Goal: Ask a question: Seek information or help from site administrators or community

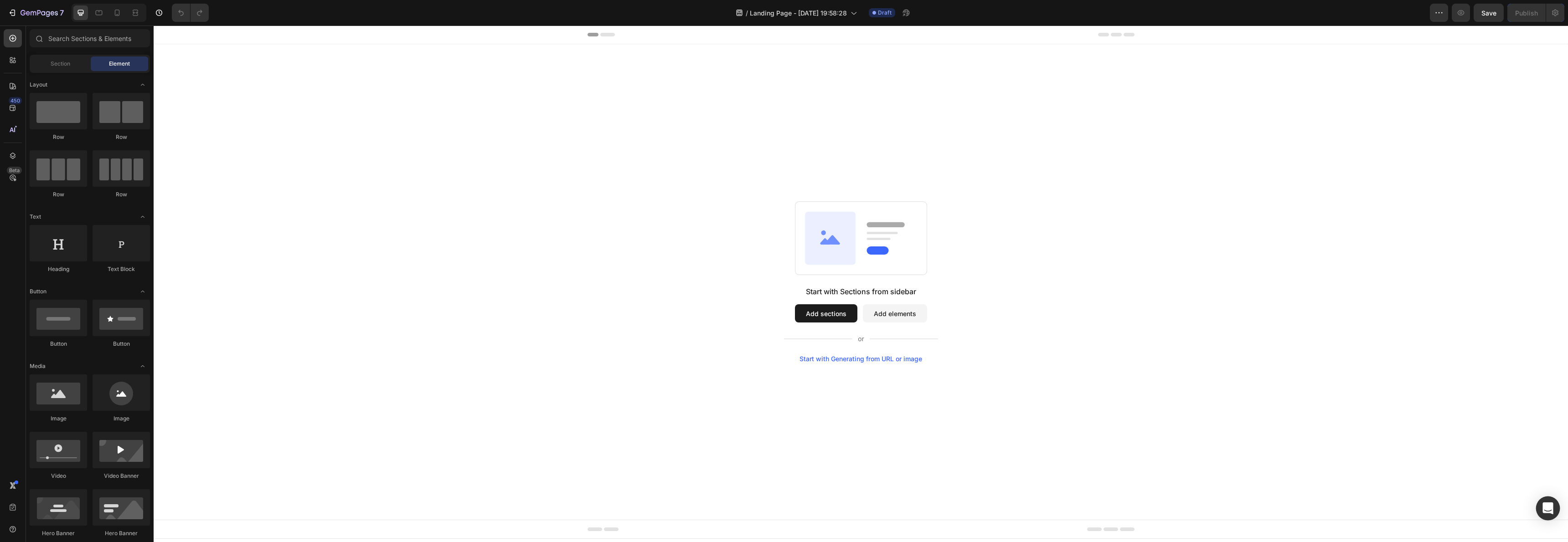
click at [1553, 501] on div "Open Intercom Messenger" at bounding box center [1548, 509] width 24 height 24
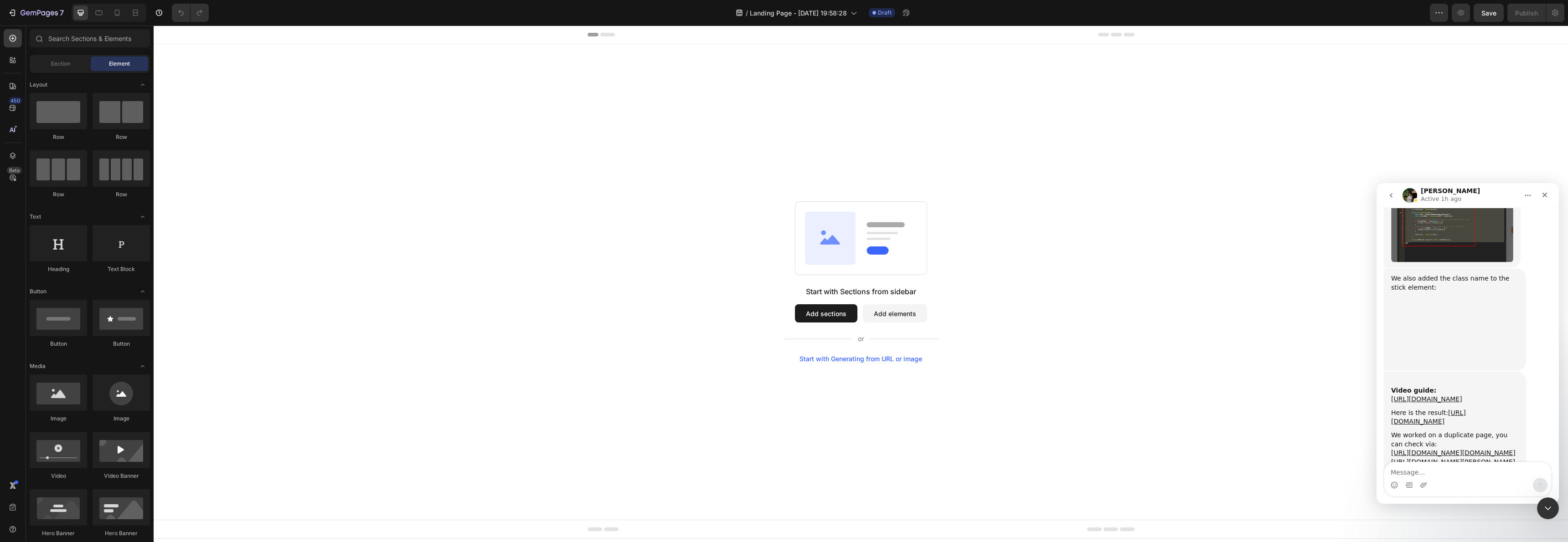
scroll to position [1764, 0]
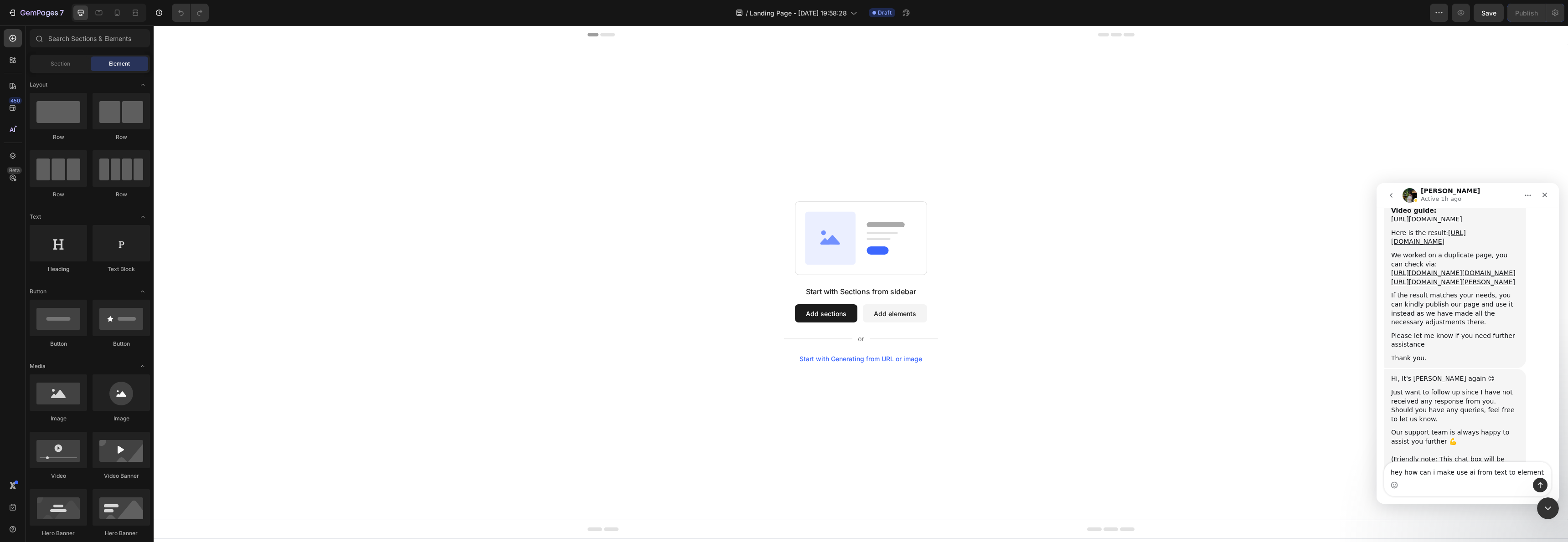
type textarea "hey how can i make use ai from text to element?"
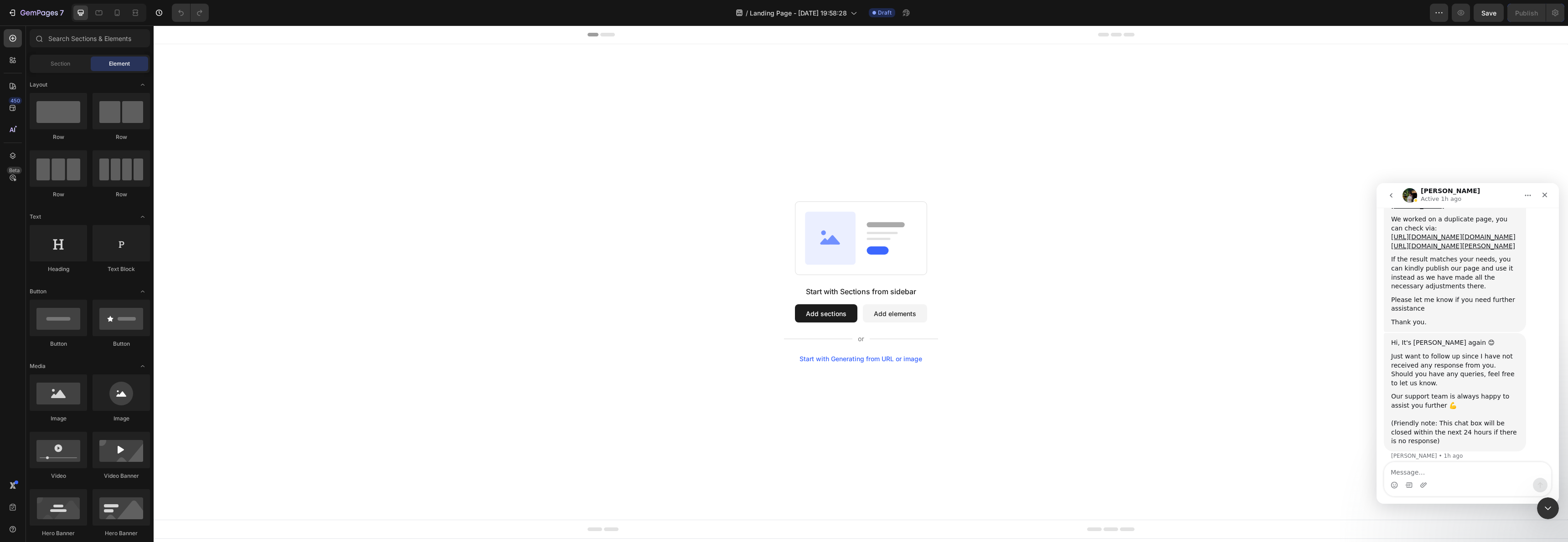
drag, startPoint x: 1120, startPoint y: 297, endPoint x: 1104, endPoint y: 300, distance: 16.3
click at [1118, 298] on div "Start with Sections from sidebar Add sections Add elements Start with Generatin…" at bounding box center [860, 282] width 1349 height 161
click at [895, 356] on div "Start with Generating from URL or image" at bounding box center [860, 359] width 123 height 7
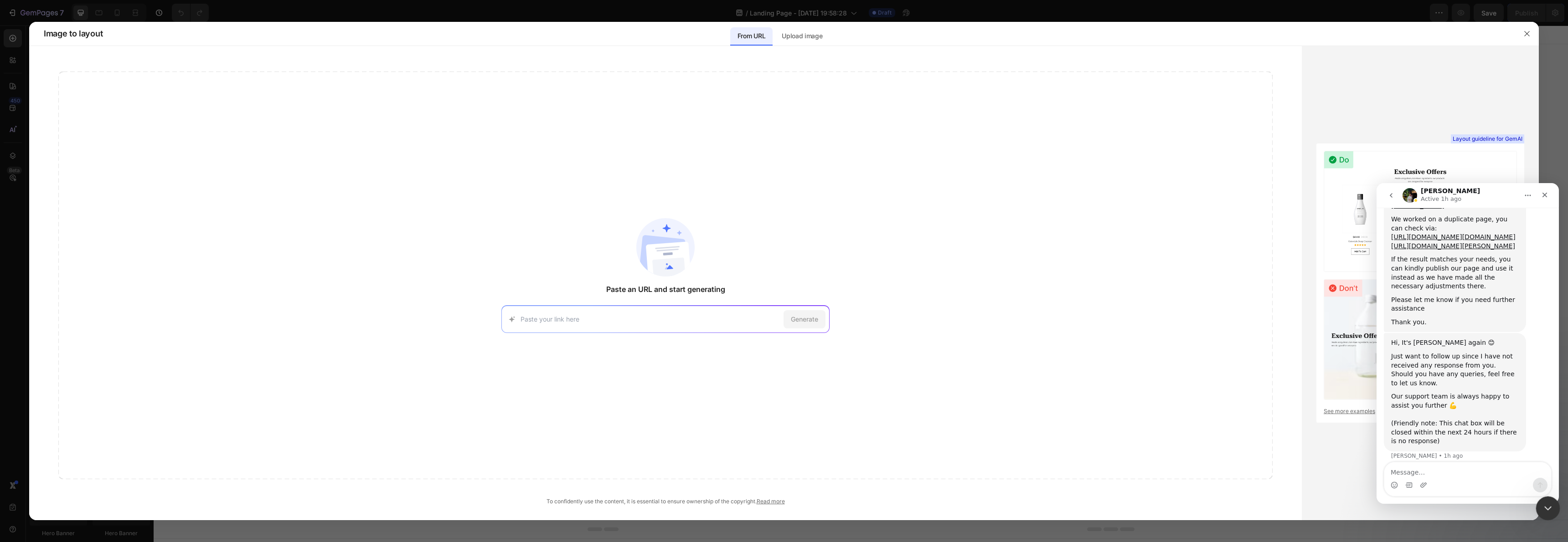
click at [1548, 512] on icon "Close Intercom Messenger" at bounding box center [1547, 507] width 11 height 11
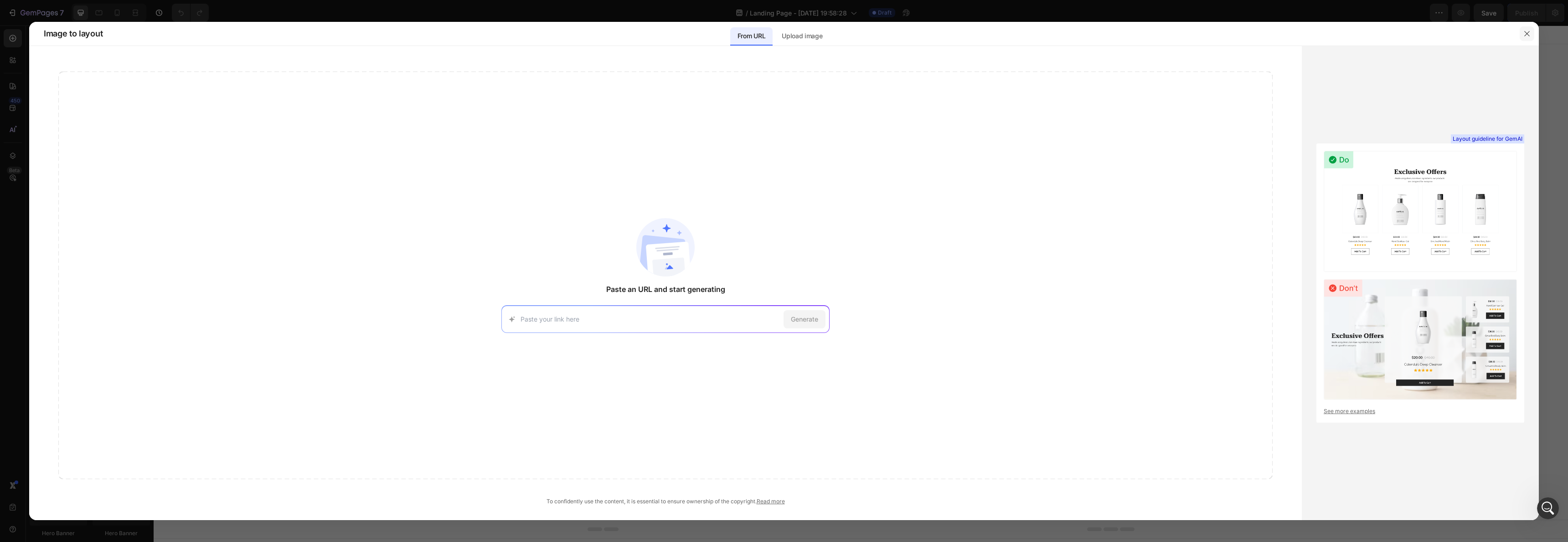
click at [1522, 36] on button "button" at bounding box center [1527, 33] width 15 height 15
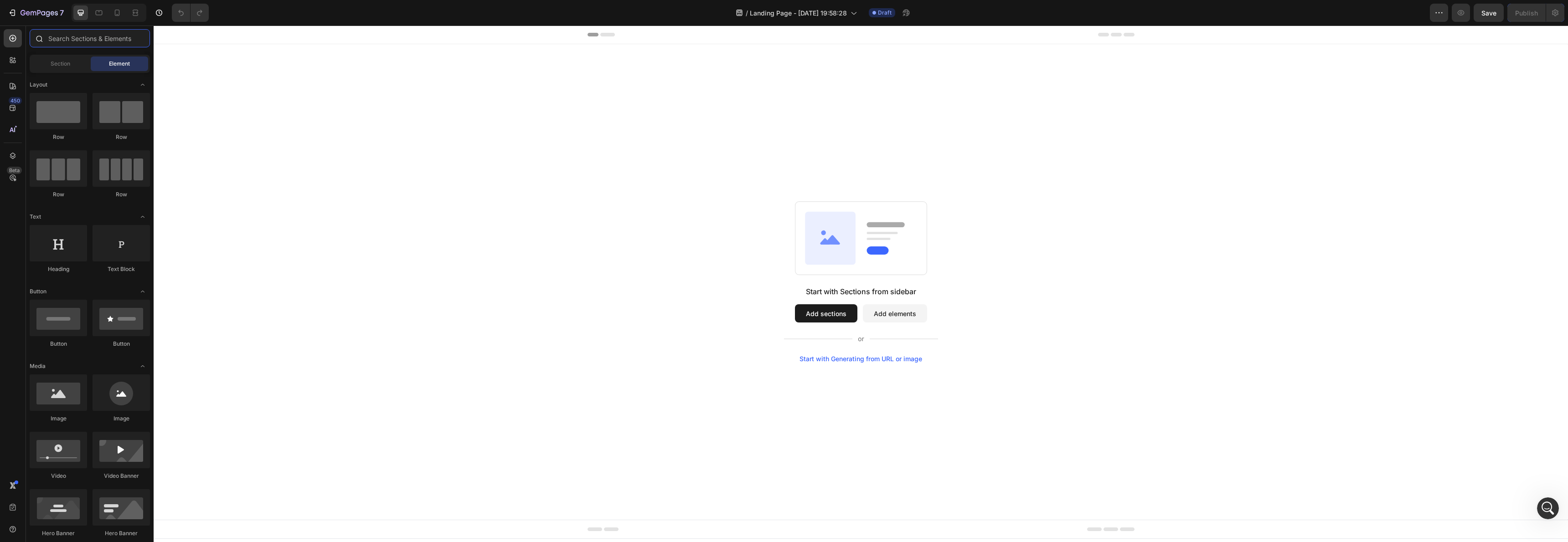
click at [74, 44] on input "text" at bounding box center [90, 38] width 121 height 18
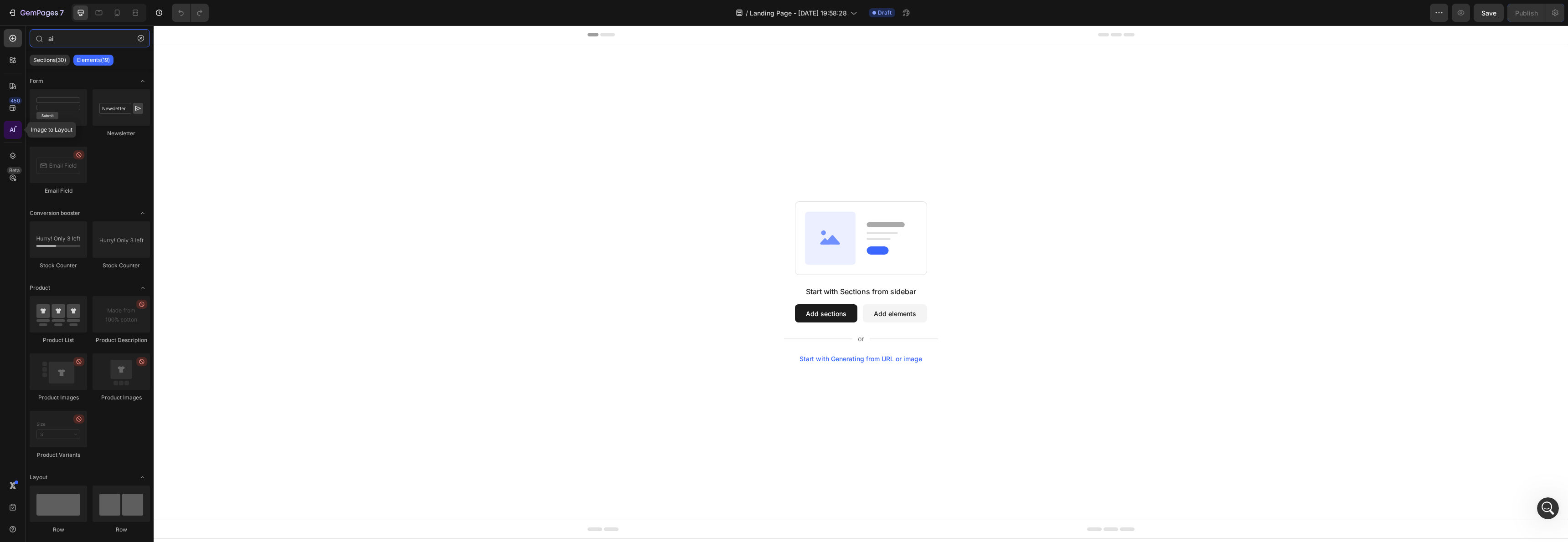
type input "ai"
click at [8, 127] on icon at bounding box center [13, 130] width 9 height 9
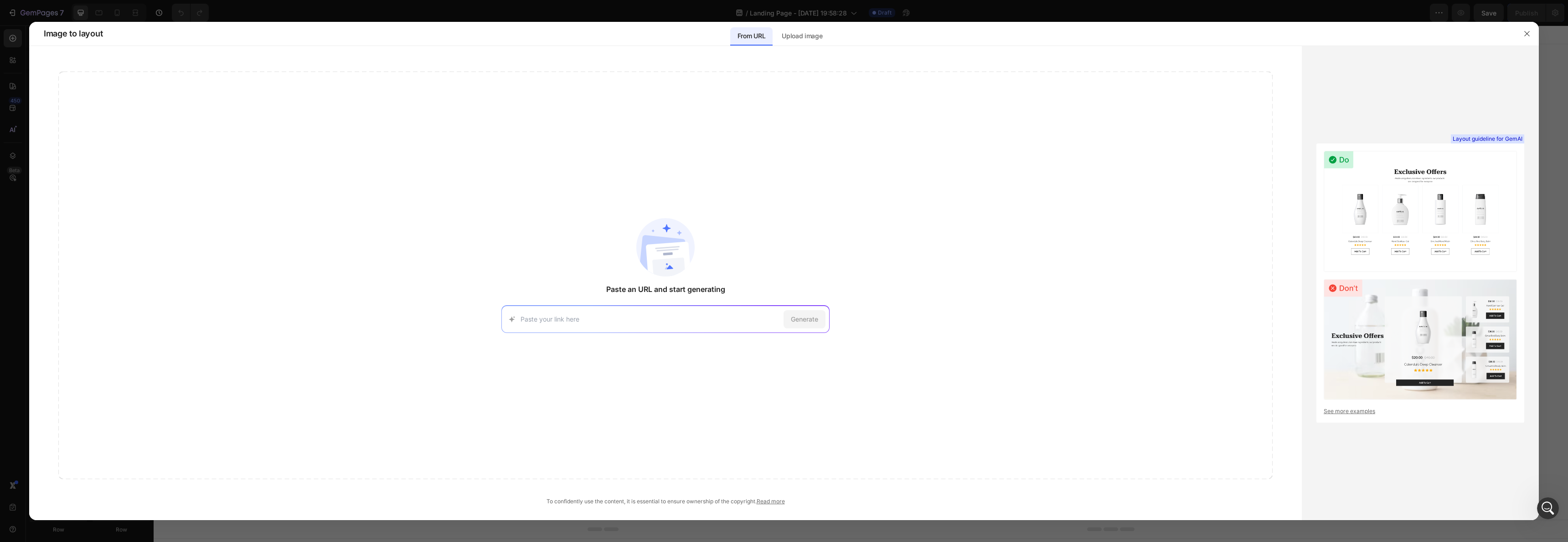
click at [582, 322] on input at bounding box center [650, 319] width 259 height 9
click at [1520, 38] on button "button" at bounding box center [1527, 33] width 15 height 15
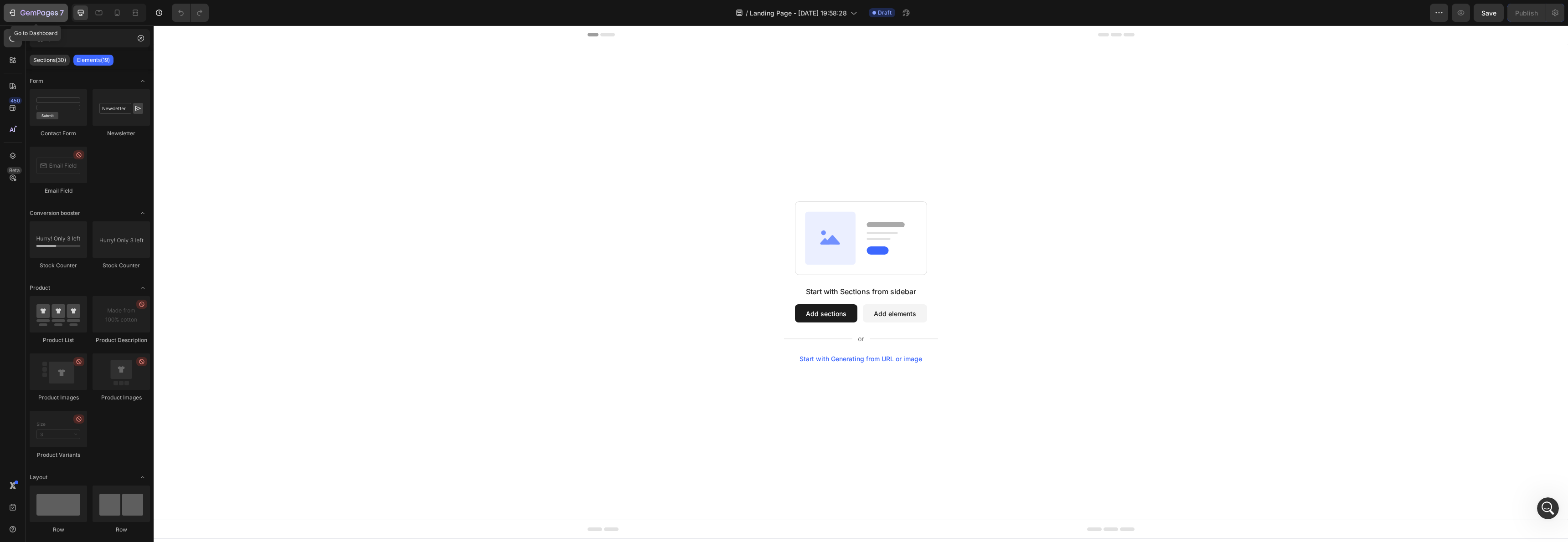
click at [12, 9] on icon "button" at bounding box center [13, 13] width 4 height 7
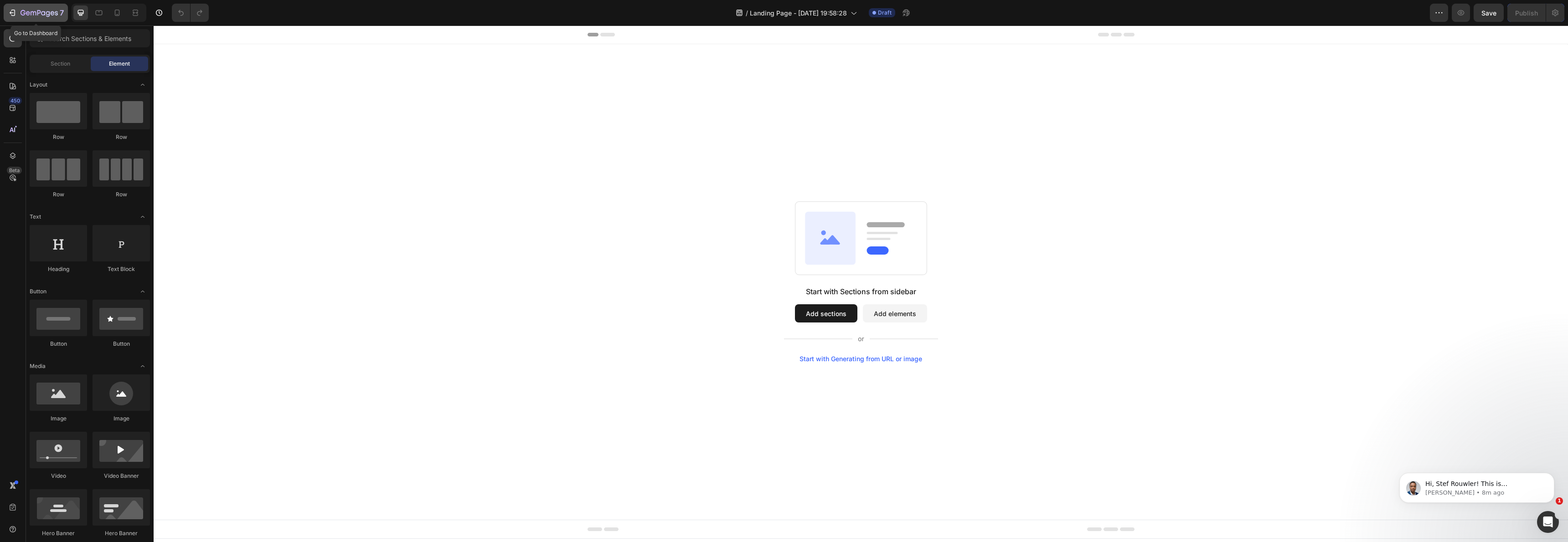
click at [19, 18] on div "7" at bounding box center [36, 13] width 56 height 11
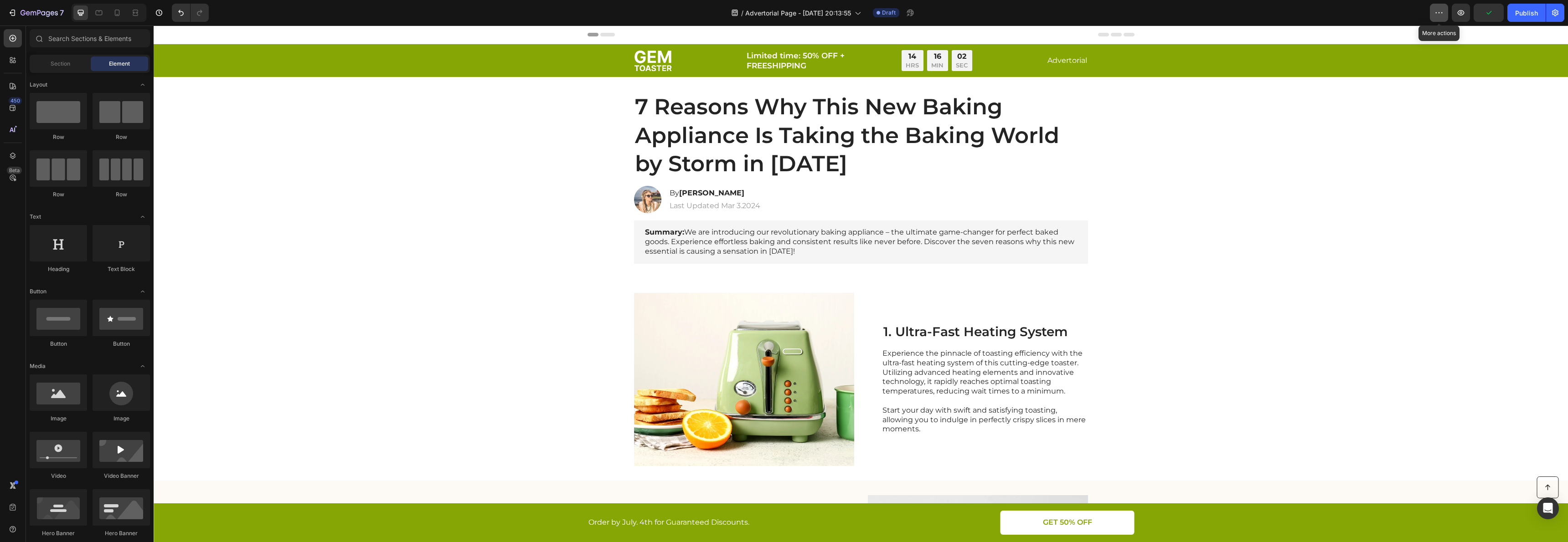
click at [1445, 15] on button "button" at bounding box center [1439, 12] width 18 height 18
click at [1561, 14] on button "button" at bounding box center [1555, 12] width 18 height 18
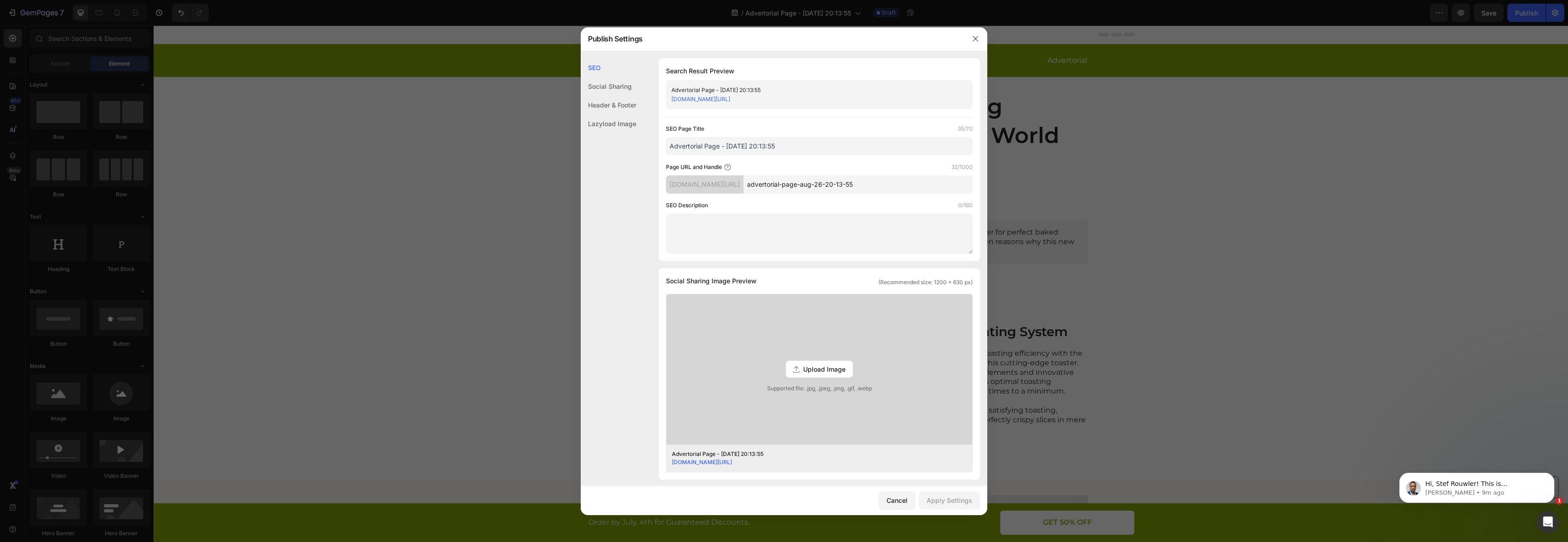
click at [730, 102] on link "28b9b2.myshopify.com/pages/advertorial-page-aug-26-20-13-55" at bounding box center [701, 99] width 59 height 7
drag, startPoint x: 976, startPoint y: 41, endPoint x: 1366, endPoint y: 12, distance: 391.1
click at [980, 40] on button "button" at bounding box center [976, 39] width 15 height 15
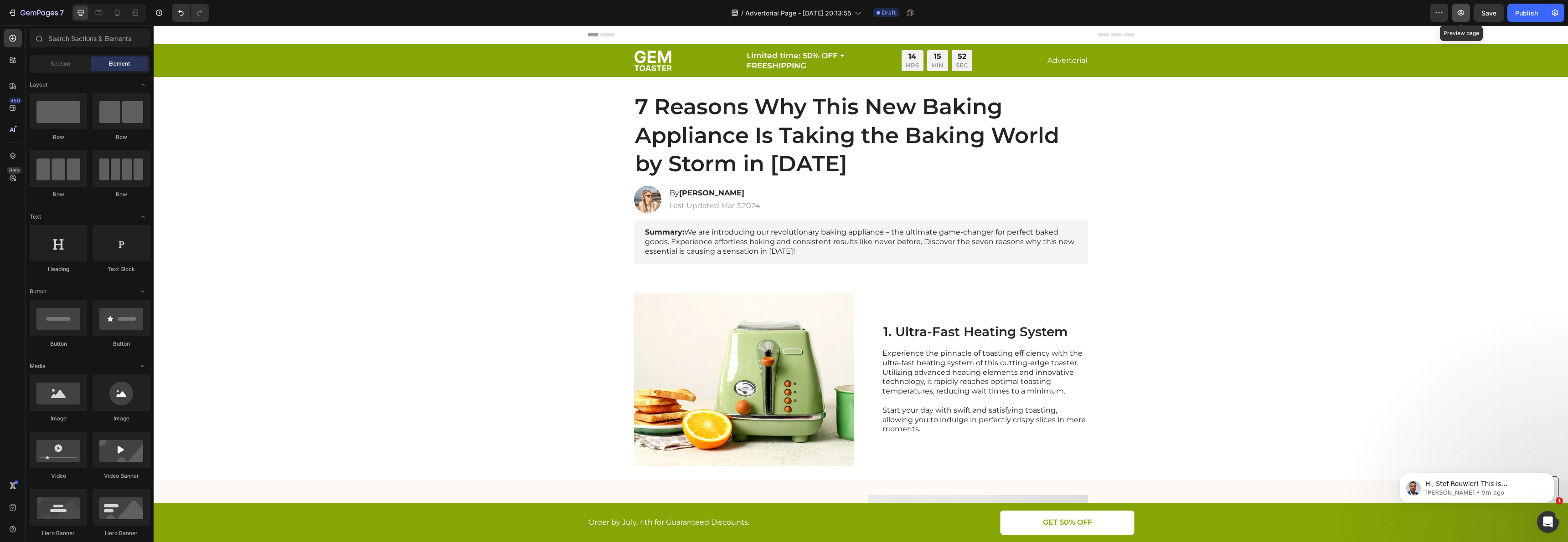
click at [1459, 13] on icon "button" at bounding box center [1461, 13] width 9 height 9
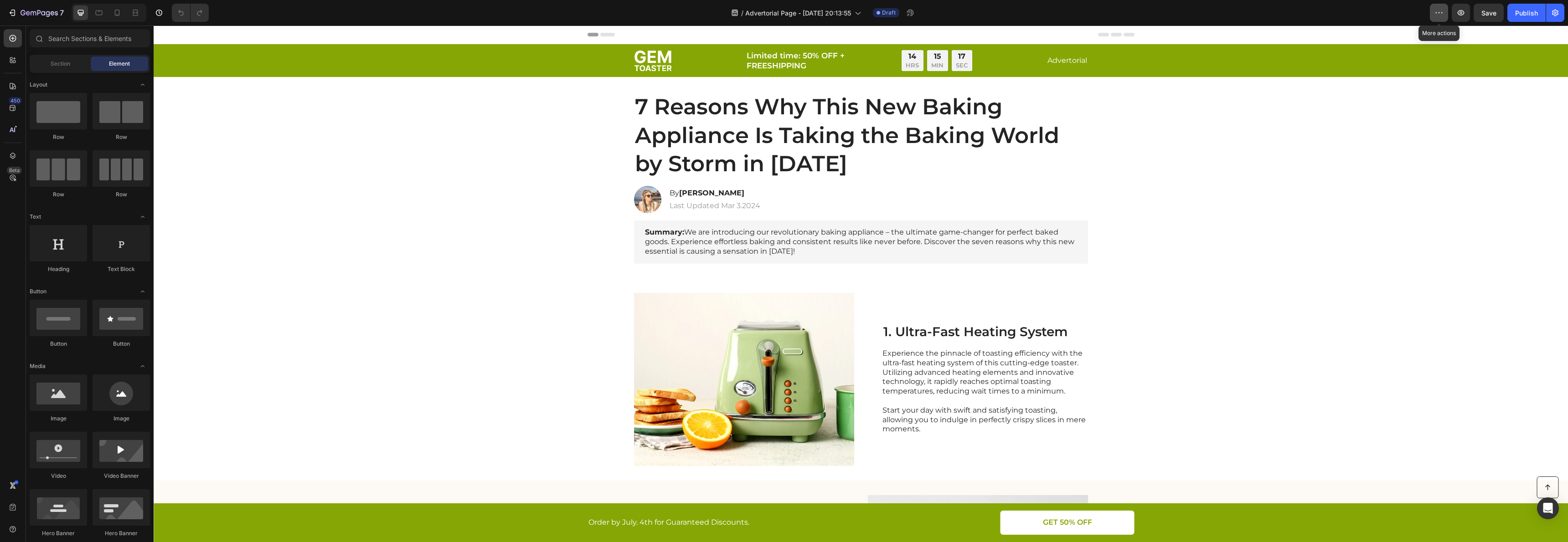
click at [1437, 15] on icon "button" at bounding box center [1439, 13] width 9 height 9
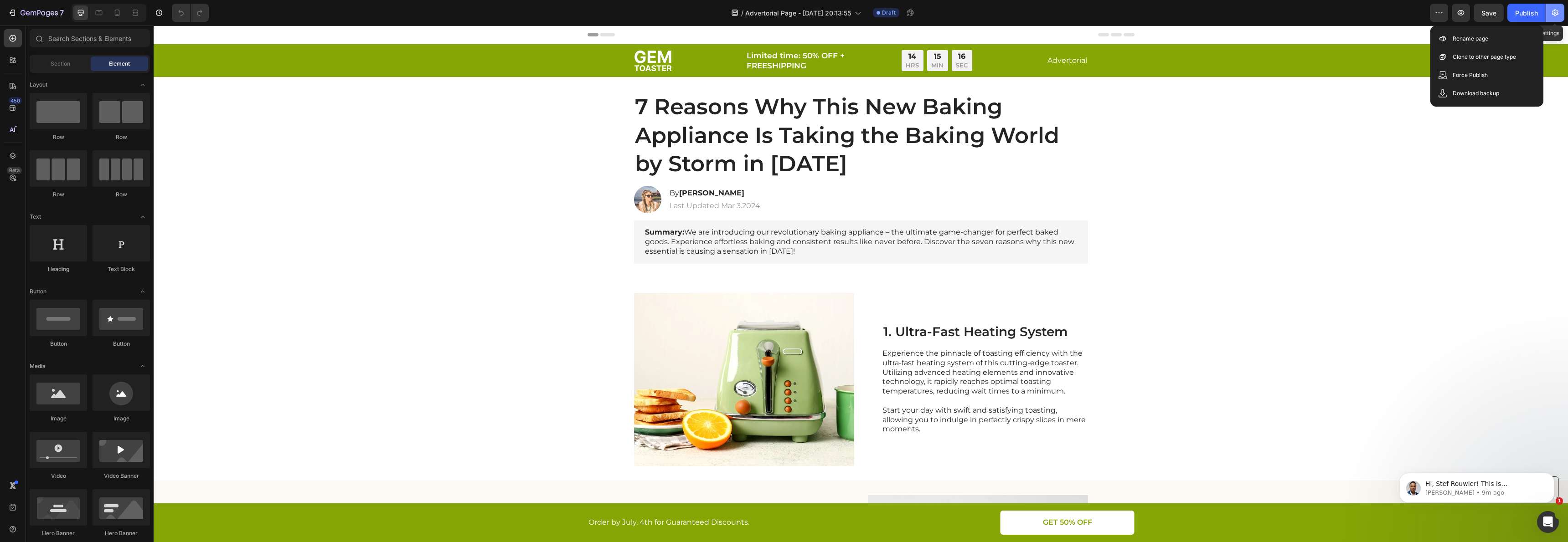
click at [1559, 10] on icon "button" at bounding box center [1555, 13] width 9 height 9
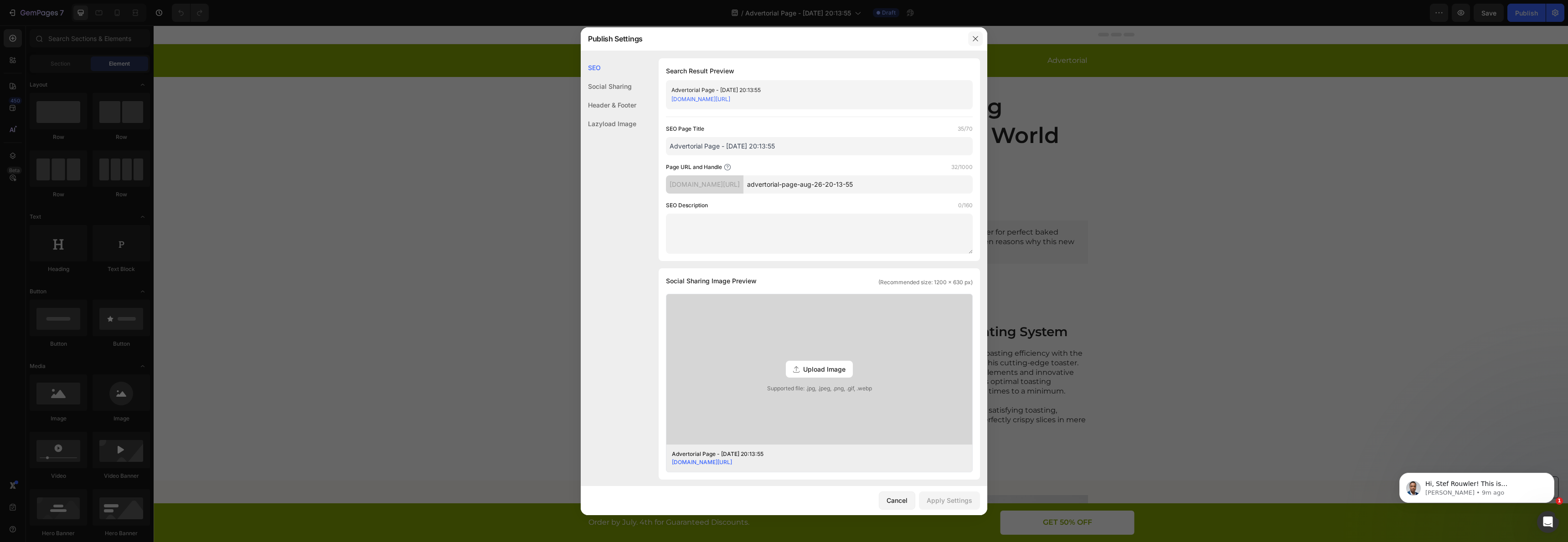
drag, startPoint x: 978, startPoint y: 34, endPoint x: 1177, endPoint y: 13, distance: 200.1
click at [978, 34] on button "button" at bounding box center [976, 39] width 15 height 15
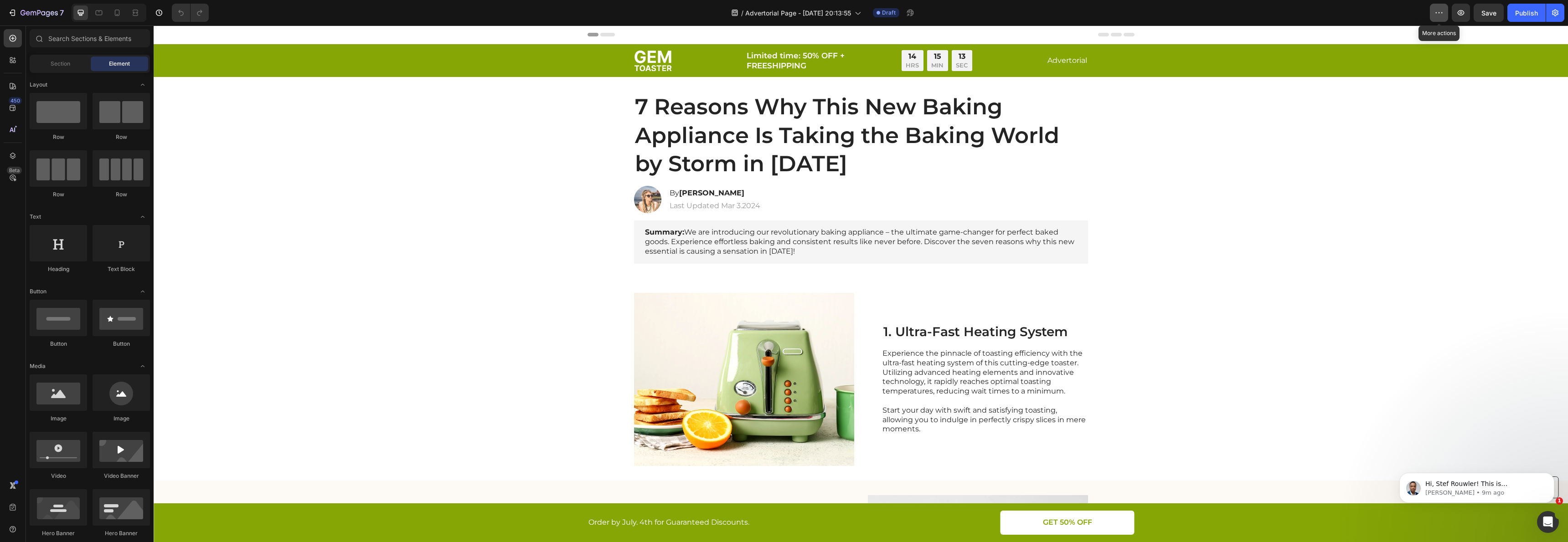
click at [1430, 19] on button "button" at bounding box center [1439, 12] width 18 height 18
click at [1556, 15] on icon "button" at bounding box center [1555, 13] width 9 height 9
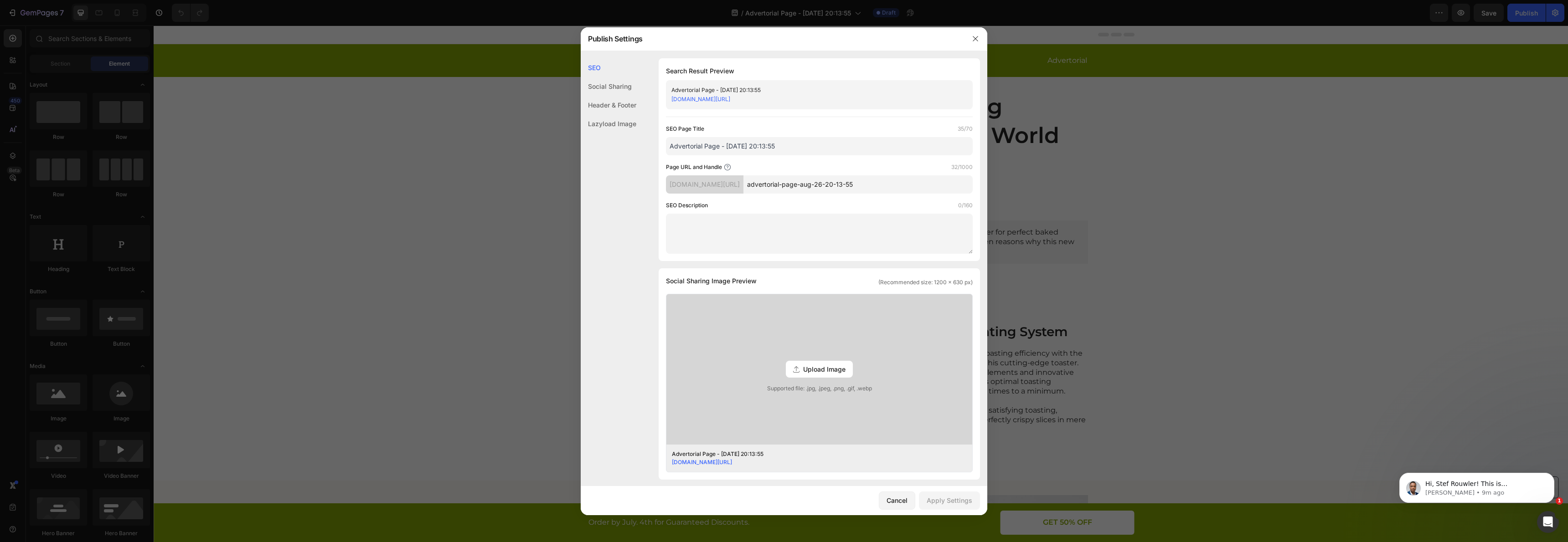
scroll to position [288, 0]
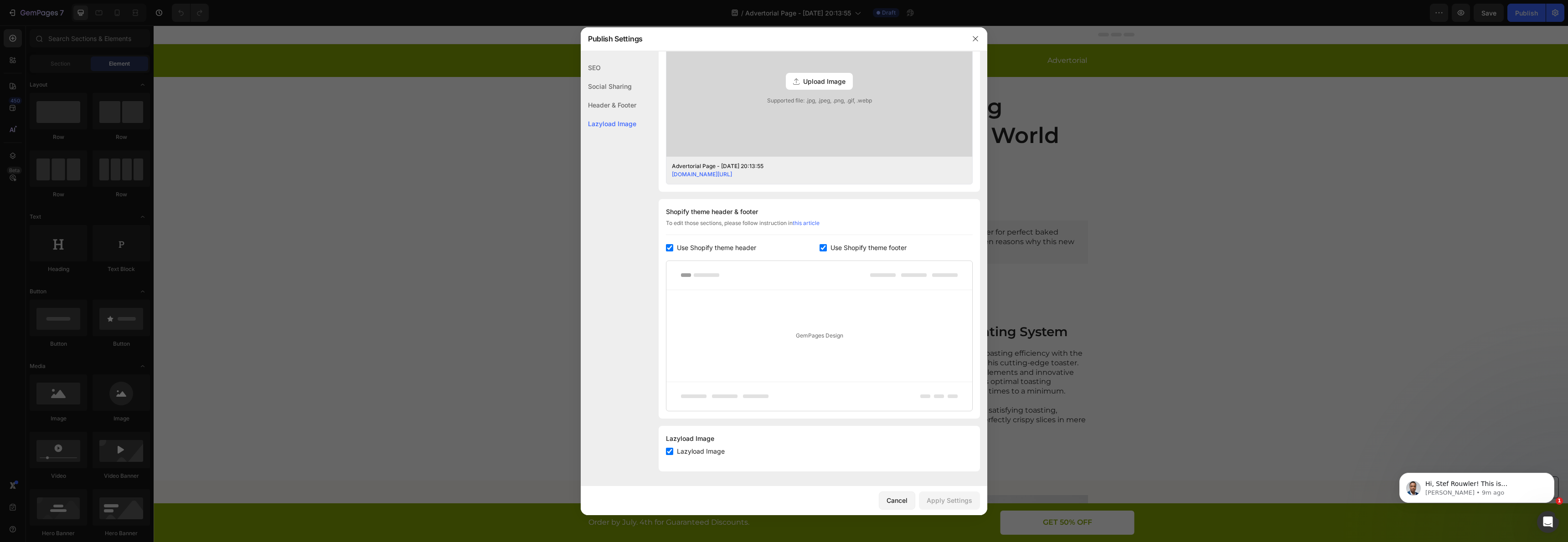
click at [704, 249] on span "Use Shopify theme header" at bounding box center [716, 248] width 79 height 11
checkbox input "false"
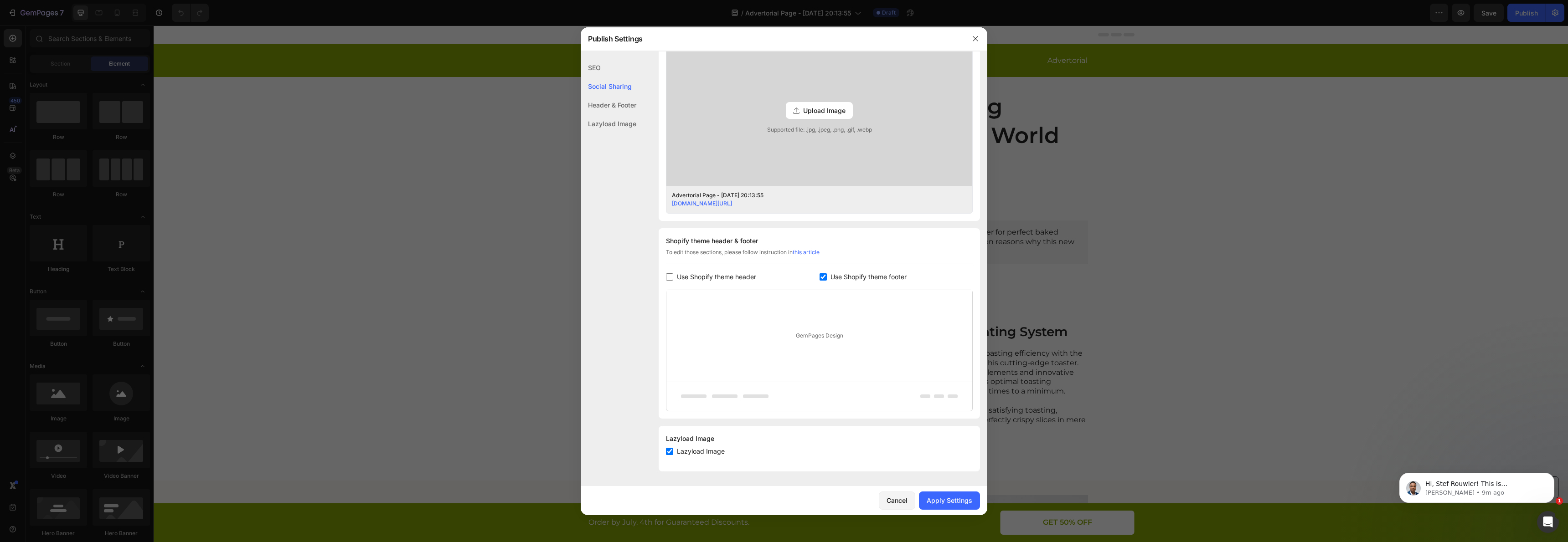
scroll to position [259, 0]
click at [835, 274] on span "Use Shopify theme footer" at bounding box center [868, 277] width 76 height 11
checkbox input "false"
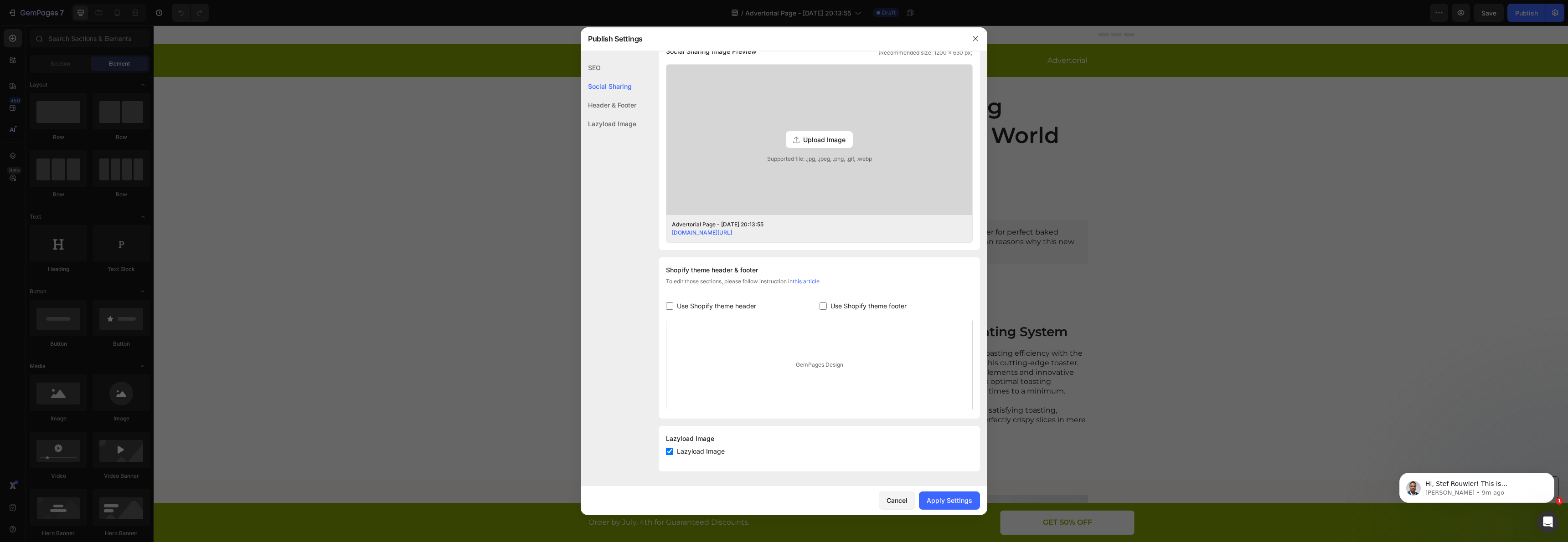
scroll to position [230, 0]
click at [932, 496] on div "Apply Settings" at bounding box center [950, 500] width 46 height 9
click at [978, 40] on icon "button" at bounding box center [975, 38] width 7 height 7
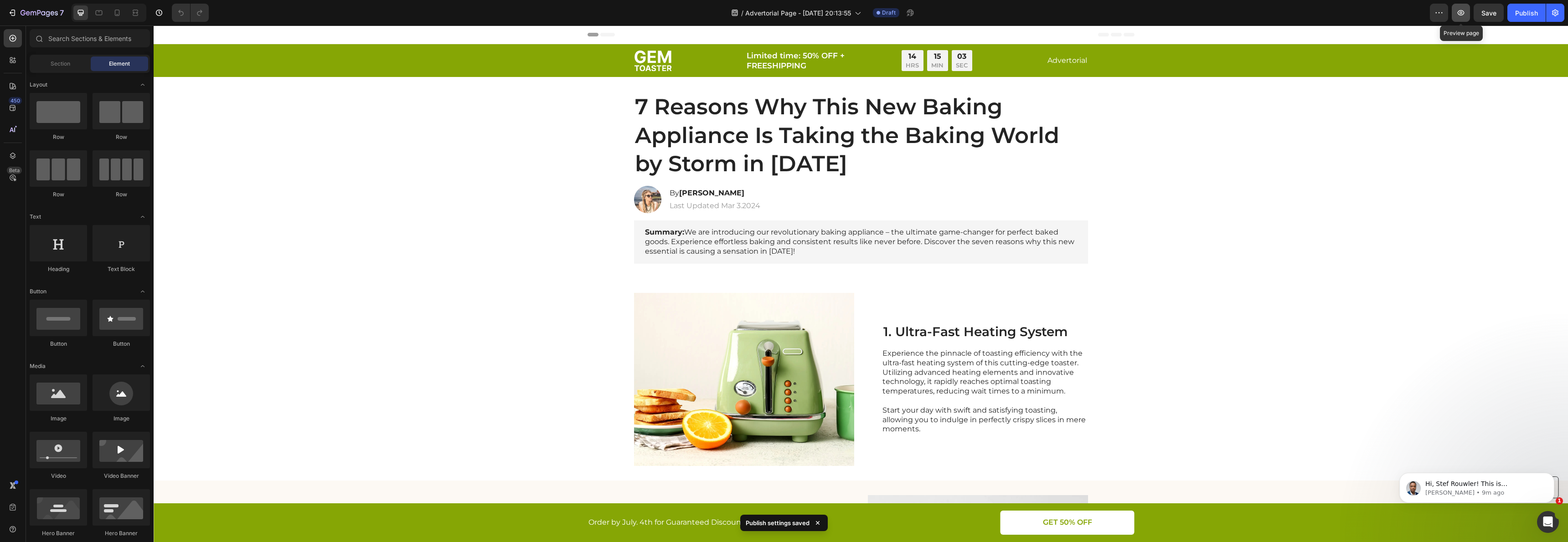
click at [1458, 13] on icon "button" at bounding box center [1461, 13] width 7 height 5
click at [1536, 518] on div "Open Intercom Messenger" at bounding box center [1546, 521] width 30 height 30
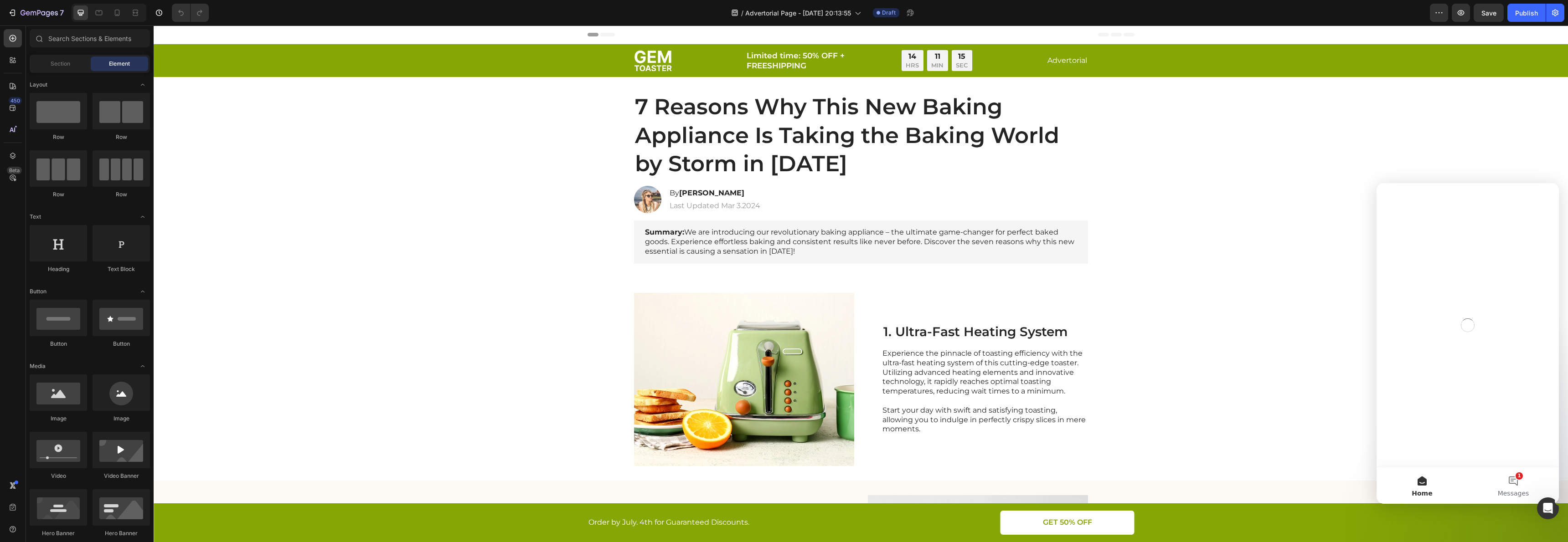
scroll to position [0, 0]
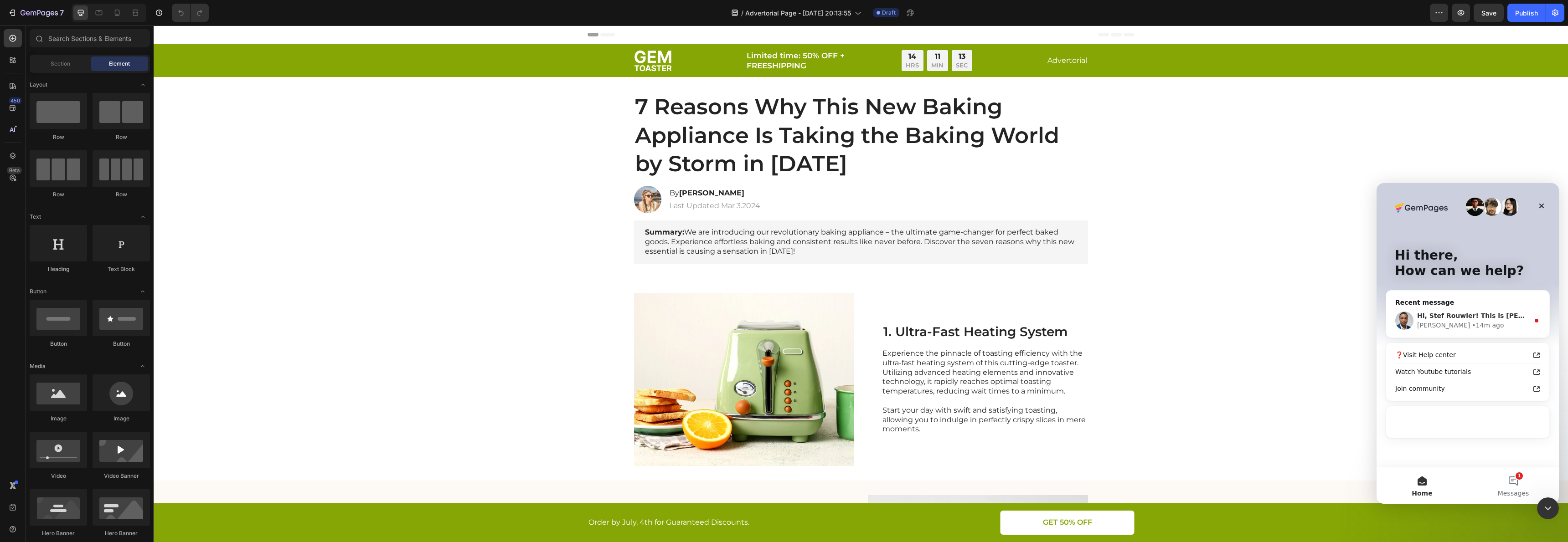
drag, startPoint x: 1429, startPoint y: 303, endPoint x: 1431, endPoint y: 308, distance: 5.4
click at [1429, 303] on div "Recent message" at bounding box center [1467, 303] width 145 height 9
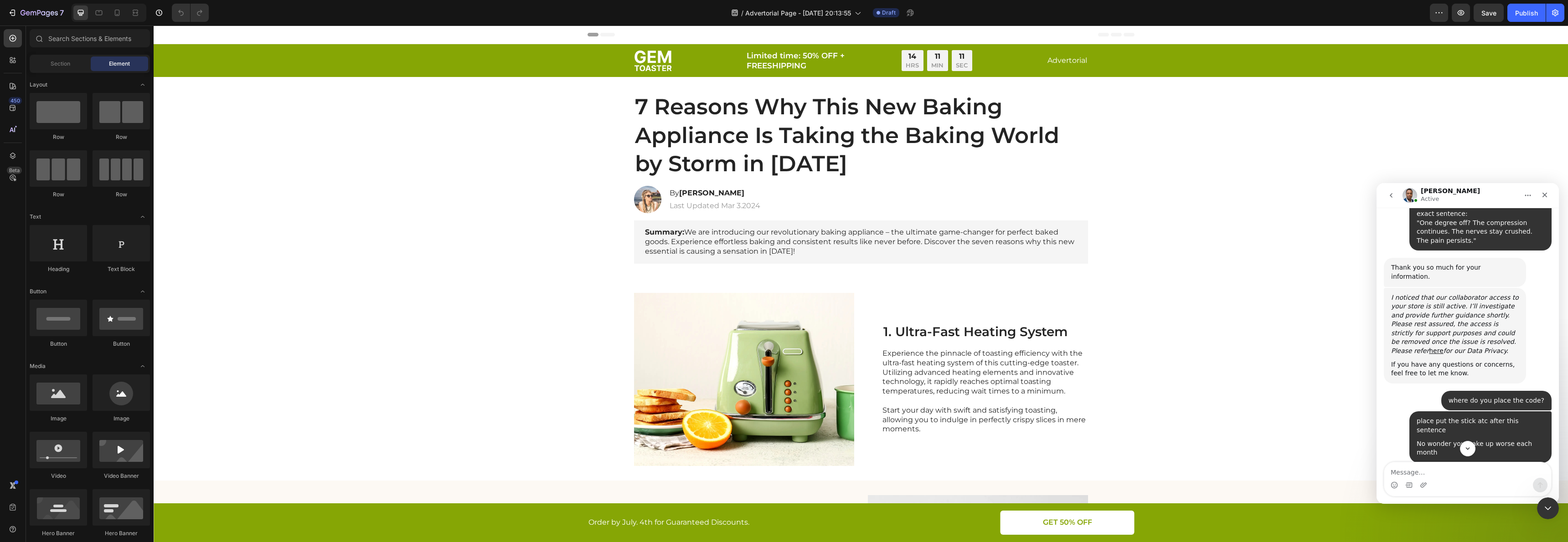
scroll to position [916, 0]
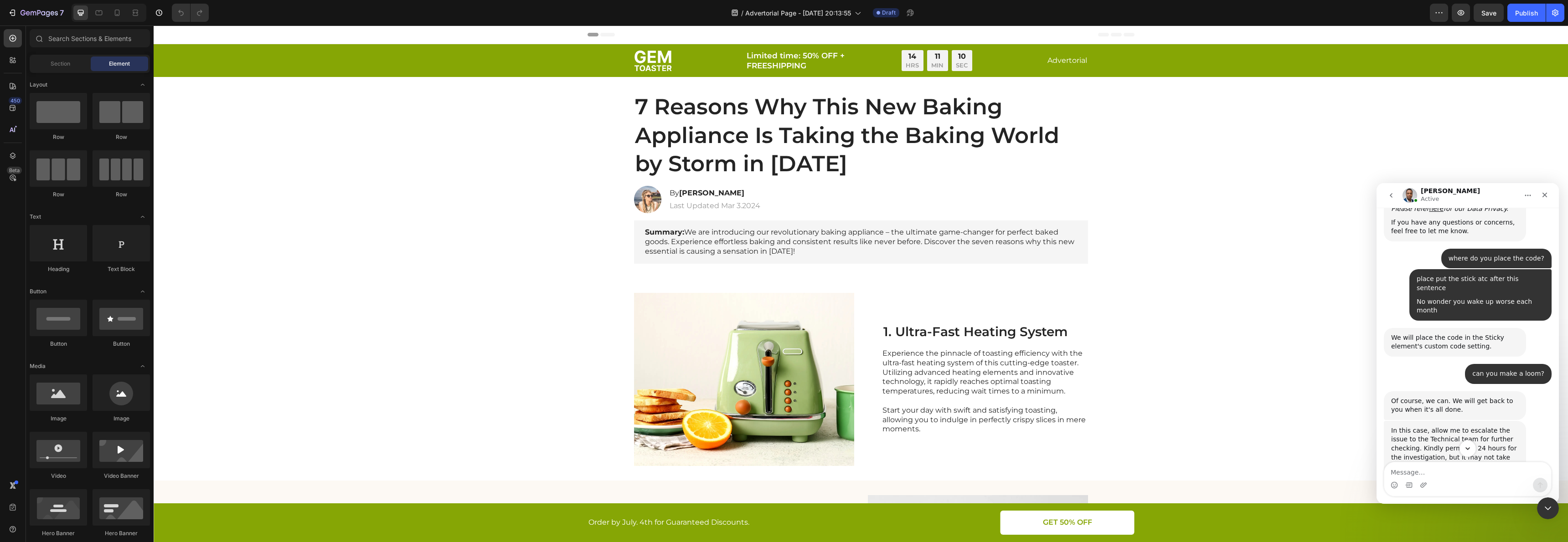
click at [1472, 448] on button "Scroll to bottom" at bounding box center [1467, 448] width 17 height 17
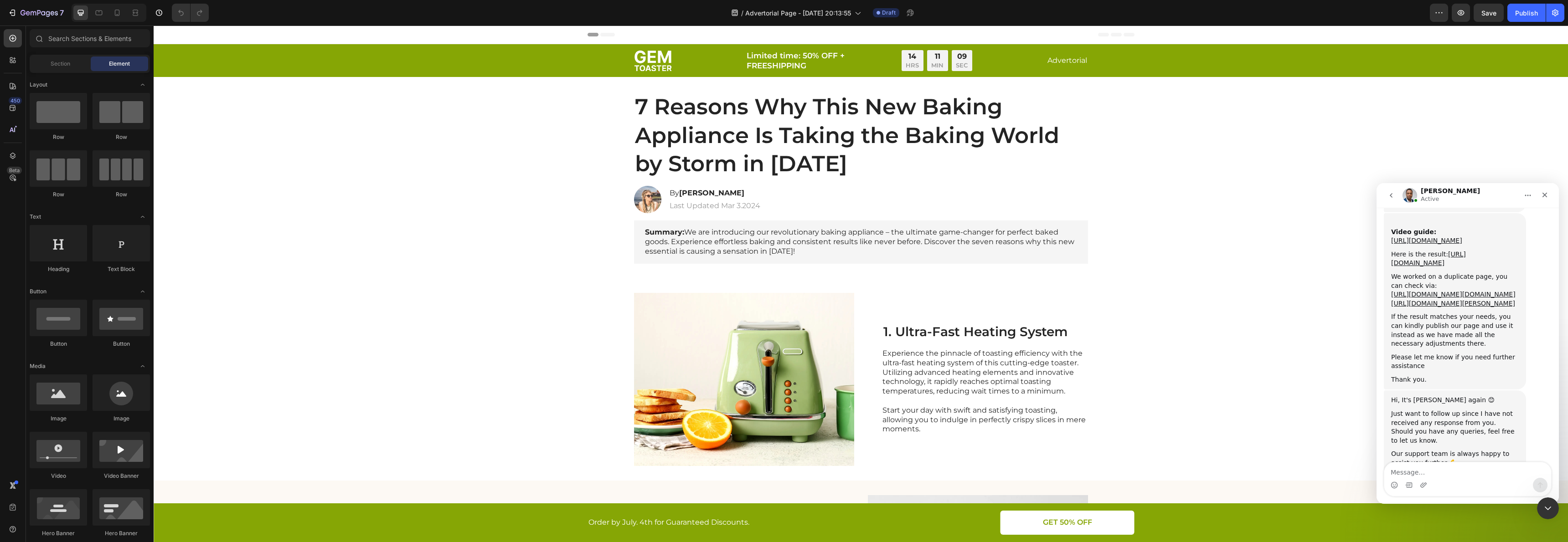
scroll to position [1991, 0]
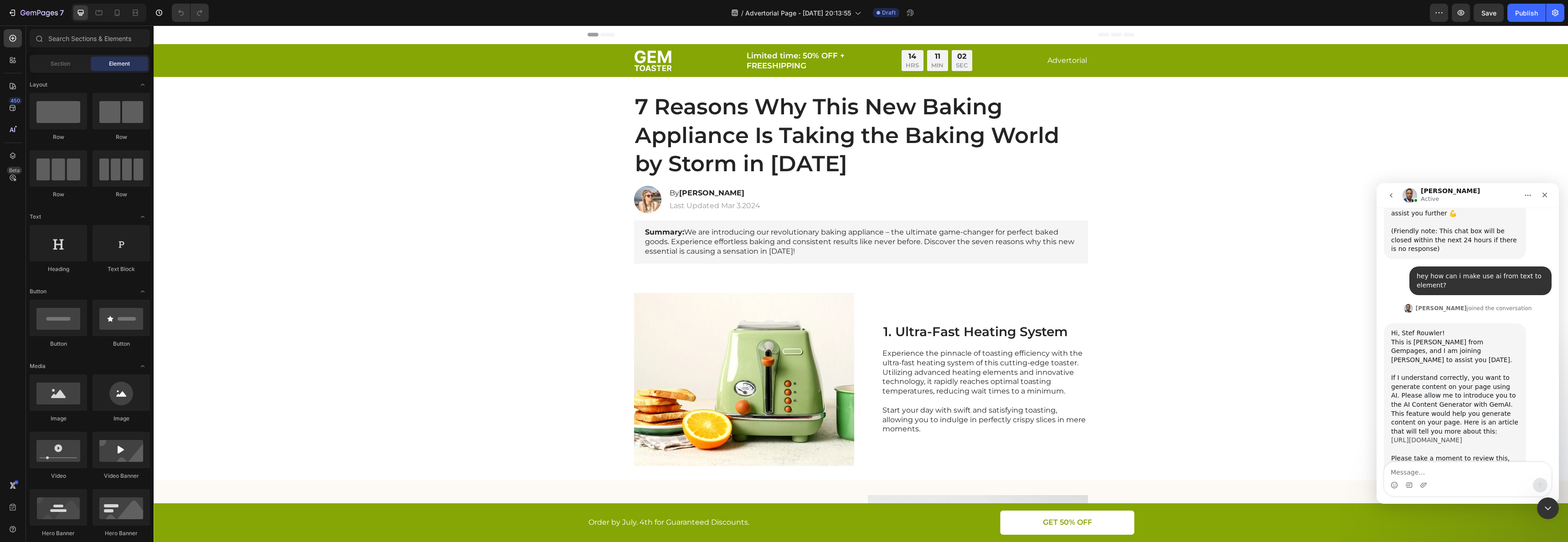
click at [1423, 437] on link "[URL][DOMAIN_NAME]" at bounding box center [1427, 440] width 71 height 7
click at [591, 157] on div "7 Reasons Why This New Baking Appliance Is Taking the Baking World by Storm in …" at bounding box center [860, 135] width 1396 height 87
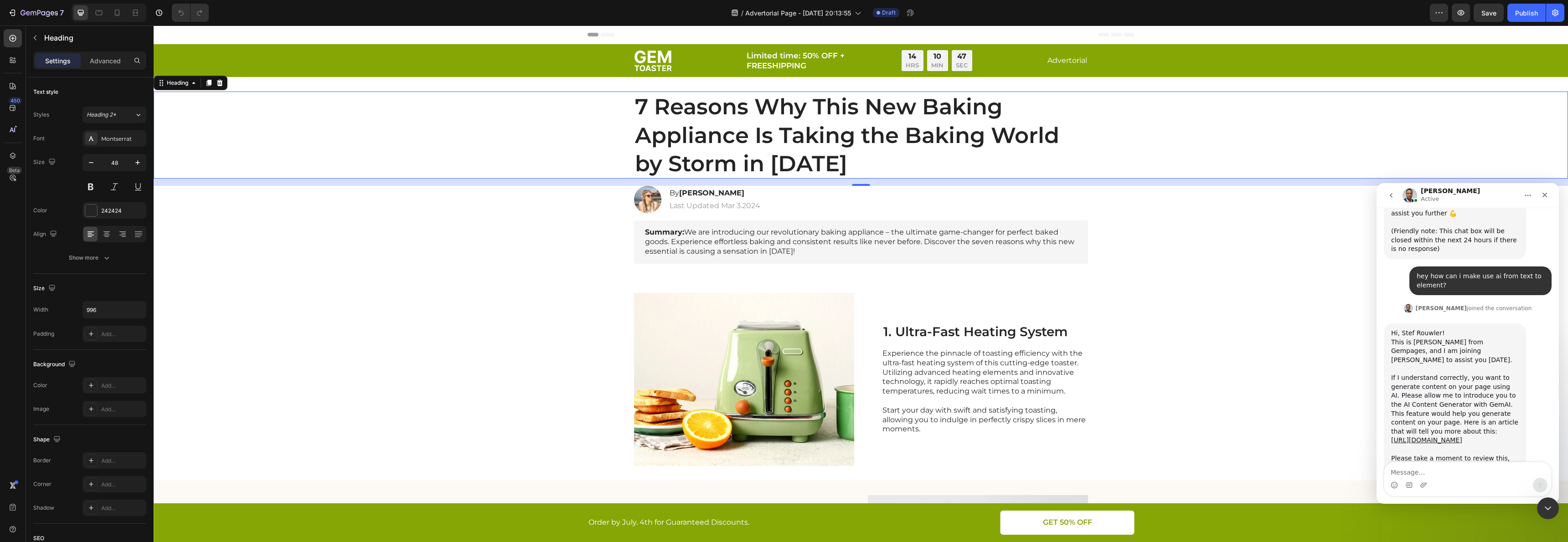
click at [542, 121] on div "7 Reasons Why This New Baking Appliance Is Taking the Baking World by Storm in …" at bounding box center [860, 135] width 1396 height 87
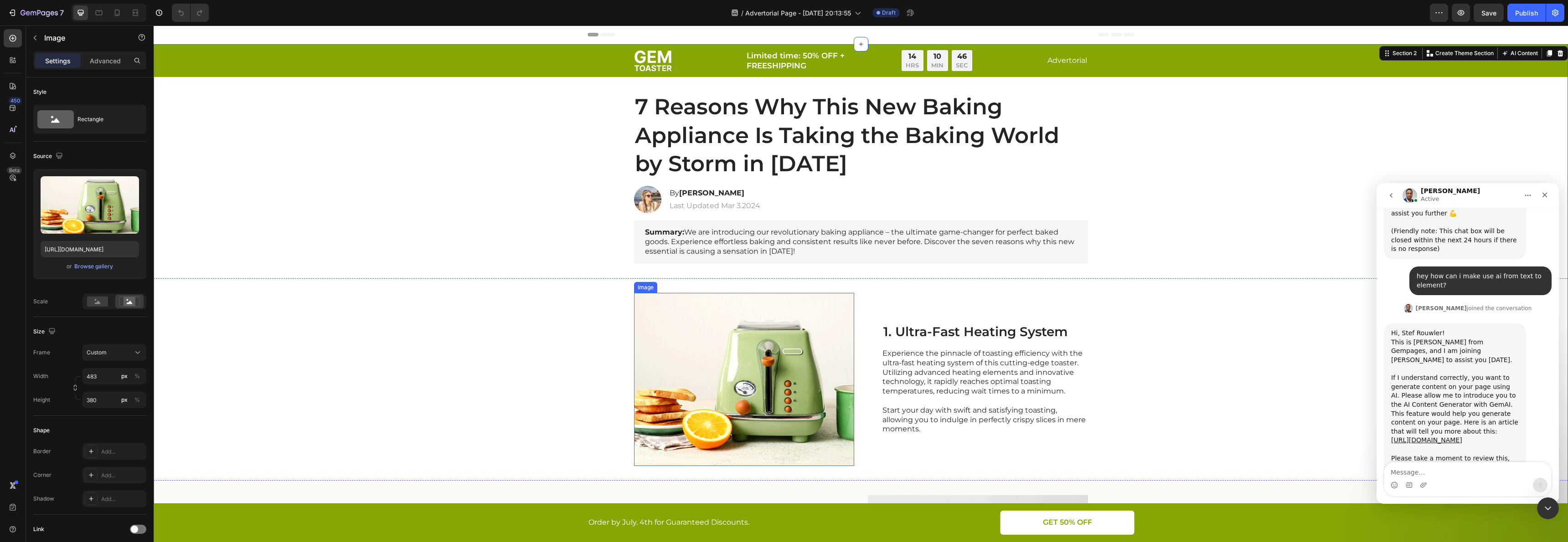
click at [846, 324] on img at bounding box center [744, 379] width 220 height 173
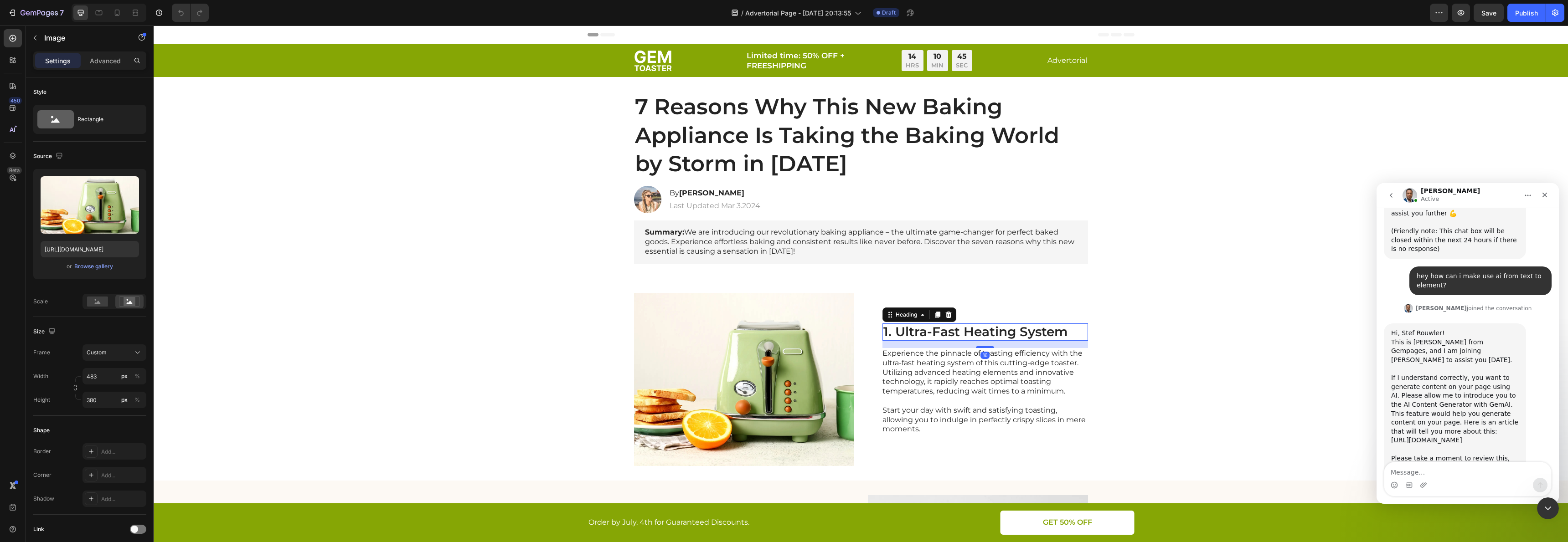
click at [960, 326] on h2 "1. Ultra-Fast Heating System" at bounding box center [985, 332] width 206 height 17
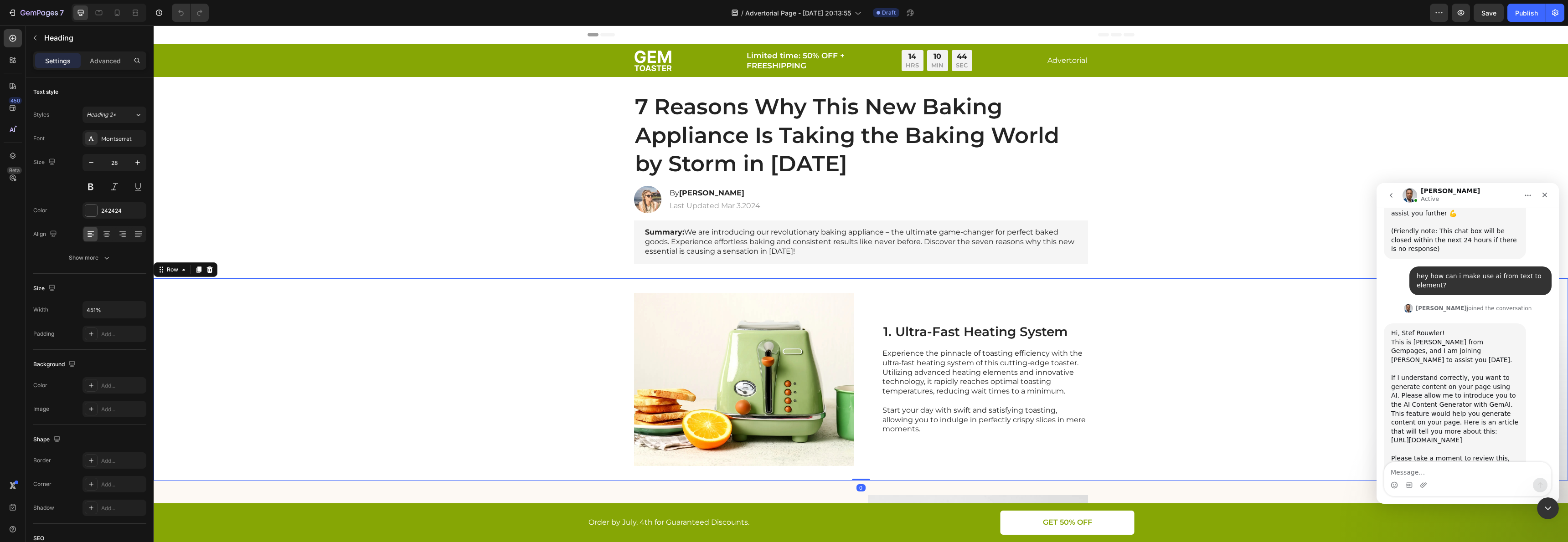
click at [362, 316] on div "Image 1. Ultra-Fast Heating System Heading Experience the pinnacle of toasting …" at bounding box center [860, 380] width 1415 height 202
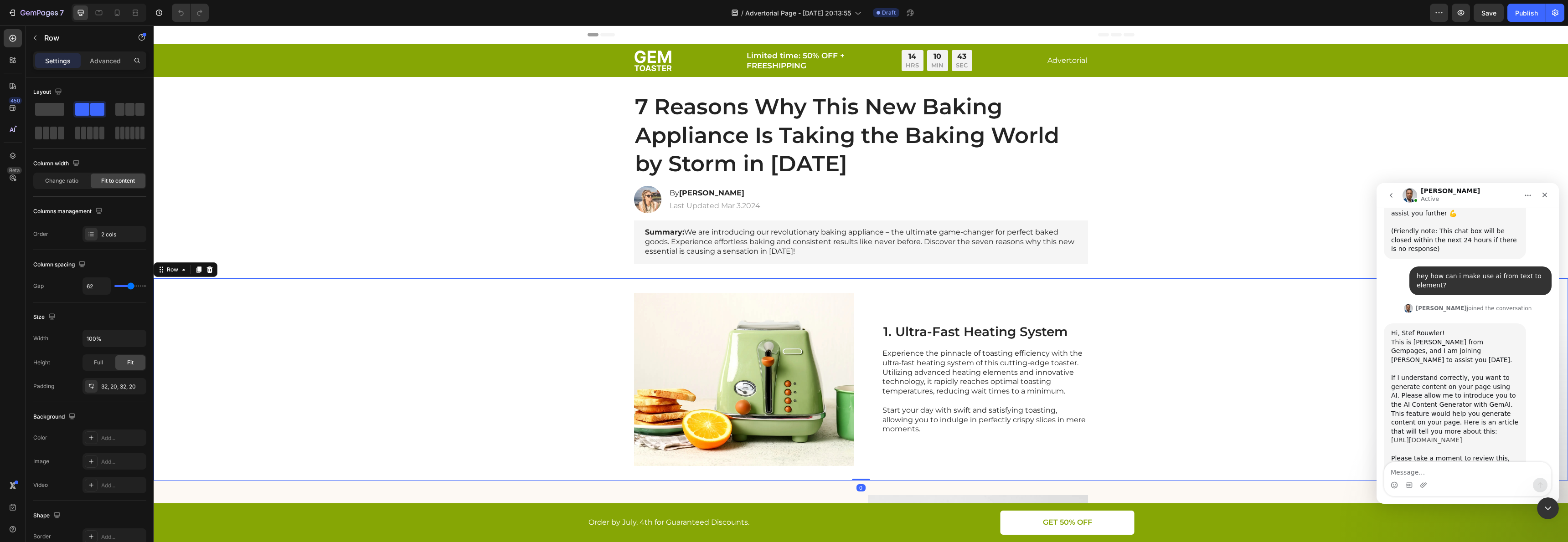
click at [1434, 437] on link "[URL][DOMAIN_NAME]" at bounding box center [1427, 440] width 71 height 7
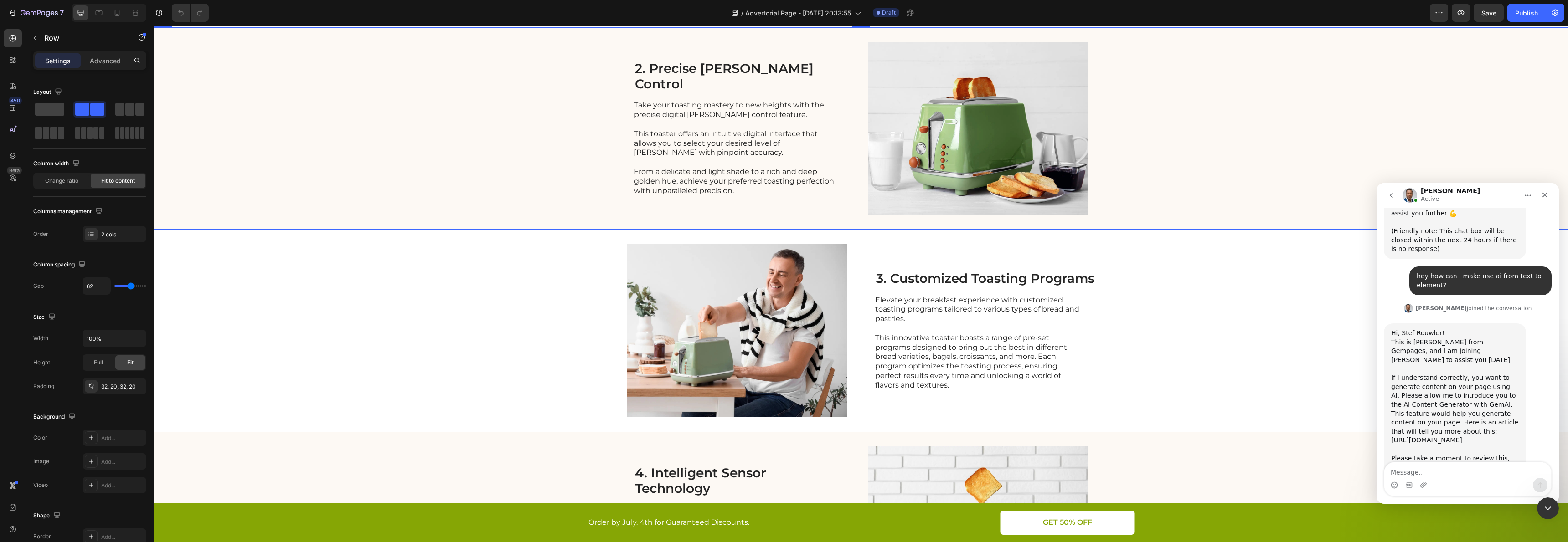
scroll to position [347, 0]
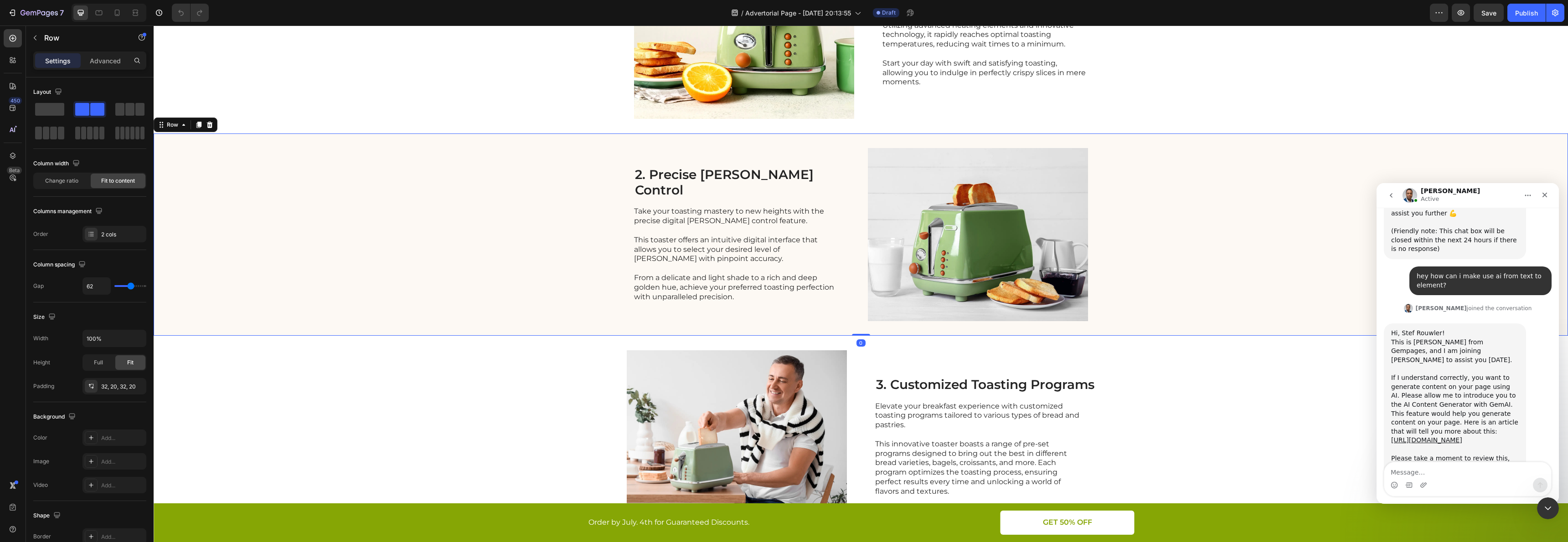
click at [218, 189] on div "2. Precise Browning Control Heading Take your toasting mastery to new heights w…" at bounding box center [860, 234] width 1415 height 202
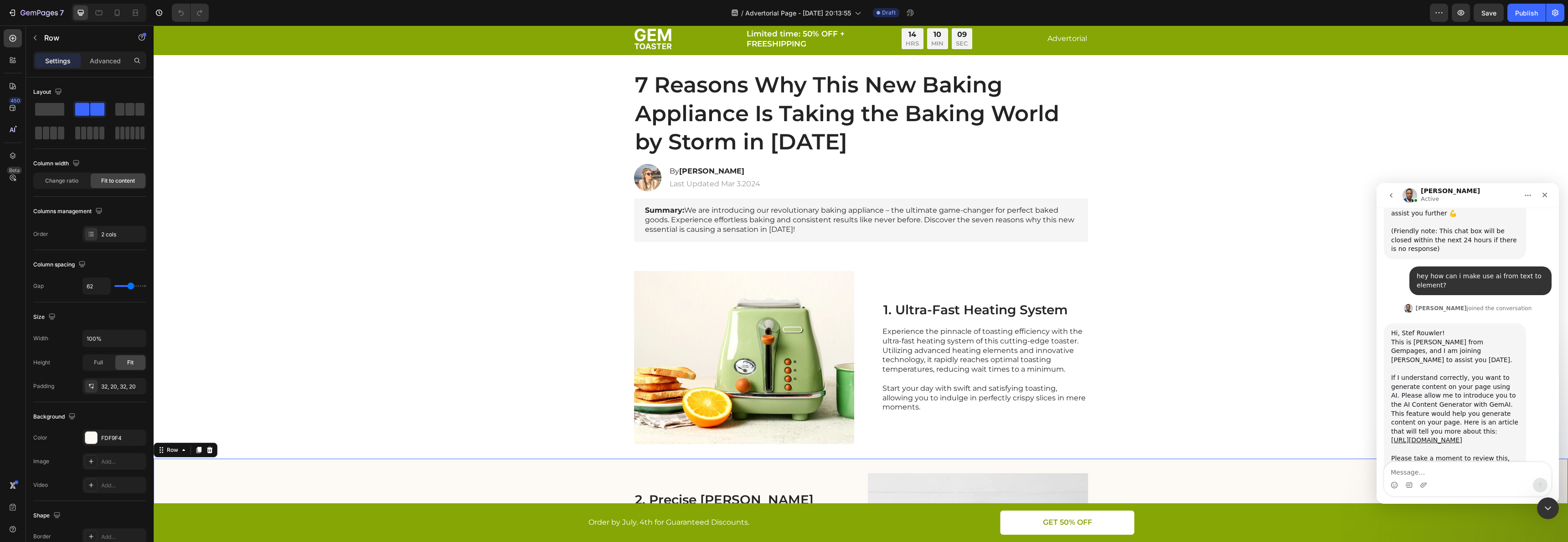
scroll to position [0, 0]
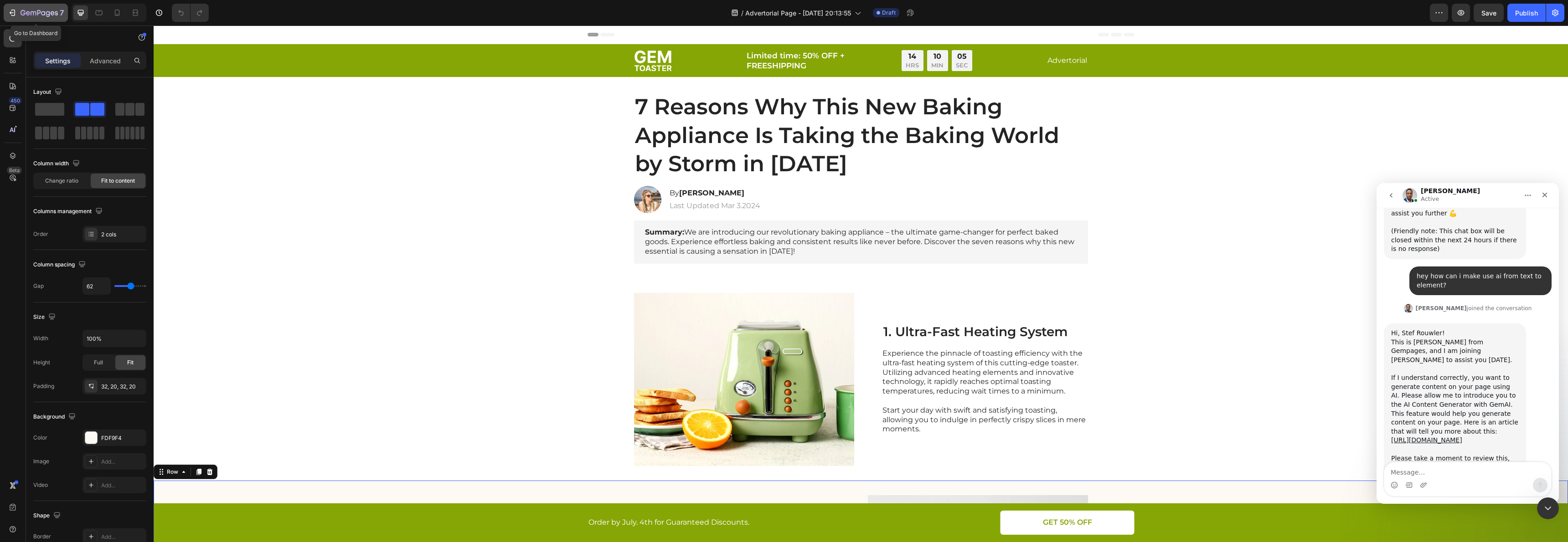
click at [19, 11] on div "7" at bounding box center [36, 13] width 56 height 11
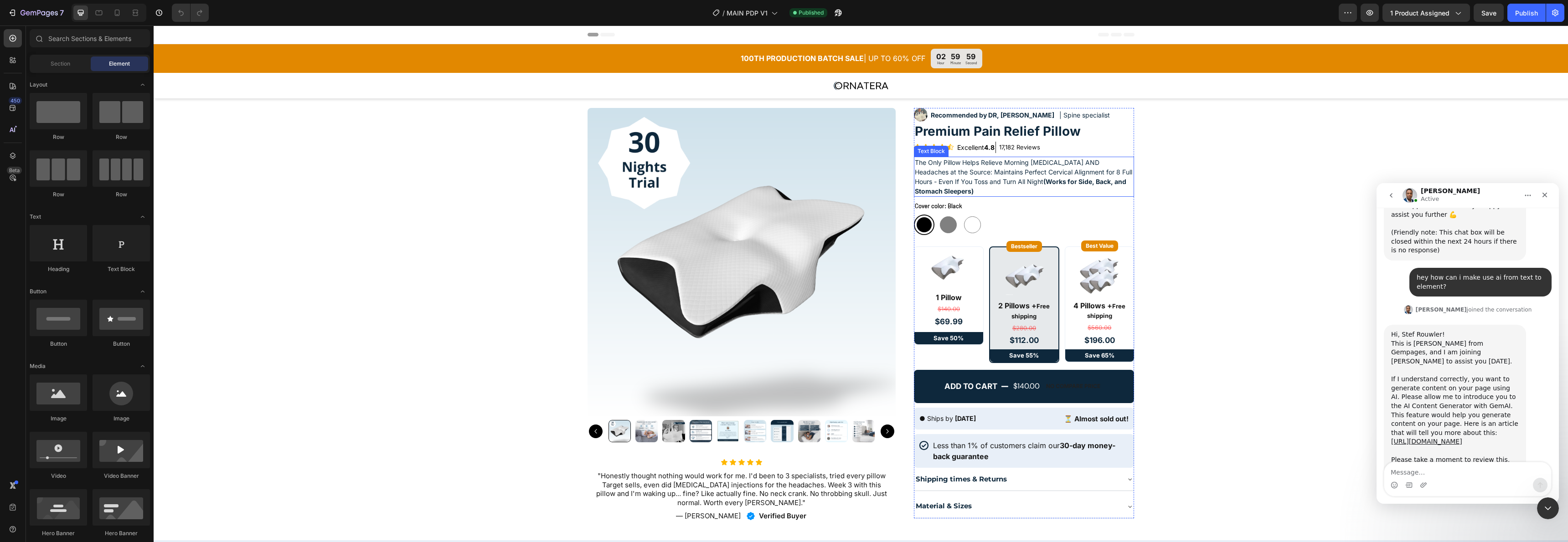
click at [1011, 169] on p "The Only Pillow Helps Relieve Morning [MEDICAL_DATA] AND Headaches at the Sourc…" at bounding box center [1024, 176] width 218 height 38
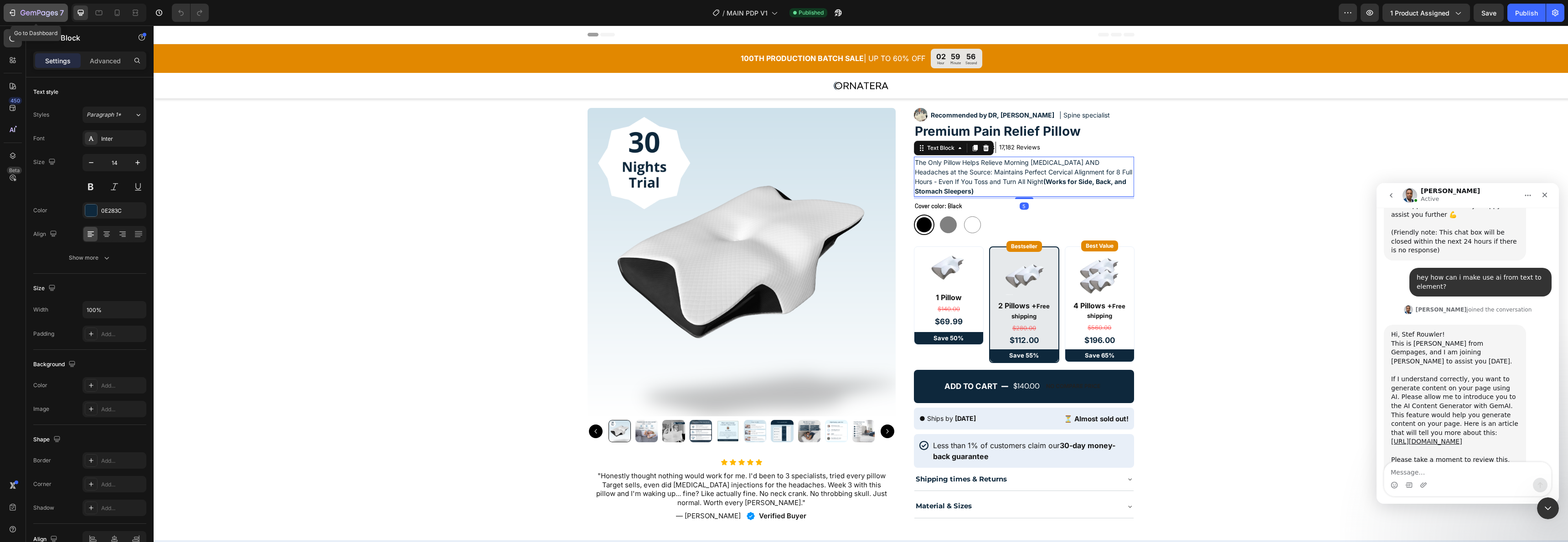
click at [8, 10] on icon "button" at bounding box center [13, 13] width 9 height 9
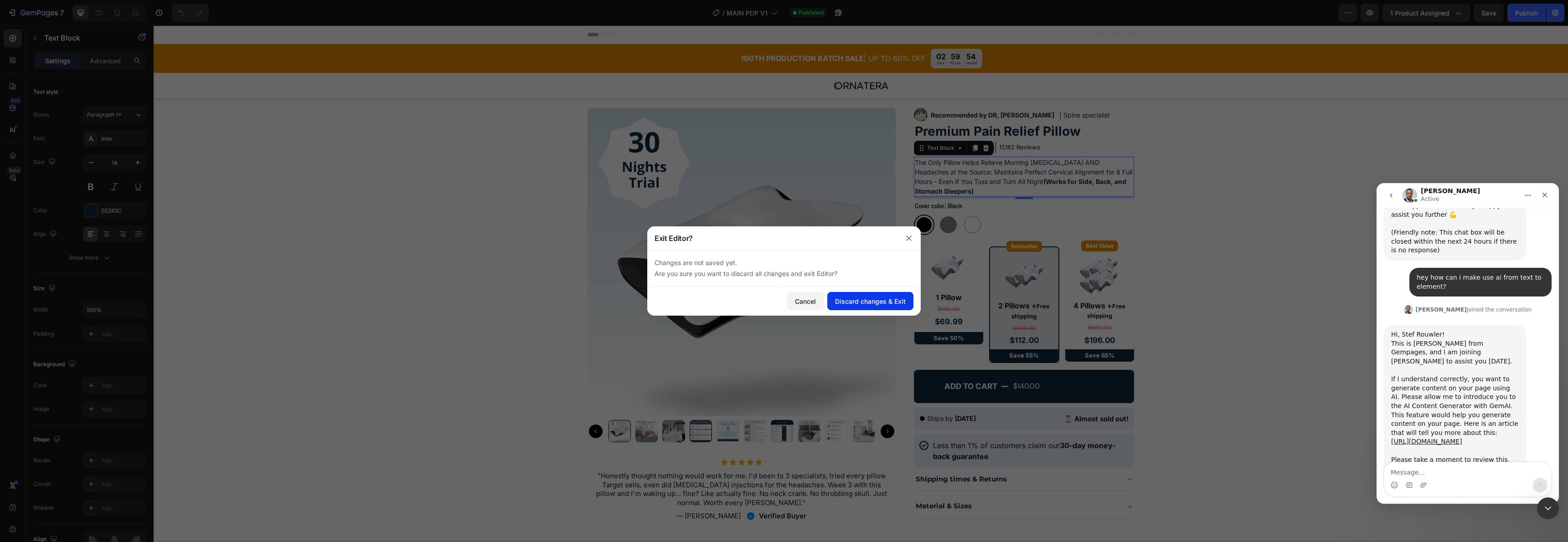
click at [876, 297] on div "Discard changes & Exit" at bounding box center [870, 301] width 70 height 9
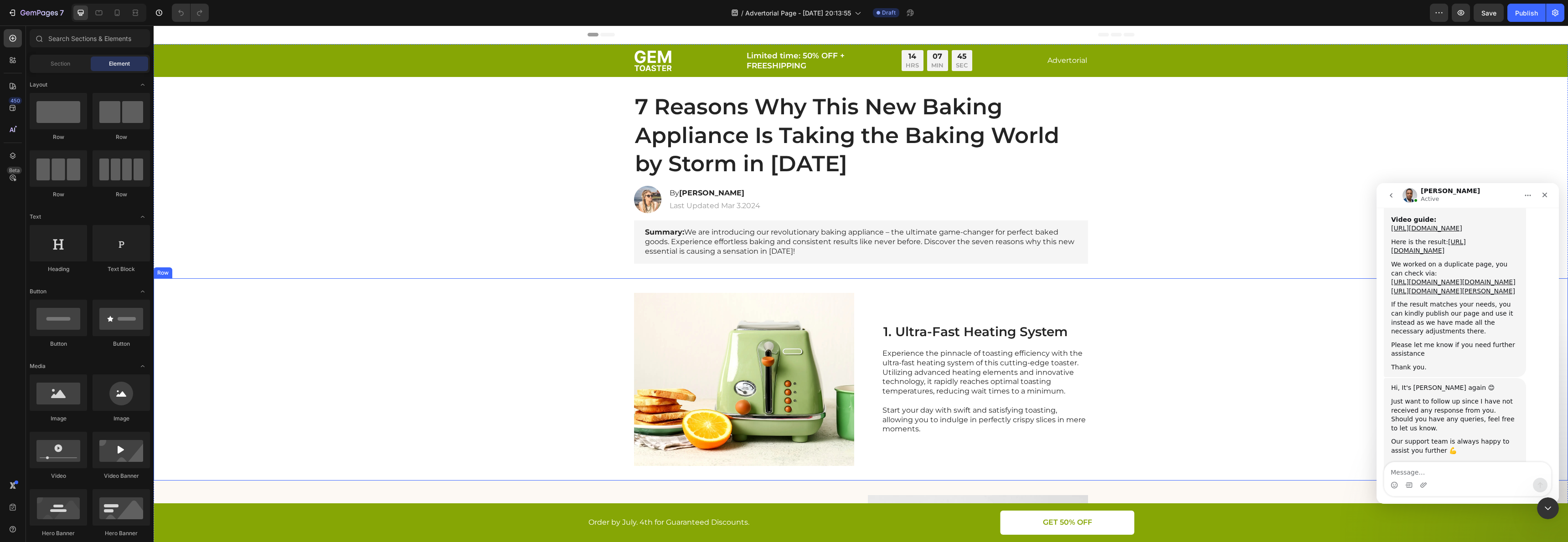
scroll to position [1991, 0]
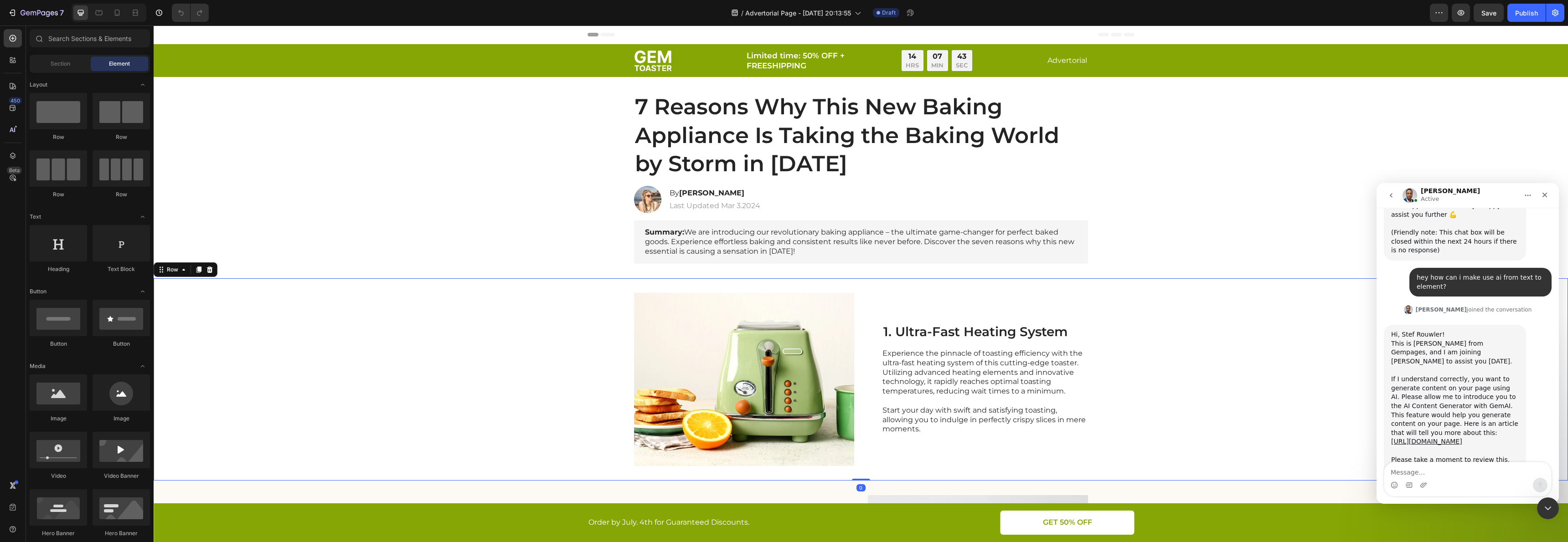
click at [923, 279] on div "Image 1. Ultra-Fast Heating System Heading Experience the pinnacle of toasting …" at bounding box center [860, 380] width 1415 height 202
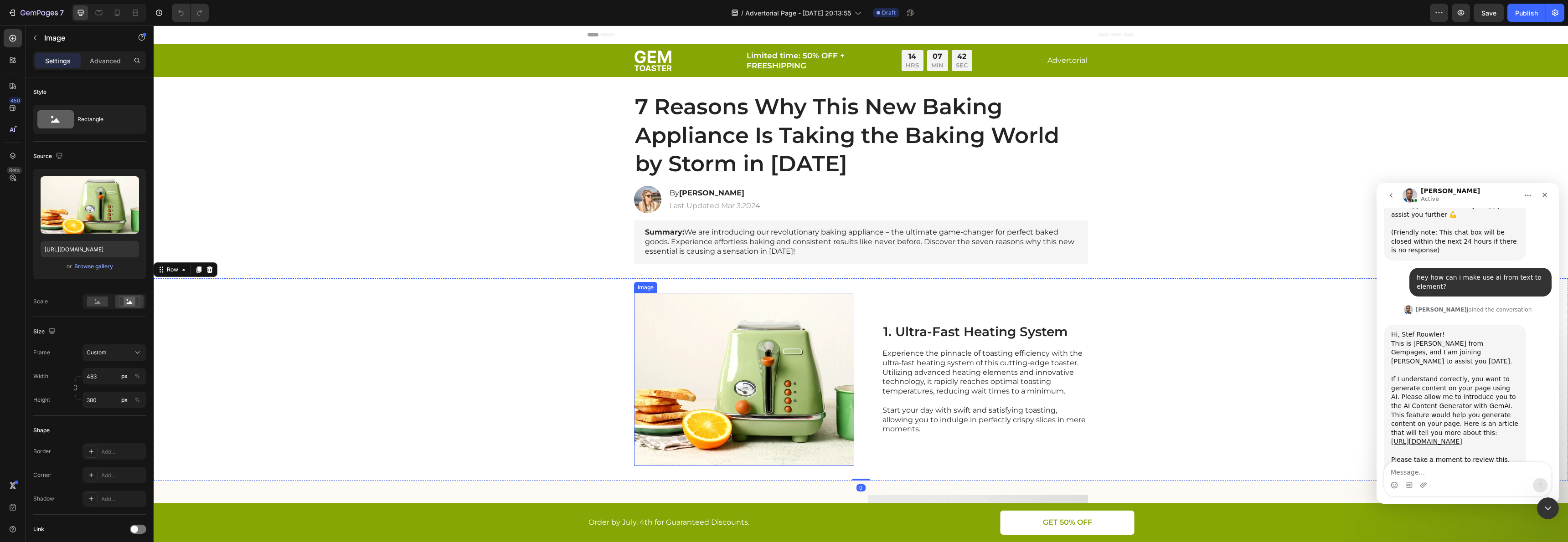
click at [811, 306] on img at bounding box center [744, 379] width 220 height 173
click at [689, 293] on img at bounding box center [744, 379] width 220 height 173
click at [897, 295] on div "1. Ultra-Fast Heating System Heading Experience the pinnacle of toasting effici…" at bounding box center [985, 379] width 206 height 173
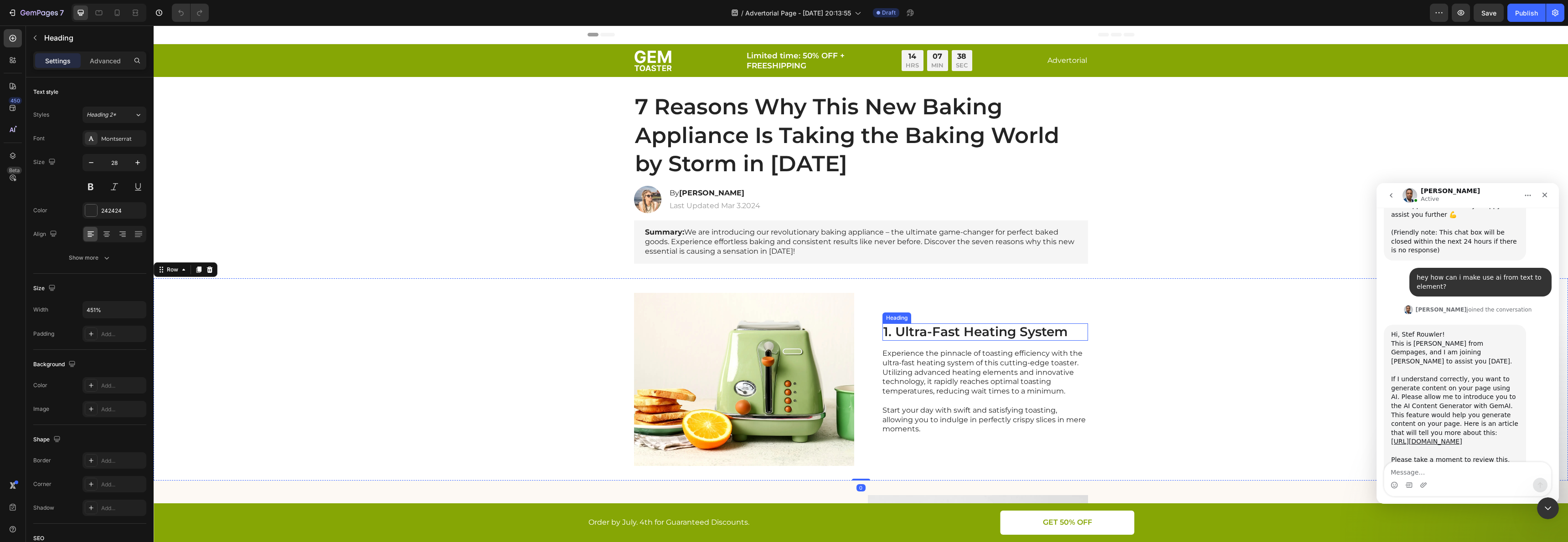
click at [920, 328] on h2 "1. Ultra-Fast Heating System" at bounding box center [985, 332] width 206 height 17
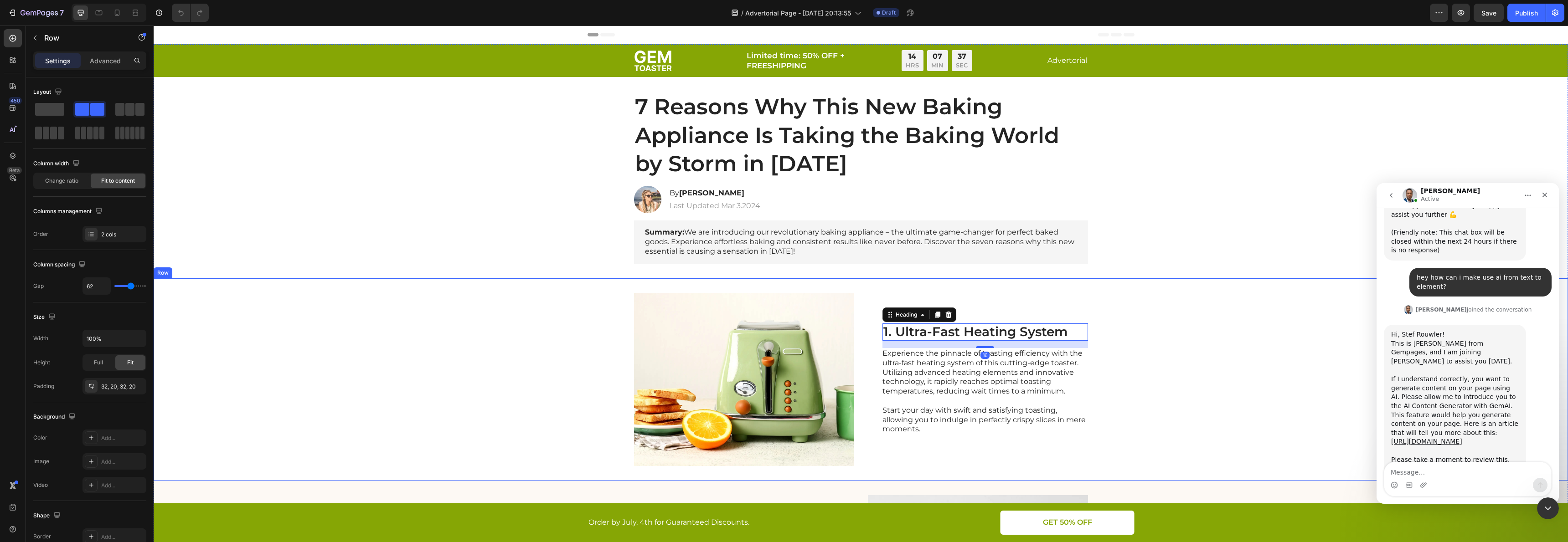
click at [970, 479] on div "Image 1. Ultra-Fast Heating System Heading 16 Experience the pinnacle of toasti…" at bounding box center [860, 380] width 1415 height 202
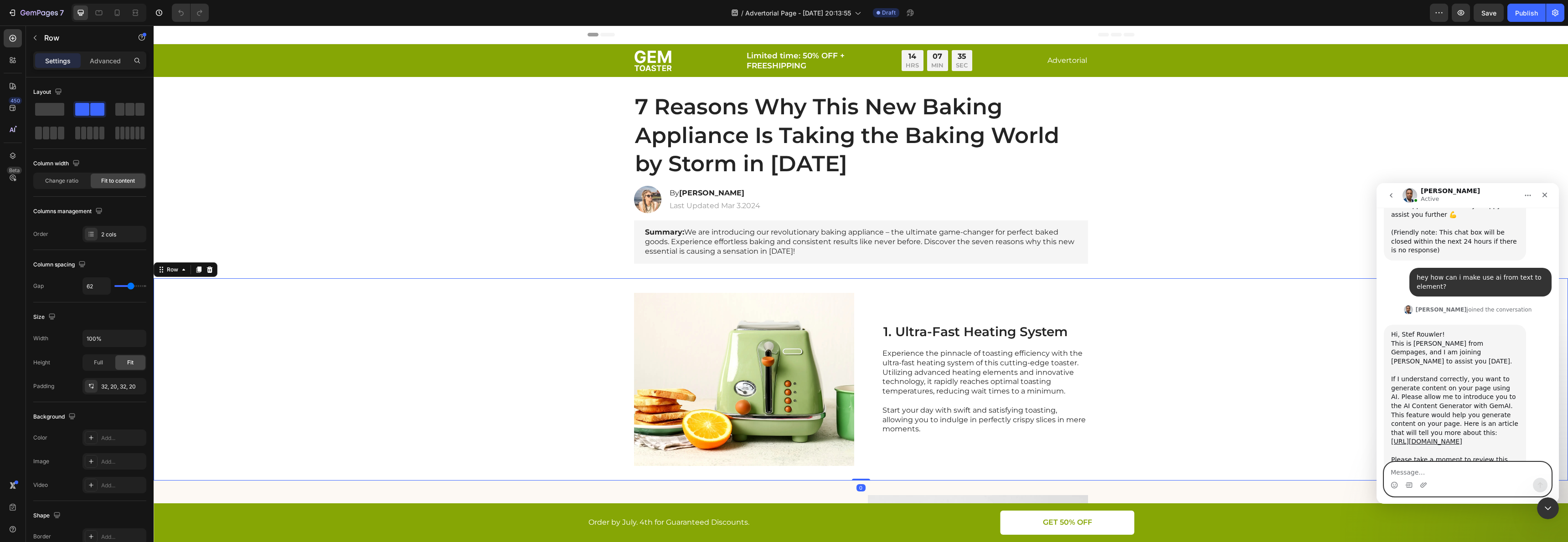
click at [1413, 472] on textarea "Message…" at bounding box center [1467, 470] width 167 height 15
type textarea "weird i cant find the ai option"
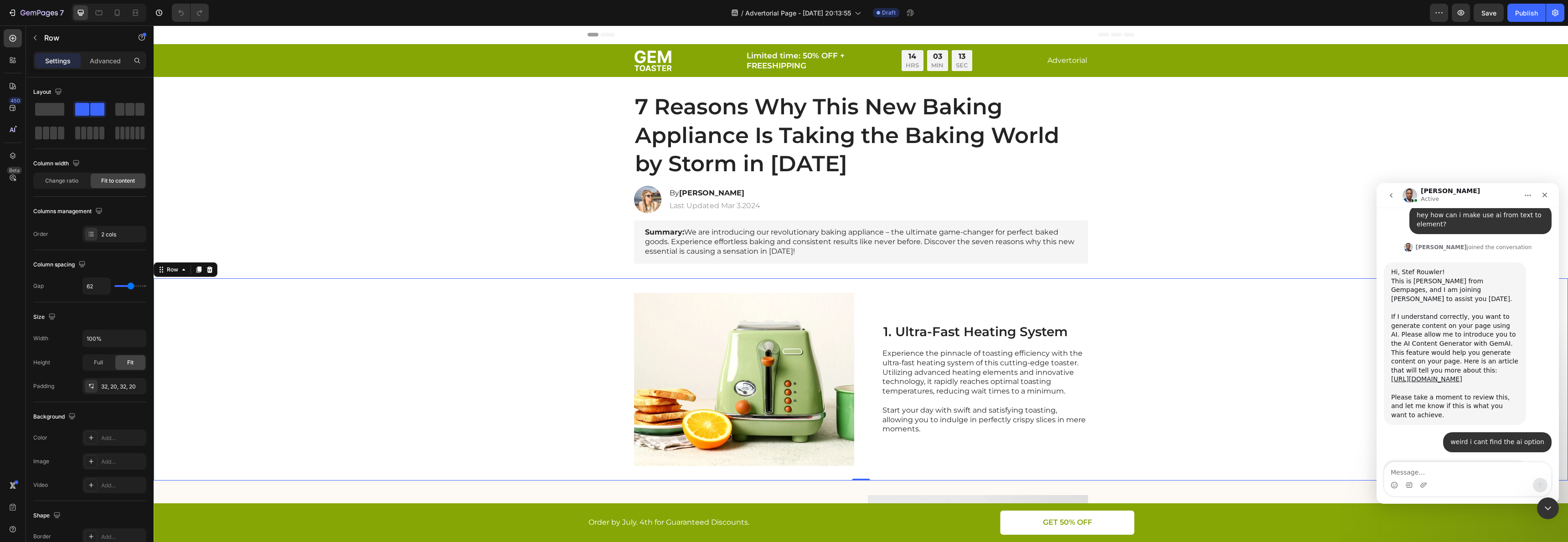
scroll to position [2090, 0]
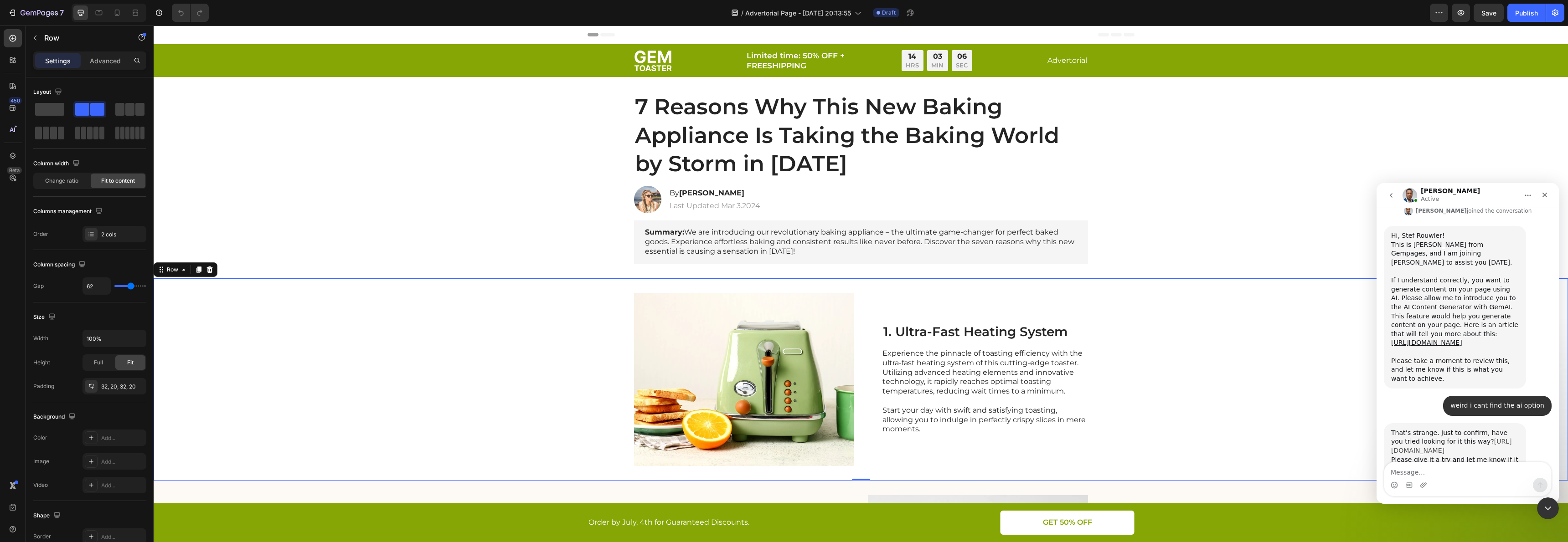
click at [1443, 438] on link "[URL][DOMAIN_NAME]" at bounding box center [1451, 446] width 121 height 16
click at [180, 267] on icon at bounding box center [184, 269] width 7 height 7
click at [167, 272] on div "Row" at bounding box center [172, 270] width 15 height 8
click at [164, 273] on div "Row" at bounding box center [173, 270] width 34 height 11
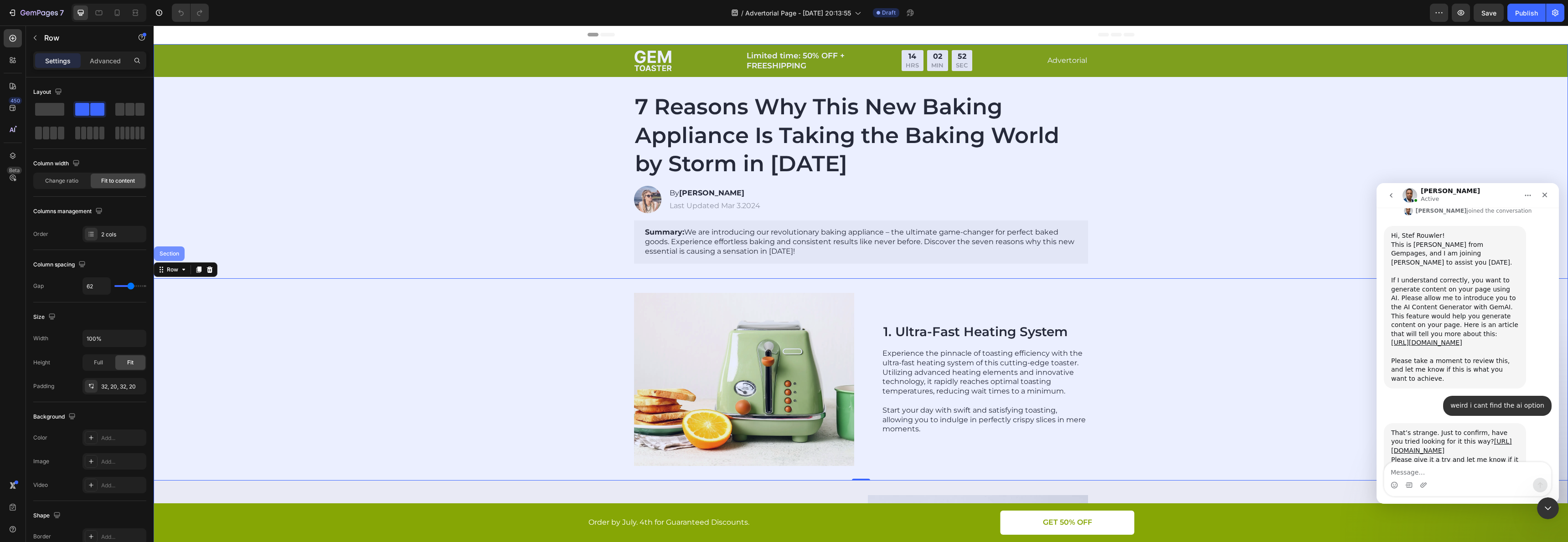
click at [181, 257] on div "Section" at bounding box center [170, 254] width 31 height 15
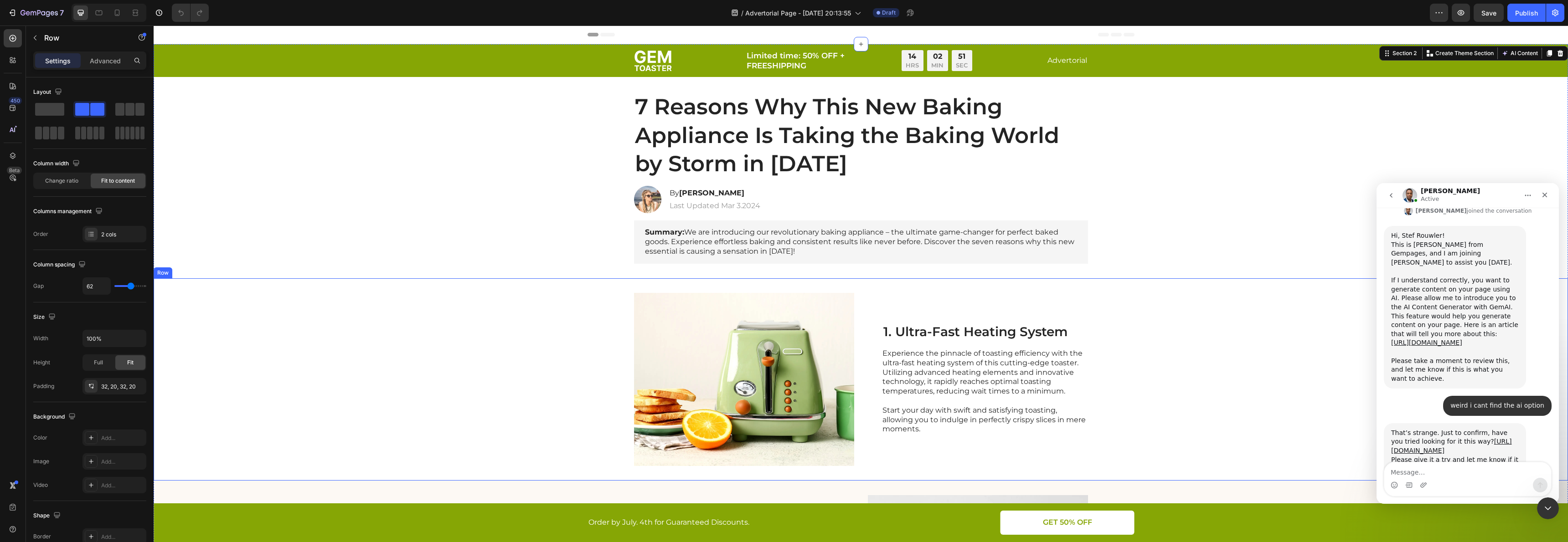
click at [257, 316] on div "Image 1. Ultra-Fast Heating System Heading Experience the pinnacle of toasting …" at bounding box center [860, 380] width 1415 height 202
click at [181, 270] on icon at bounding box center [184, 269] width 7 height 7
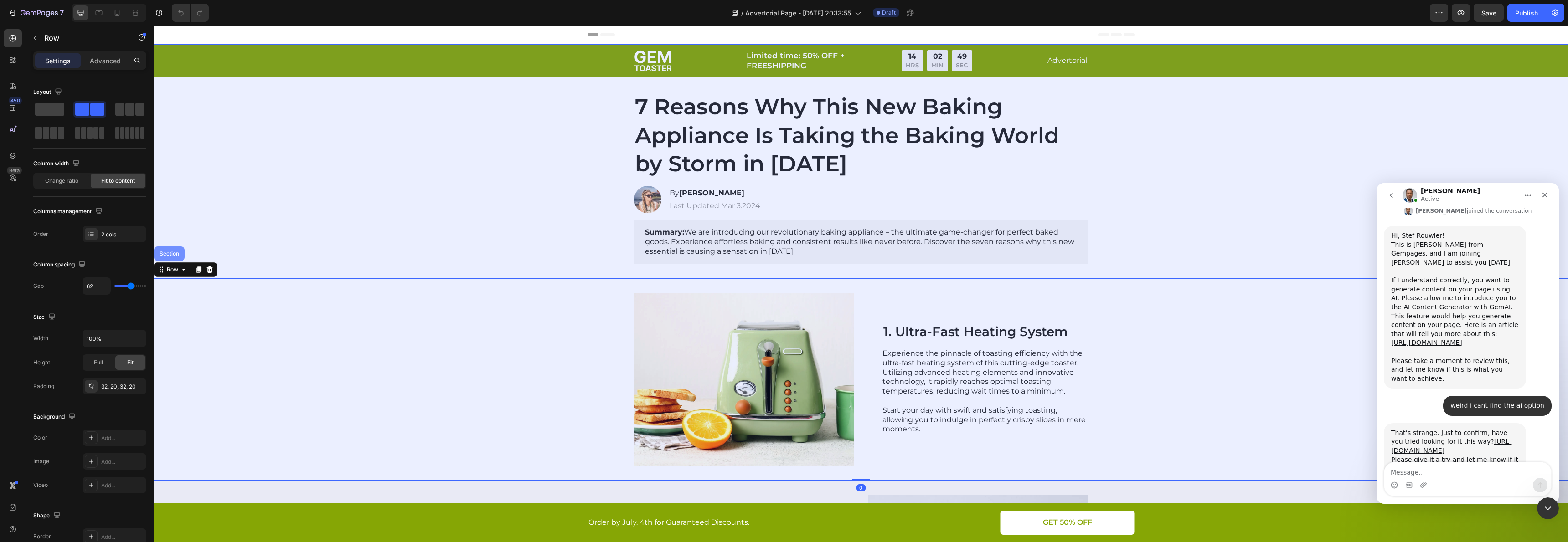
click at [170, 252] on div "Section" at bounding box center [169, 254] width 23 height 5
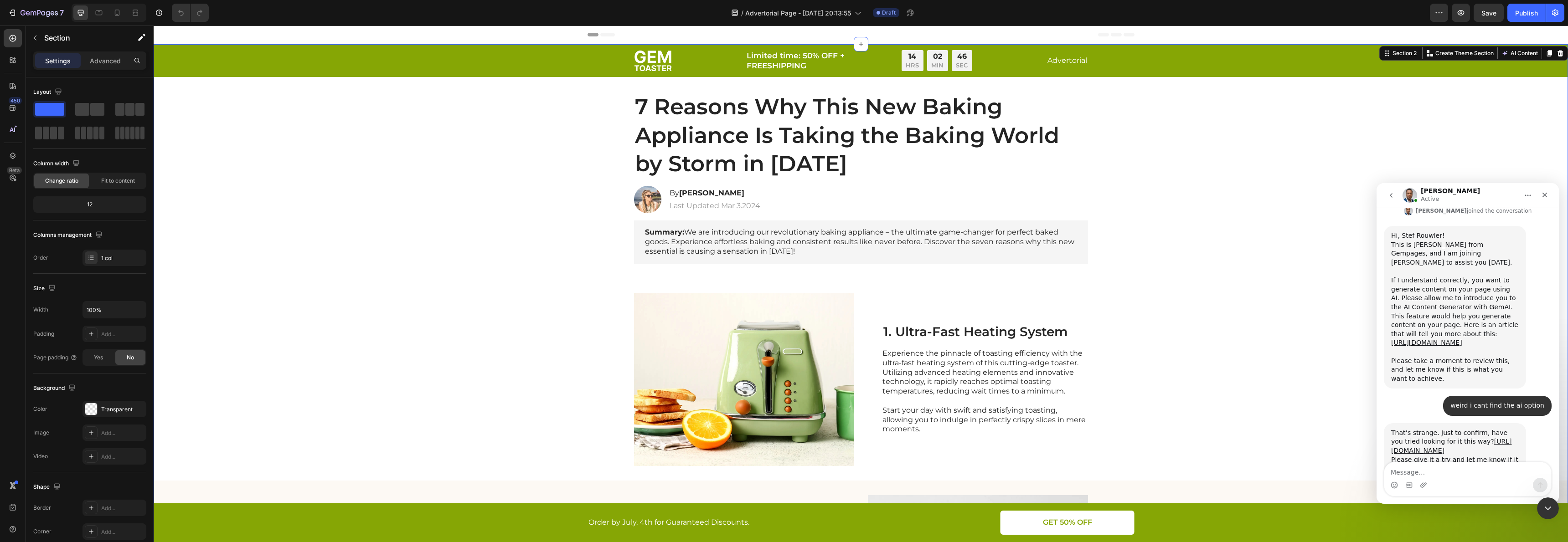
click at [1439, 429] on div "That’s strange. Just to confirm, have you tried looking for it this way? https:…" at bounding box center [1455, 451] width 127 height 45
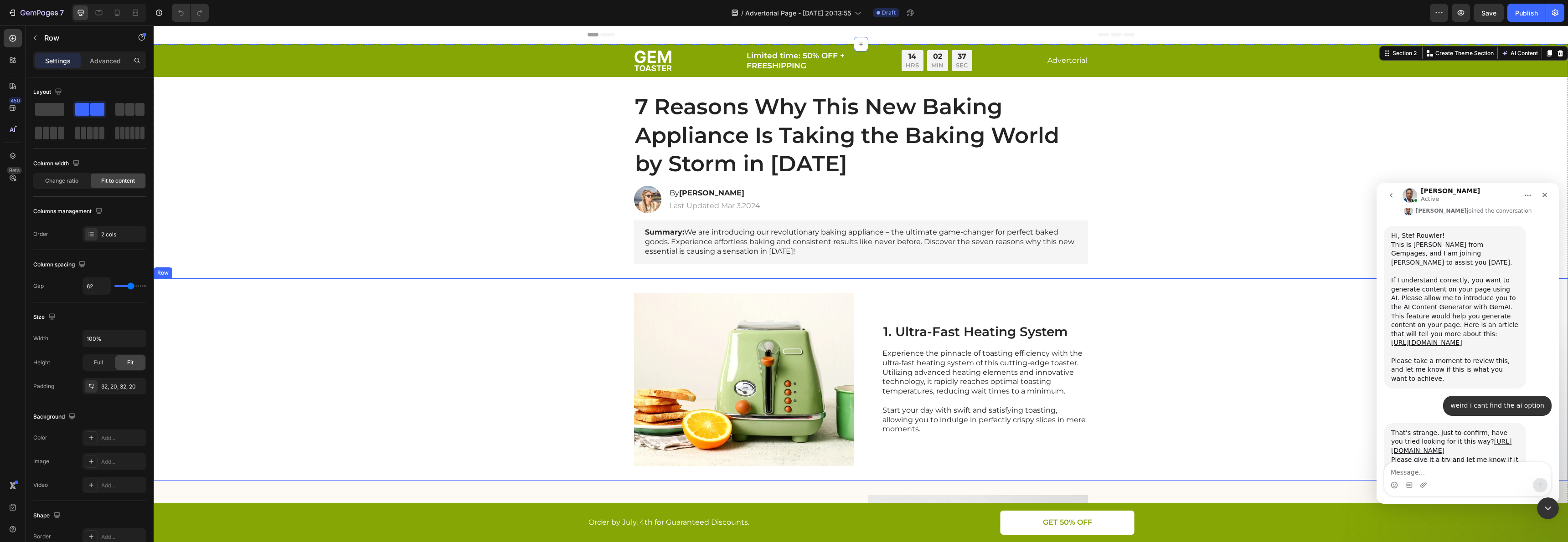
click at [276, 337] on div "Image 1. Ultra-Fast Heating System Heading Experience the pinnacle of toasting …" at bounding box center [860, 380] width 1415 height 202
click at [187, 271] on icon at bounding box center [184, 269] width 7 height 7
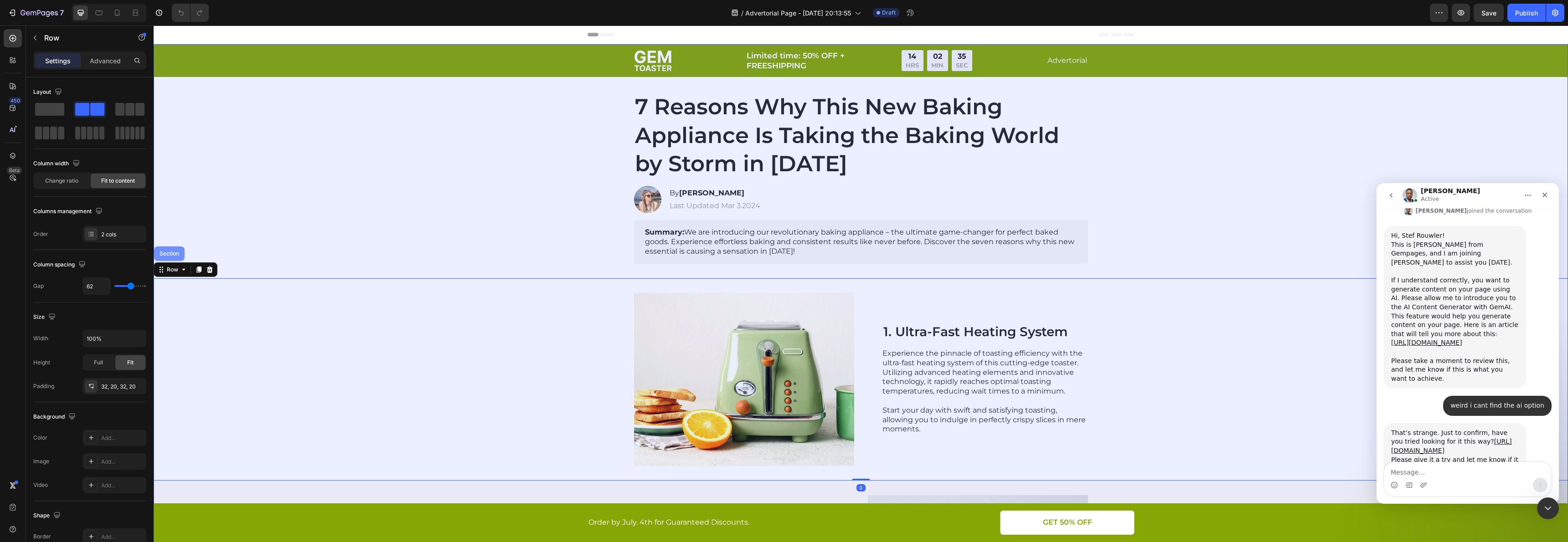
click at [173, 255] on div "Section" at bounding box center [169, 254] width 23 height 5
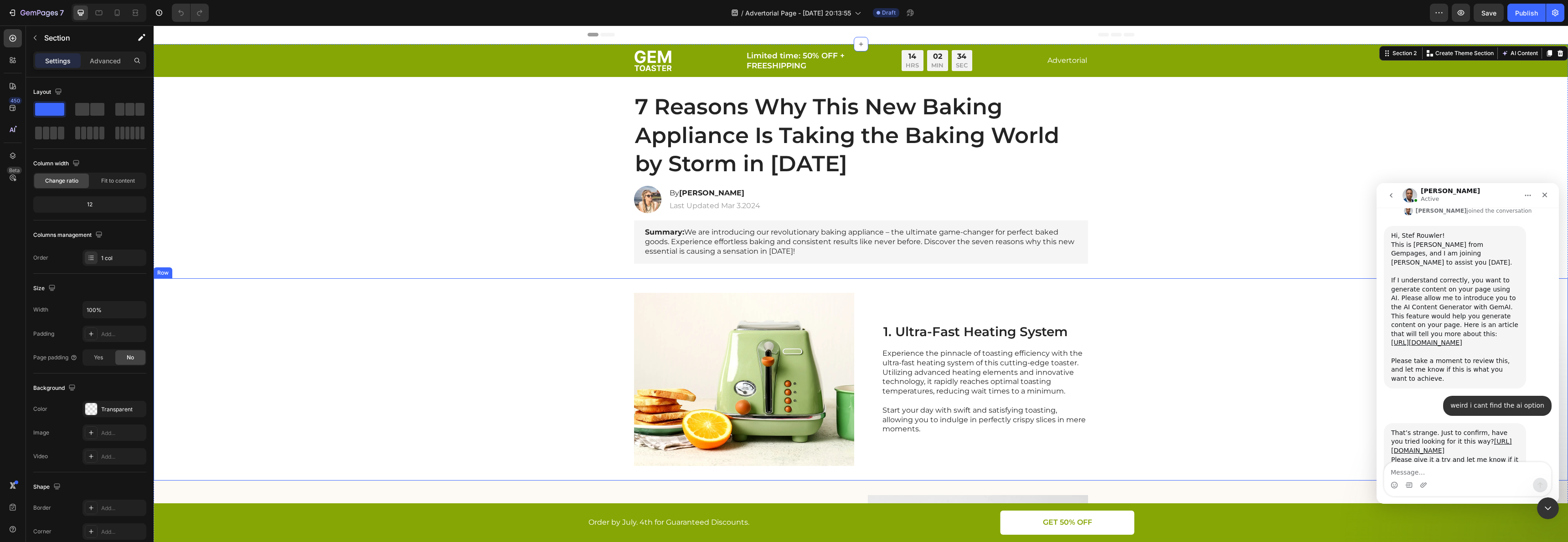
click at [1236, 331] on div "Image 1. Ultra-Fast Heating System Heading Experience the pinnacle of toasting …" at bounding box center [860, 380] width 1415 height 202
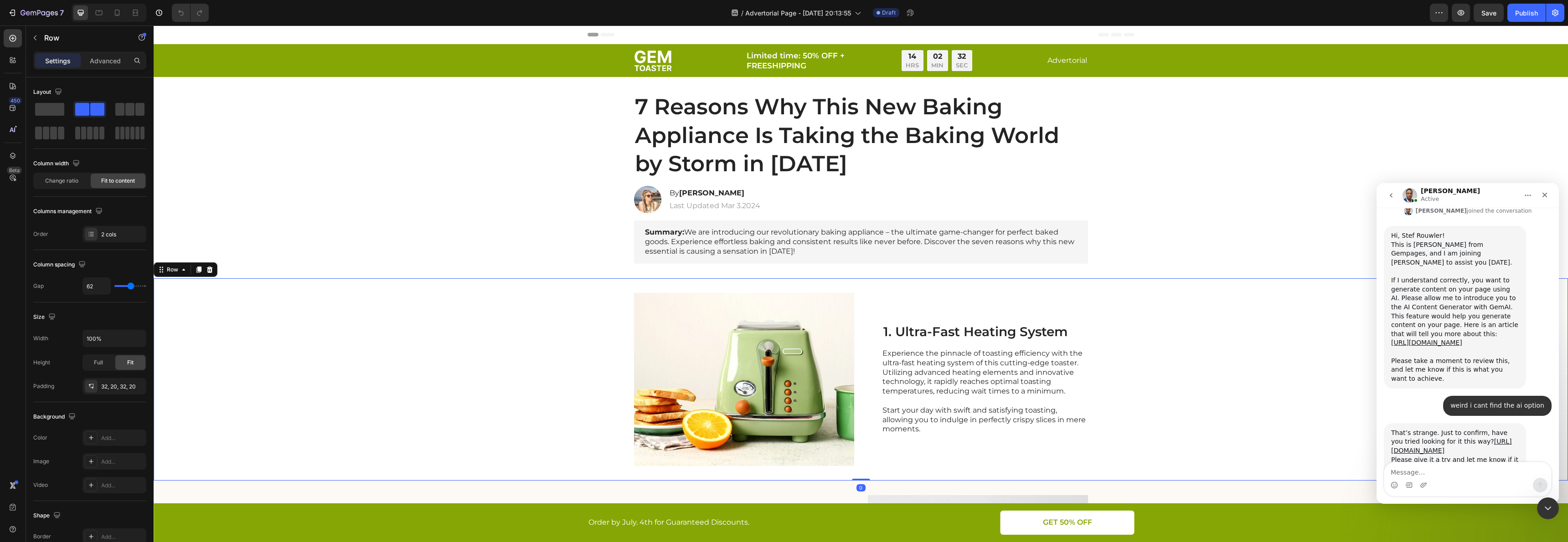
click at [1242, 279] on div "Image 1. Ultra-Fast Heating System Heading Experience the pinnacle of toasting …" at bounding box center [860, 380] width 1415 height 202
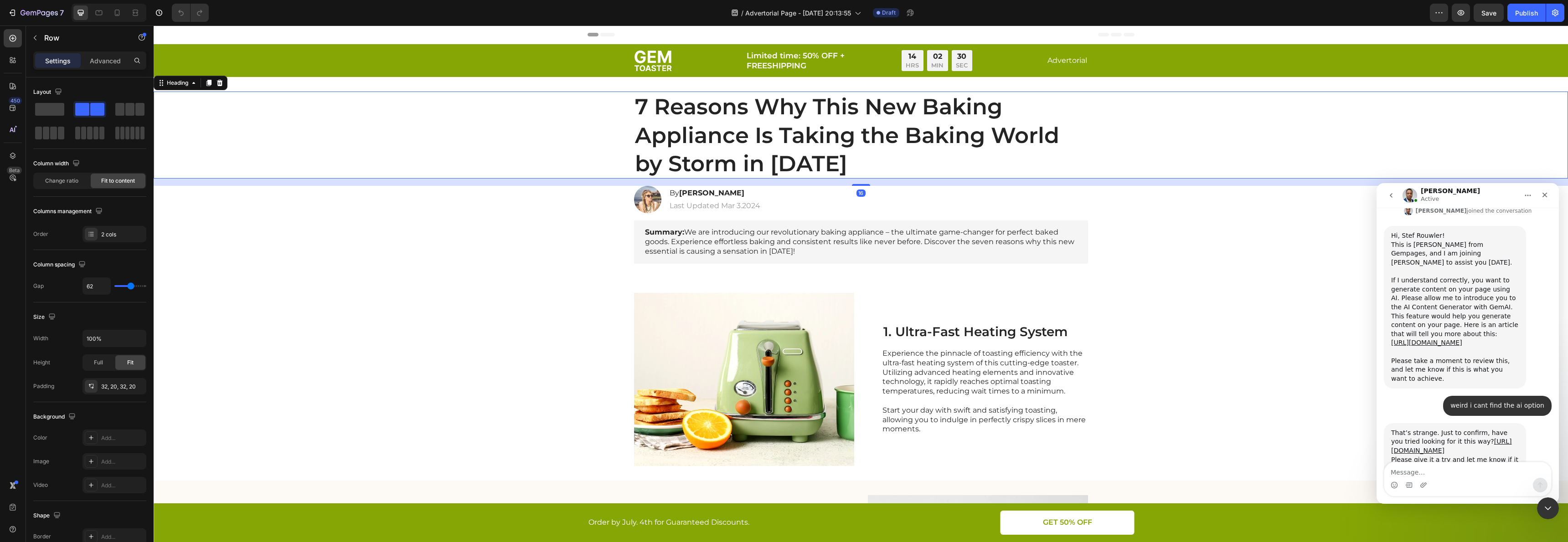
click at [446, 175] on div "7 Reasons Why This New Baking Appliance Is Taking the Baking World by Storm in …" at bounding box center [860, 135] width 1396 height 87
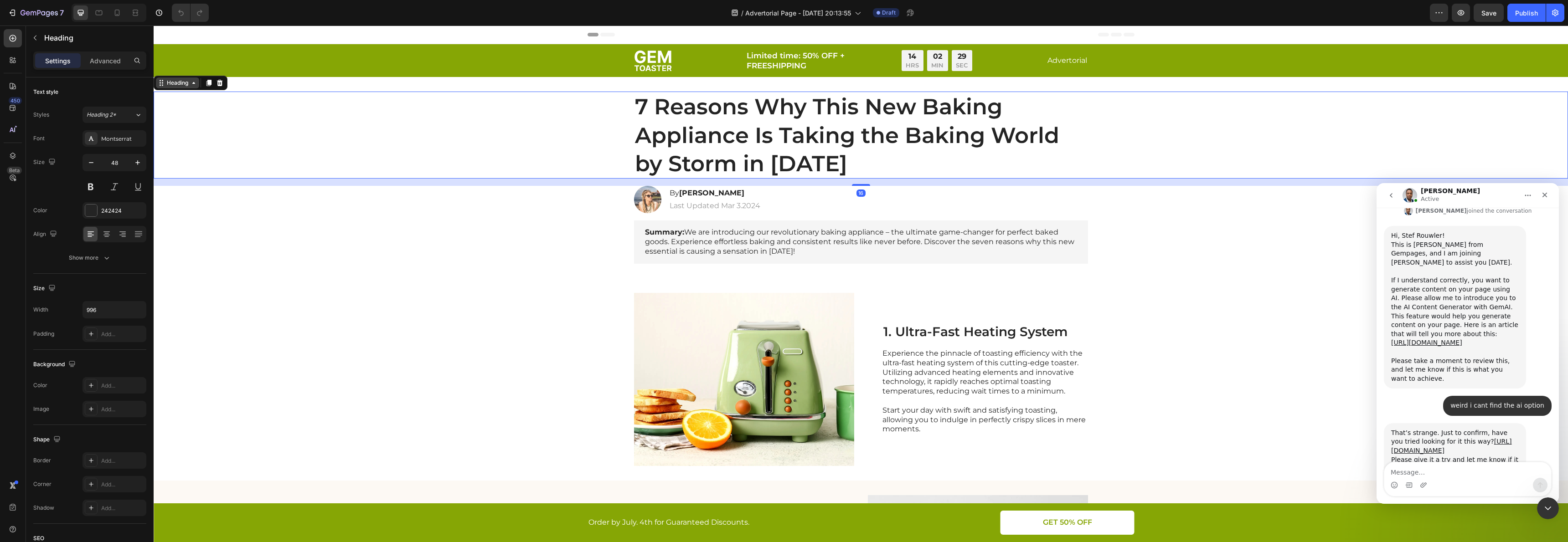
click at [157, 83] on icon at bounding box center [161, 82] width 7 height 7
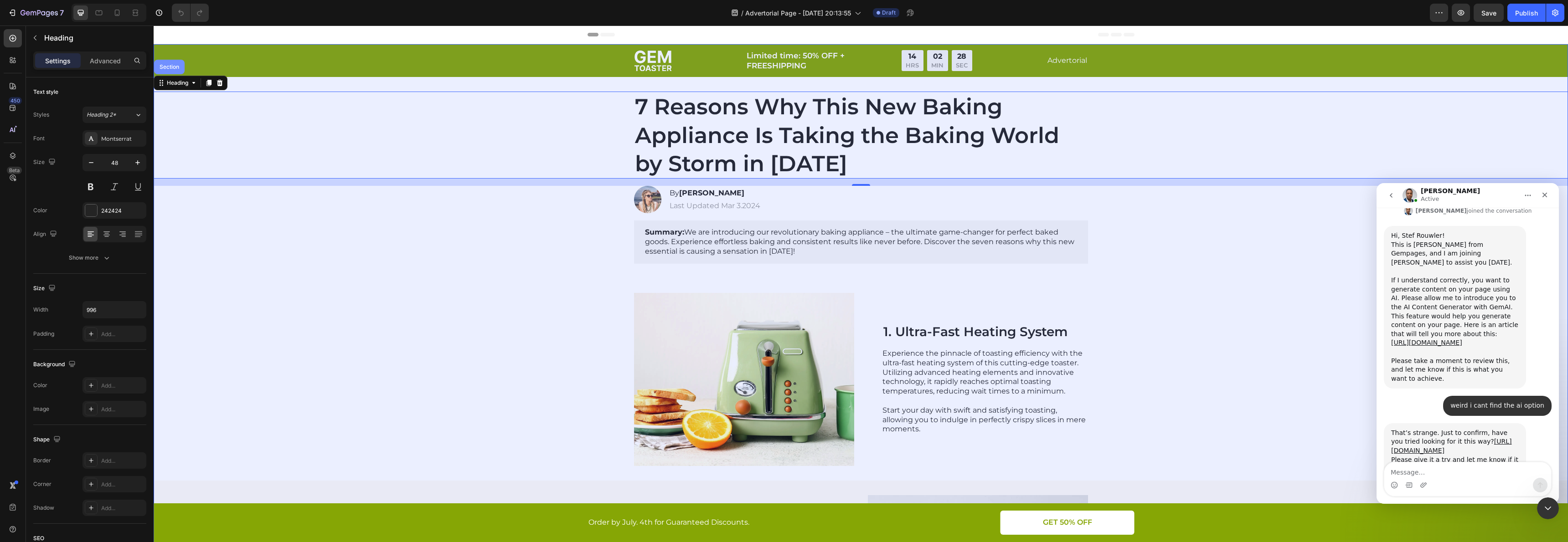
click at [160, 65] on div "Section" at bounding box center [169, 67] width 23 height 5
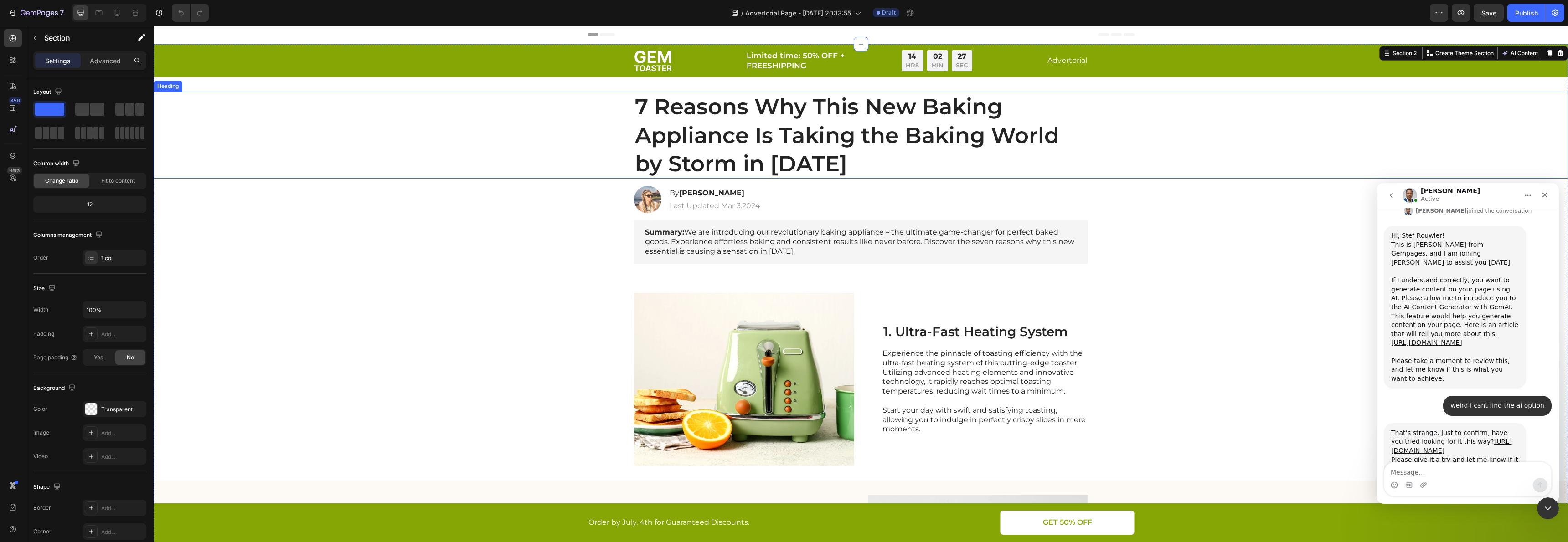
click at [247, 116] on div "7 Reasons Why This New Baking Appliance Is Taking the Baking World by Storm in …" at bounding box center [860, 135] width 1396 height 87
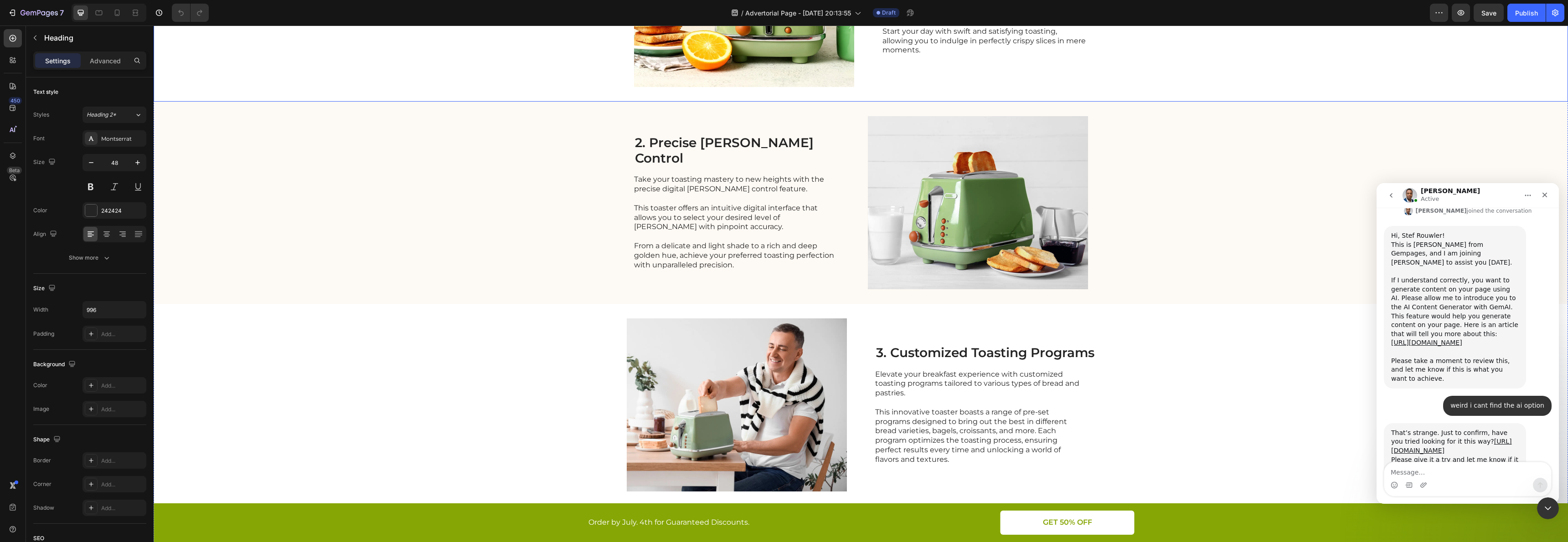
scroll to position [576, 0]
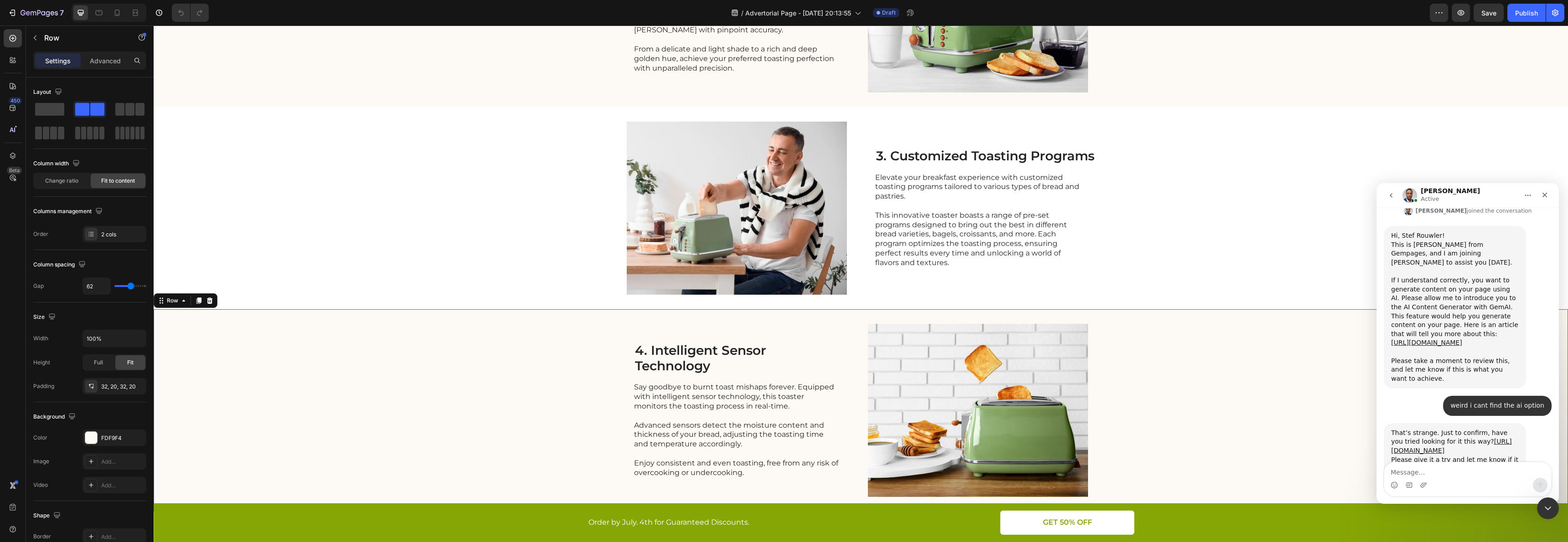
click at [454, 318] on div "4. Intelligent Sensor Technology Heading Say goodbye to burnt toast mishaps for…" at bounding box center [860, 411] width 1415 height 202
click at [185, 303] on icon at bounding box center [184, 300] width 7 height 7
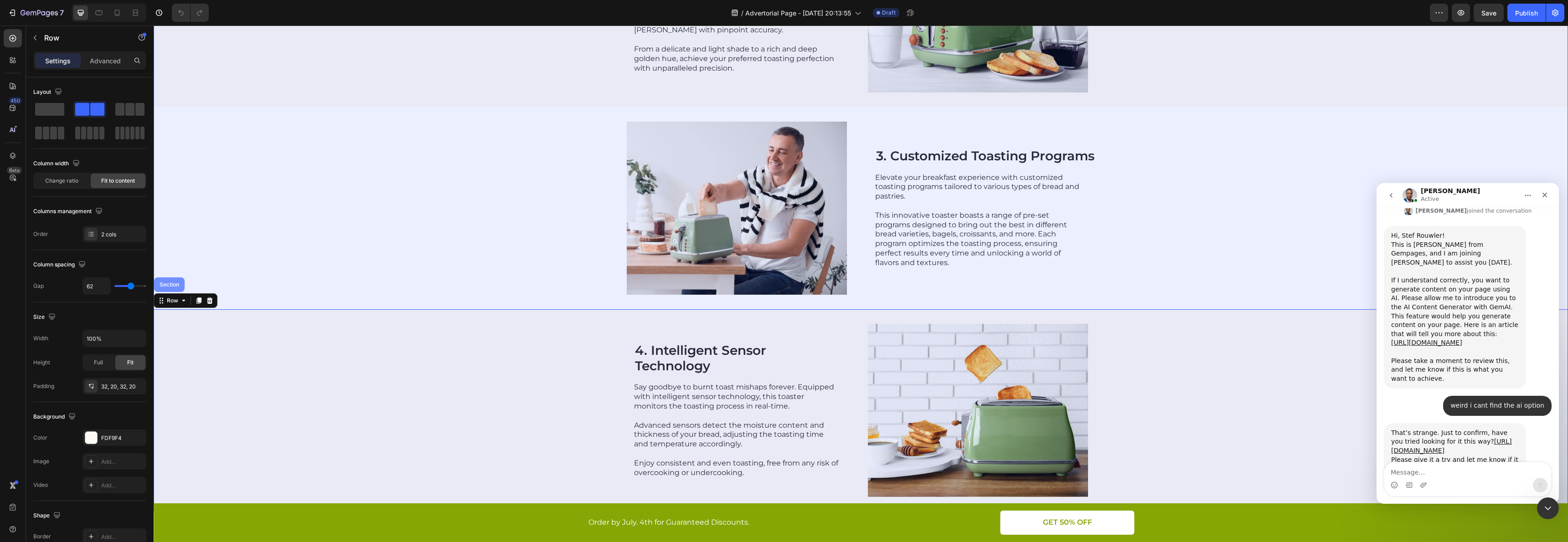
click at [167, 280] on div "Section" at bounding box center [170, 285] width 31 height 15
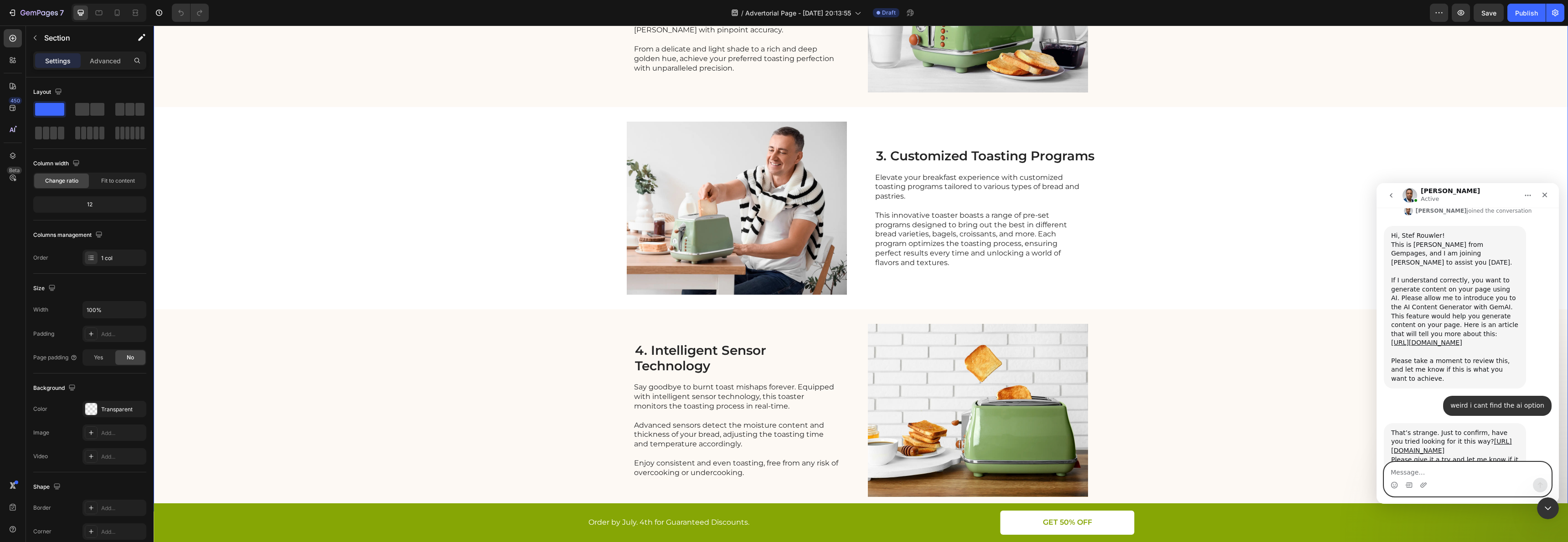
click at [1484, 468] on textarea "Message…" at bounding box center [1467, 470] width 167 height 15
type textarea "still not"
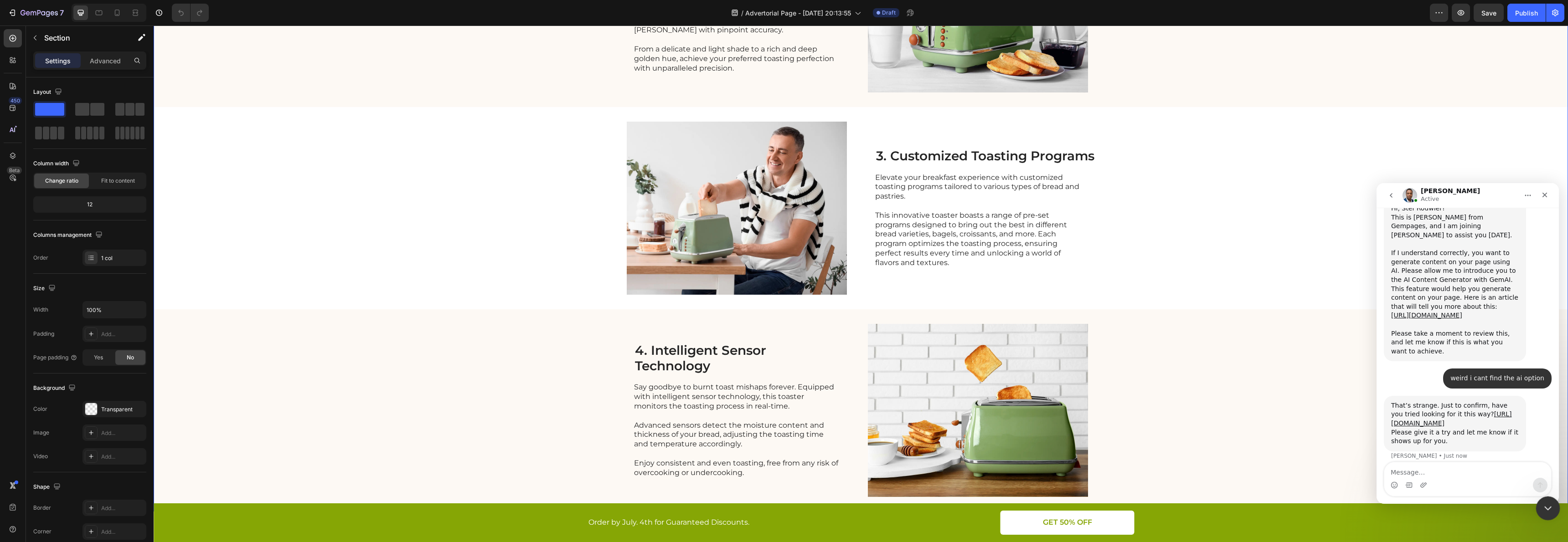
click at [1549, 499] on div "Close Intercom Messenger" at bounding box center [1547, 507] width 22 height 22
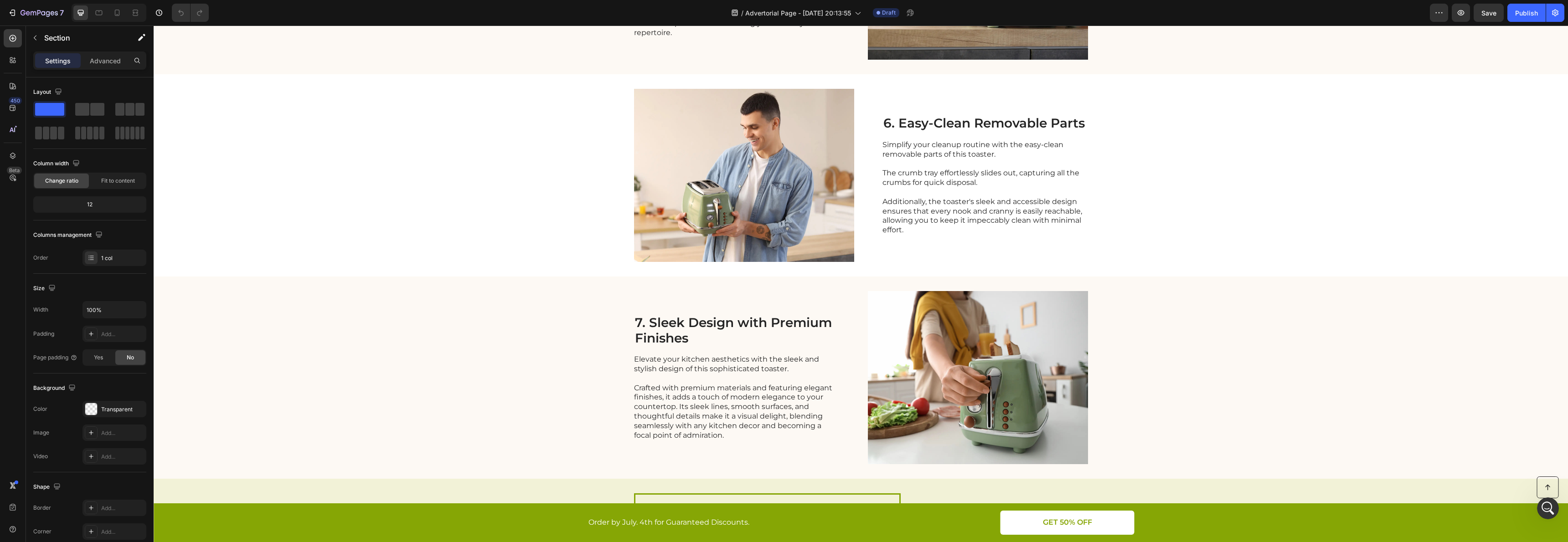
scroll to position [1429, 0]
click at [1551, 511] on icon "Open Intercom Messenger" at bounding box center [1547, 507] width 15 height 15
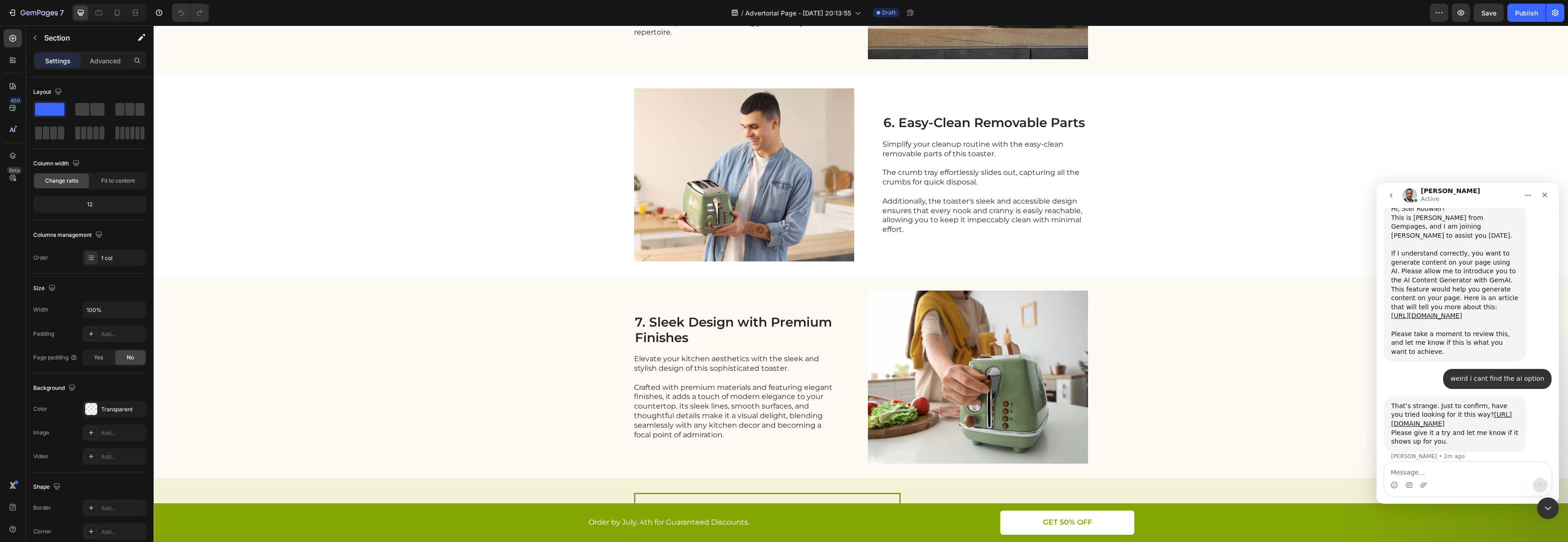
scroll to position [2117, 0]
click at [1542, 497] on div "Close Intercom Messenger" at bounding box center [1547, 507] width 22 height 22
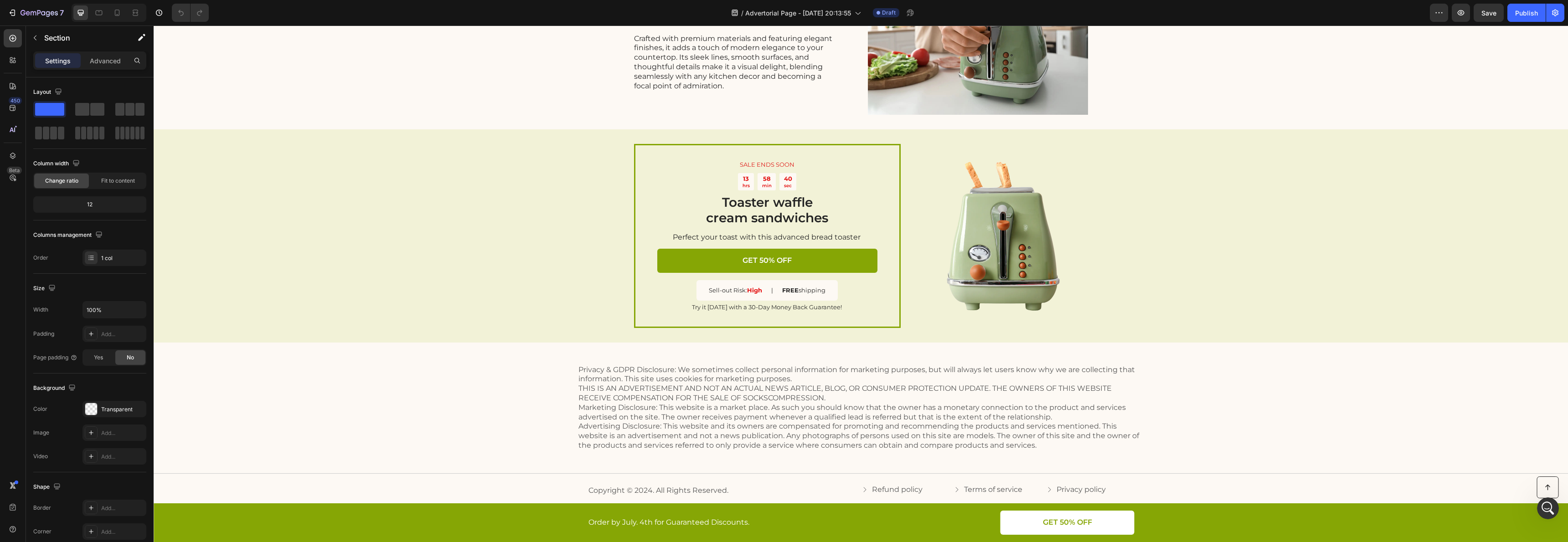
scroll to position [1797, 0]
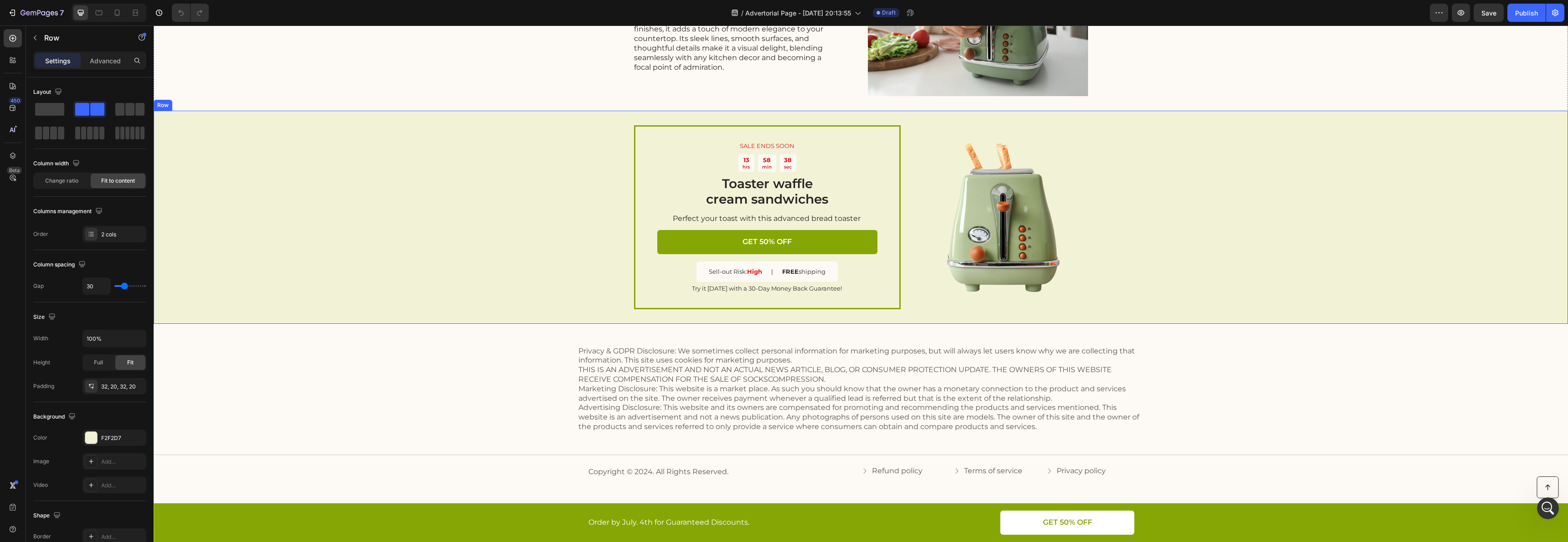
drag, startPoint x: 417, startPoint y: 163, endPoint x: 405, endPoint y: 160, distance: 12.4
click at [417, 163] on div "SALE ENDS SOON Text Block 13 hrs 58 min 38 sec Countdown Timer Toaster waffle c…" at bounding box center [860, 217] width 1415 height 213
click at [184, 102] on icon at bounding box center [184, 102] width 7 height 7
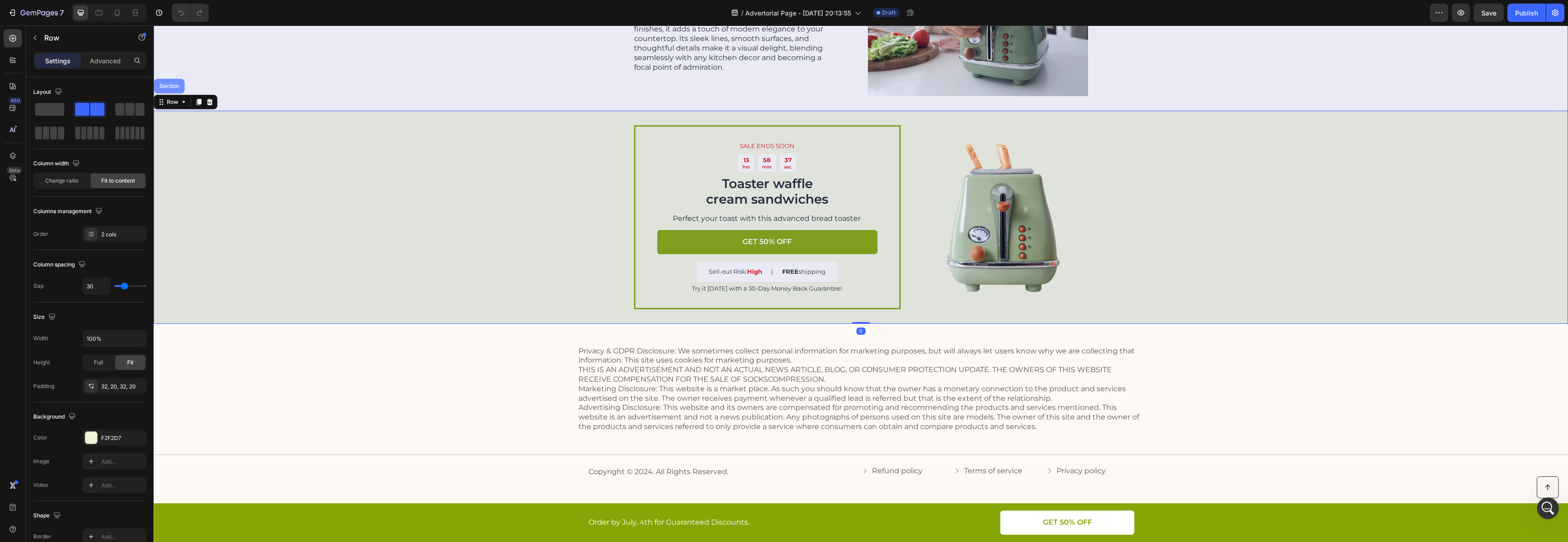
click at [168, 92] on div "Section" at bounding box center [170, 86] width 31 height 15
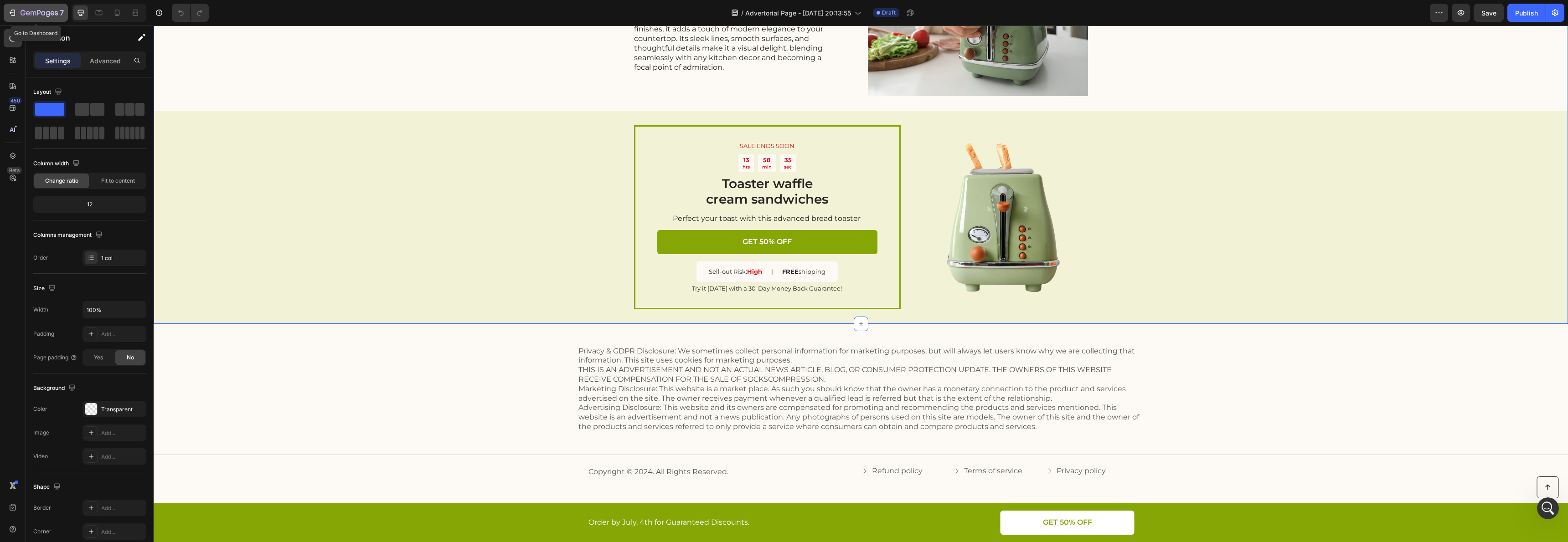
click at [5, 15] on button "7" at bounding box center [36, 12] width 64 height 18
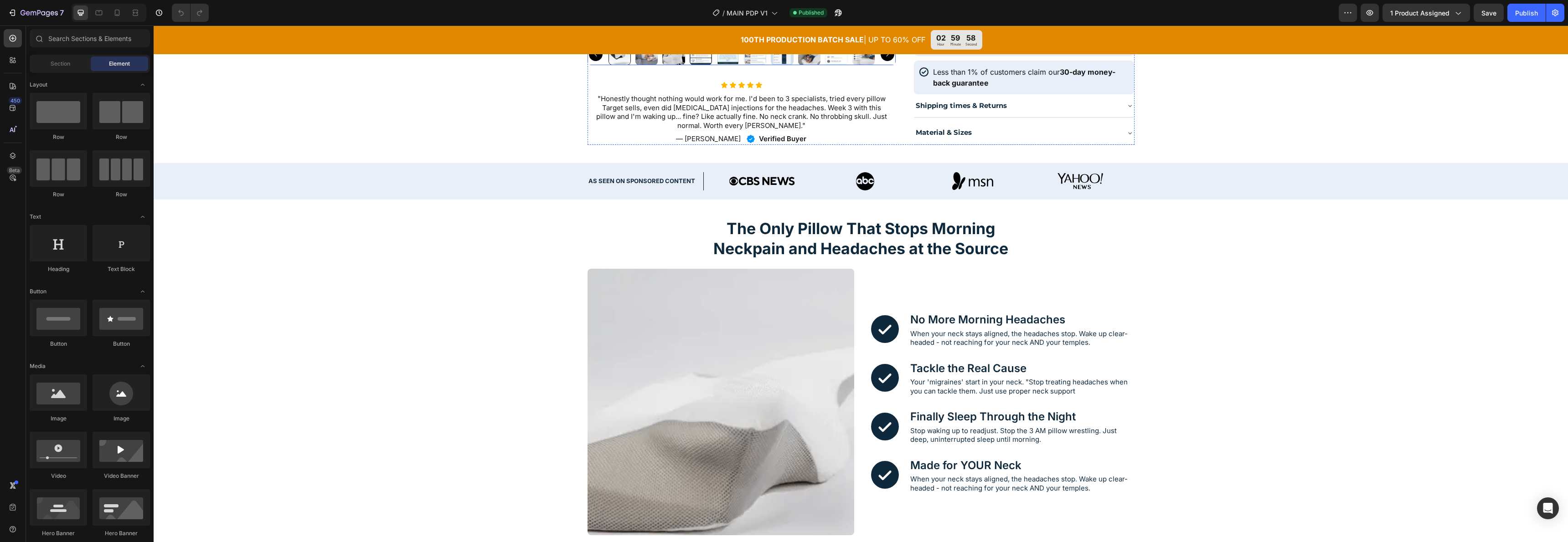
scroll to position [421, 0]
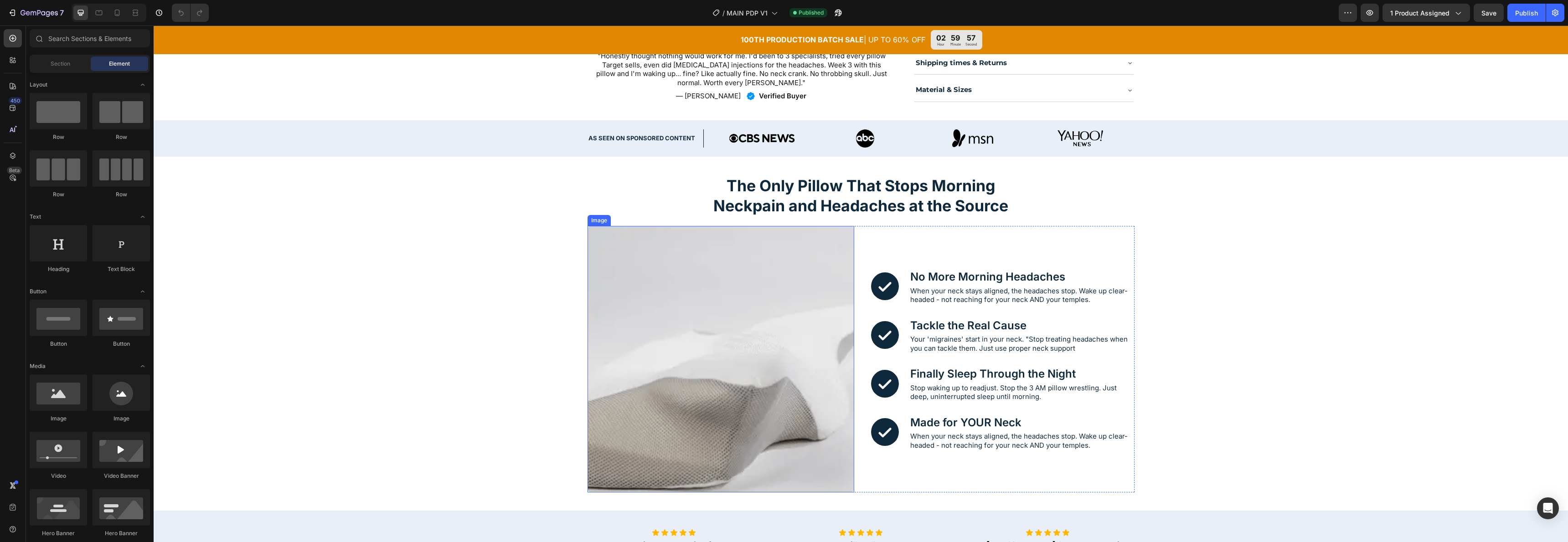
click at [602, 238] on img at bounding box center [721, 359] width 267 height 267
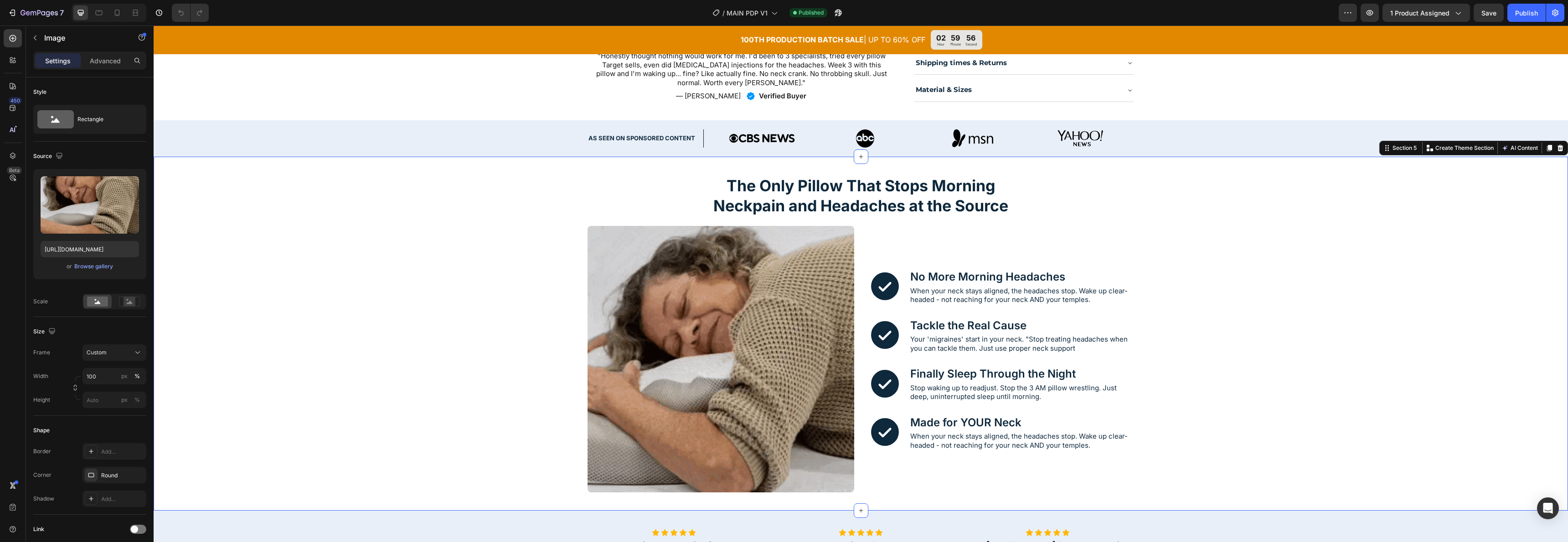
click at [488, 234] on div "The Only Pillow That Stops Morning Neckpain and Headaches at the Source Heading…" at bounding box center [860, 334] width 1415 height 318
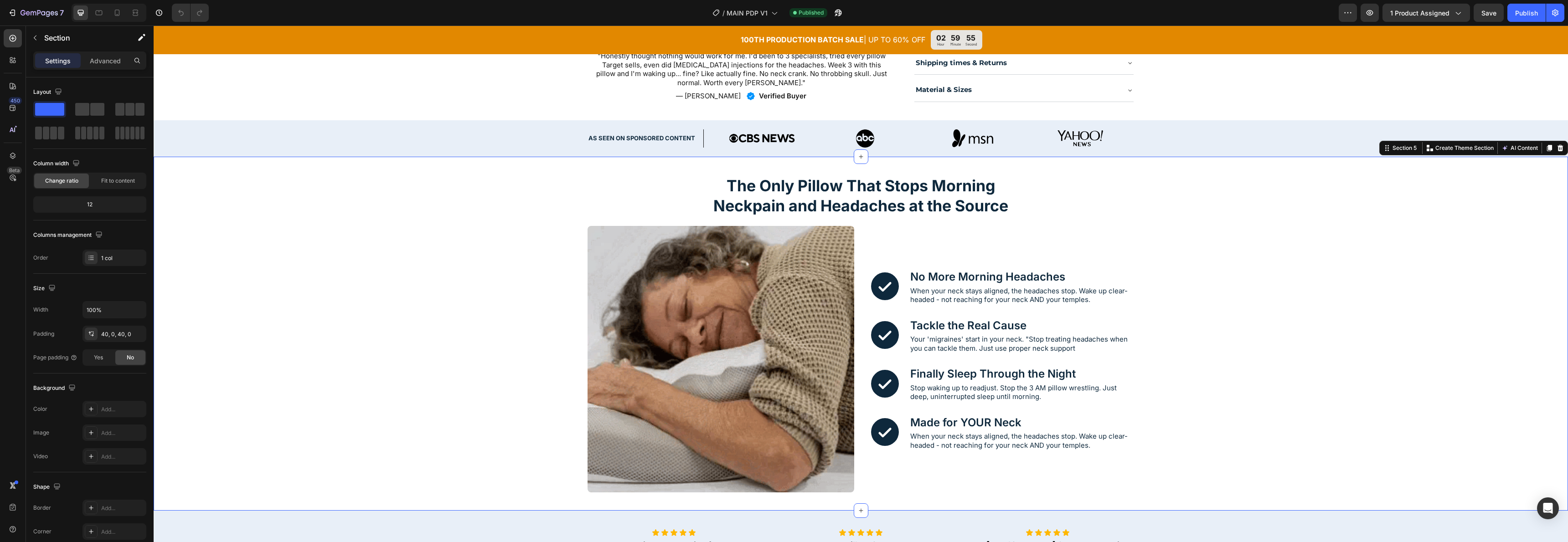
click at [218, 174] on div "The Only Pillow That Stops Morning Neckpain and Headaches at the Source Heading…" at bounding box center [860, 334] width 1415 height 354
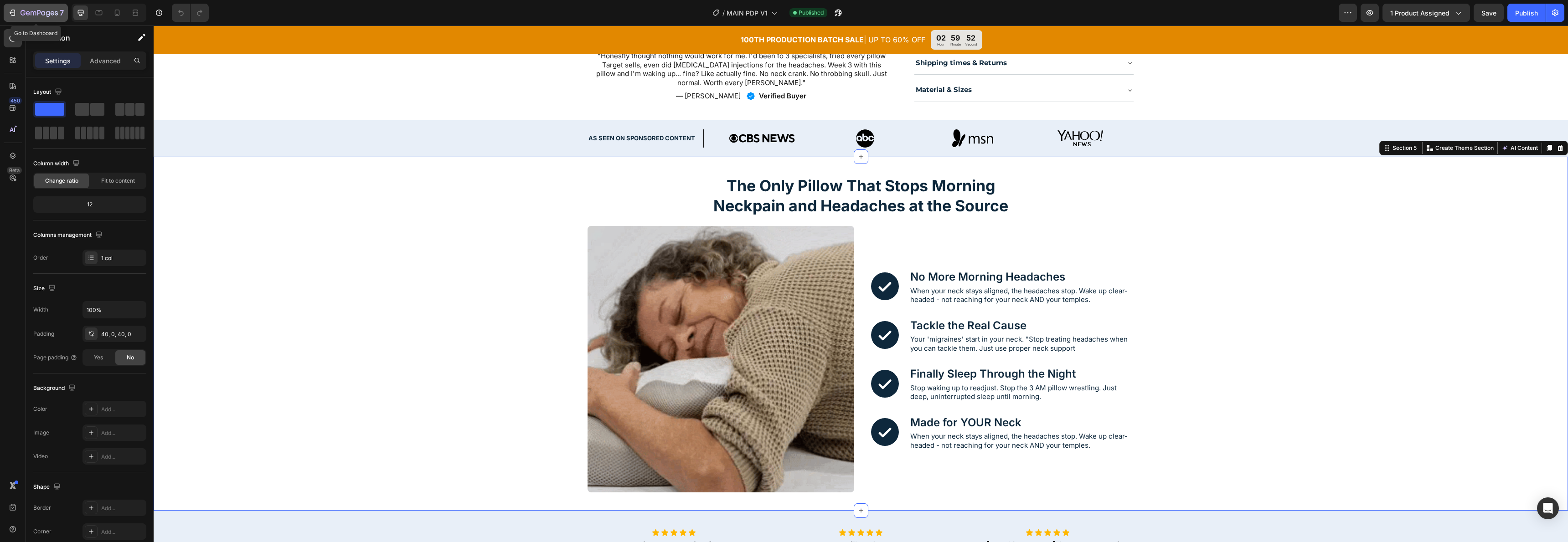
click at [9, 11] on icon "button" at bounding box center [13, 13] width 9 height 9
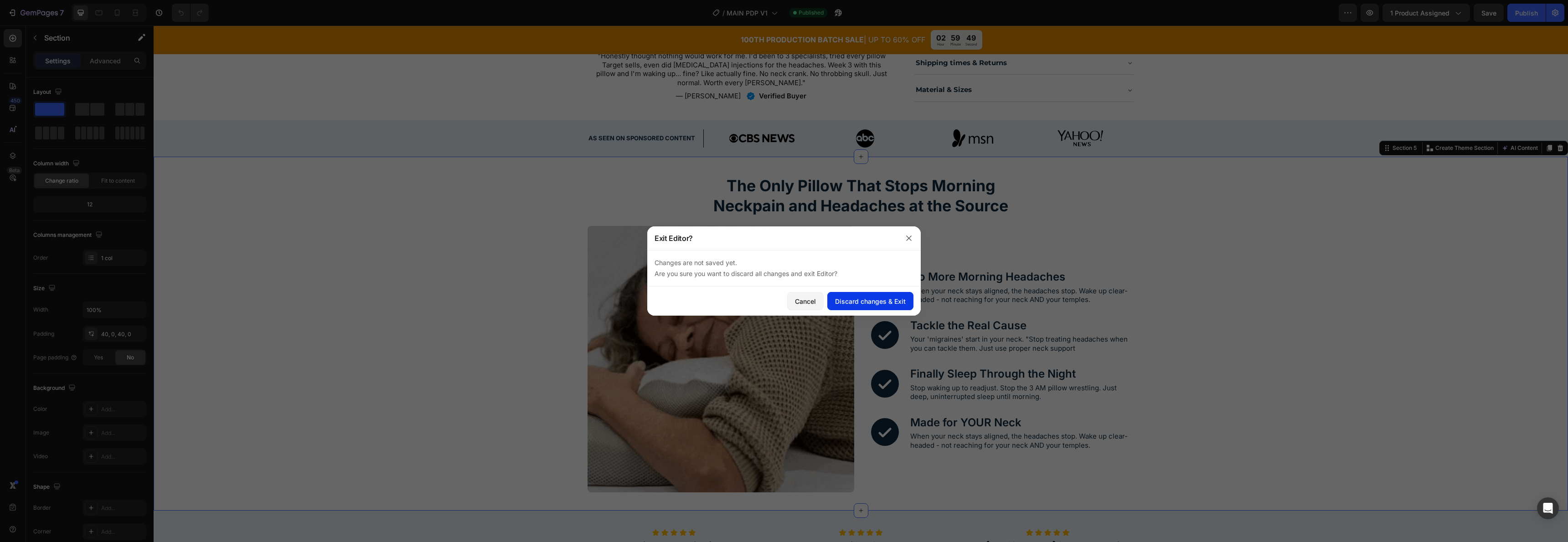
click at [870, 306] on div "Discard changes & Exit" at bounding box center [870, 301] width 70 height 9
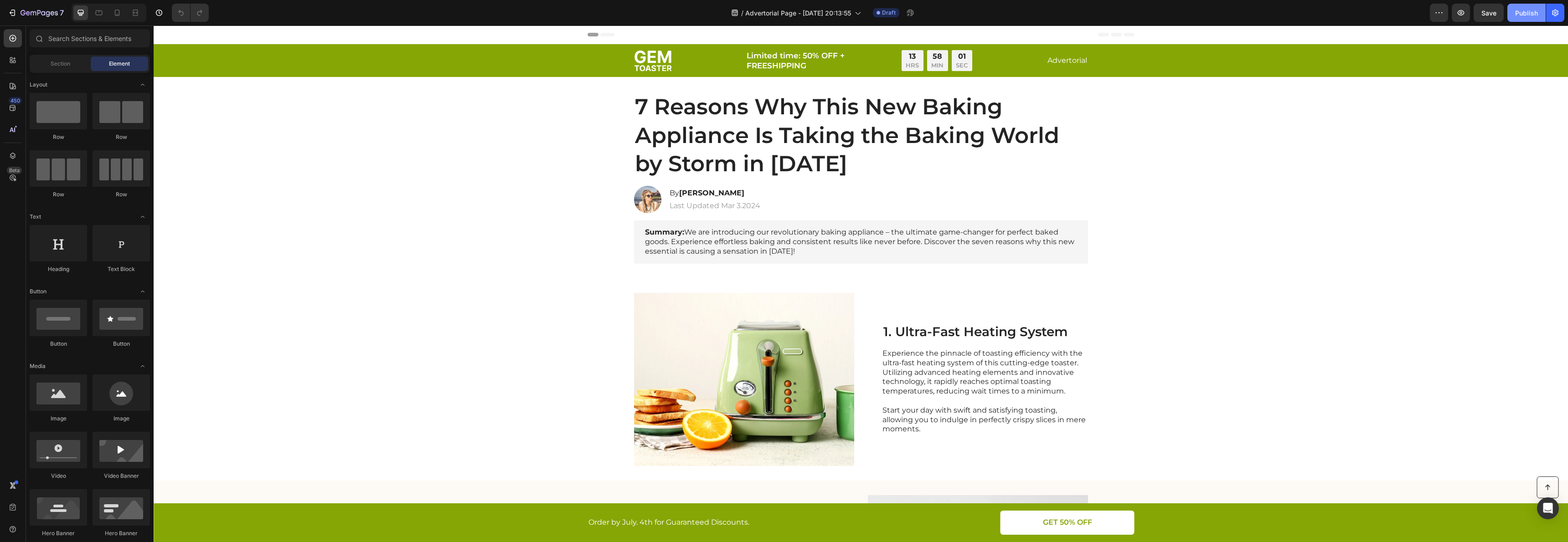
click at [1517, 16] on div "Publish" at bounding box center [1526, 13] width 23 height 9
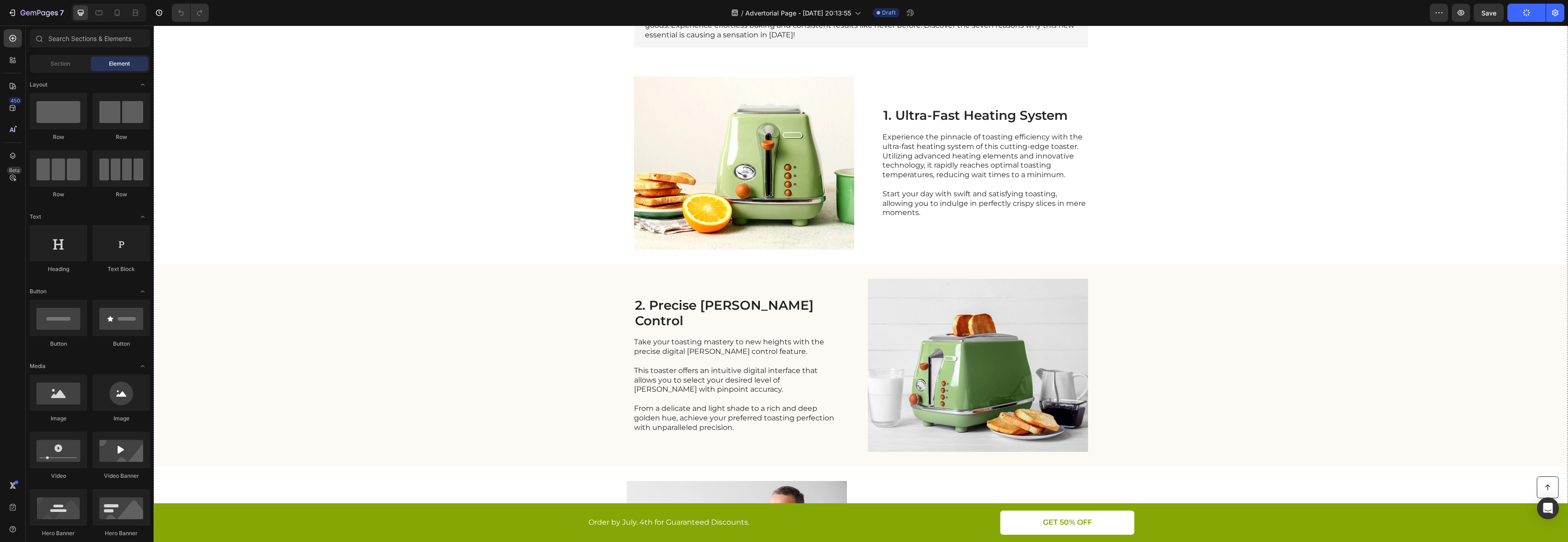
scroll to position [571, 0]
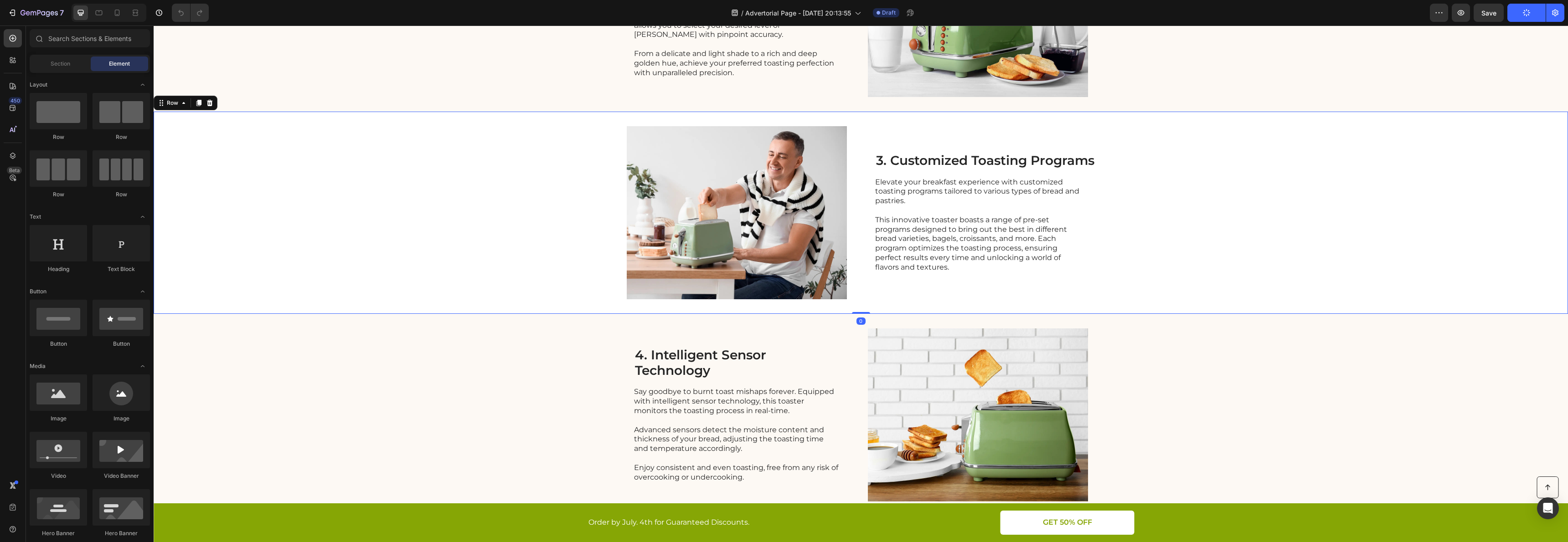
click at [1303, 235] on div "Image 3. Customized Toasting Programs Heading Elevate your breakfast experience…" at bounding box center [860, 213] width 1415 height 202
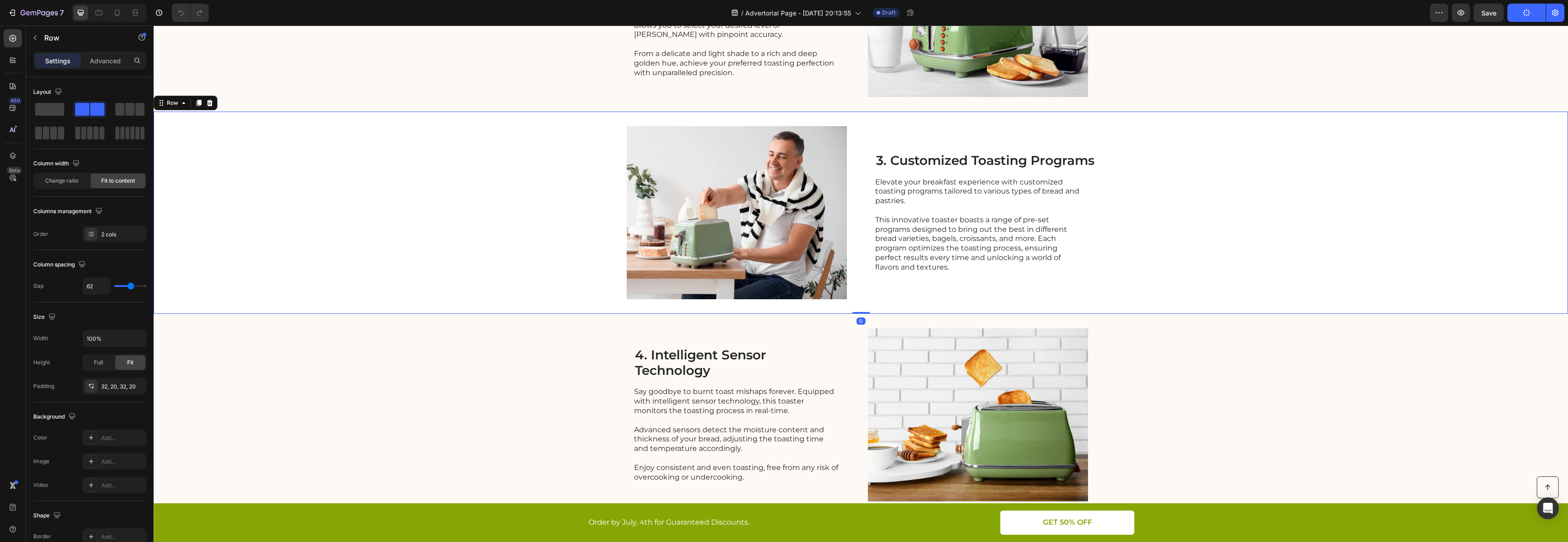
click at [1439, 166] on div "Image 3. Customized Toasting Programs Heading Elevate your breakfast experience…" at bounding box center [860, 213] width 1415 height 202
click at [1313, 297] on div "Image 3. Customized Toasting Programs Heading Elevate your breakfast experience…" at bounding box center [860, 213] width 1415 height 202
click at [1486, 17] on div "Save" at bounding box center [1489, 13] width 15 height 9
click at [737, 367] on h2 "4. Intelligent Sensor Technology" at bounding box center [736, 363] width 206 height 32
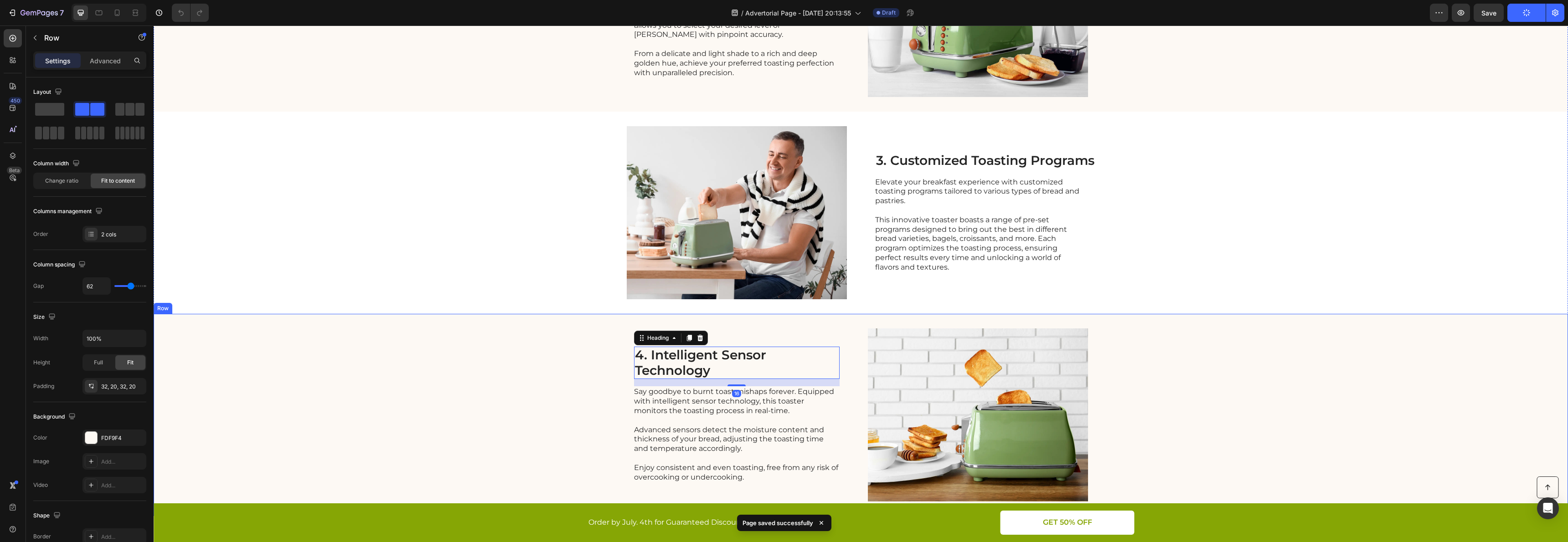
click at [407, 367] on div "4. Intelligent Sensor Technology Heading 16 Say goodbye to burnt toast mishaps …" at bounding box center [860, 415] width 1415 height 202
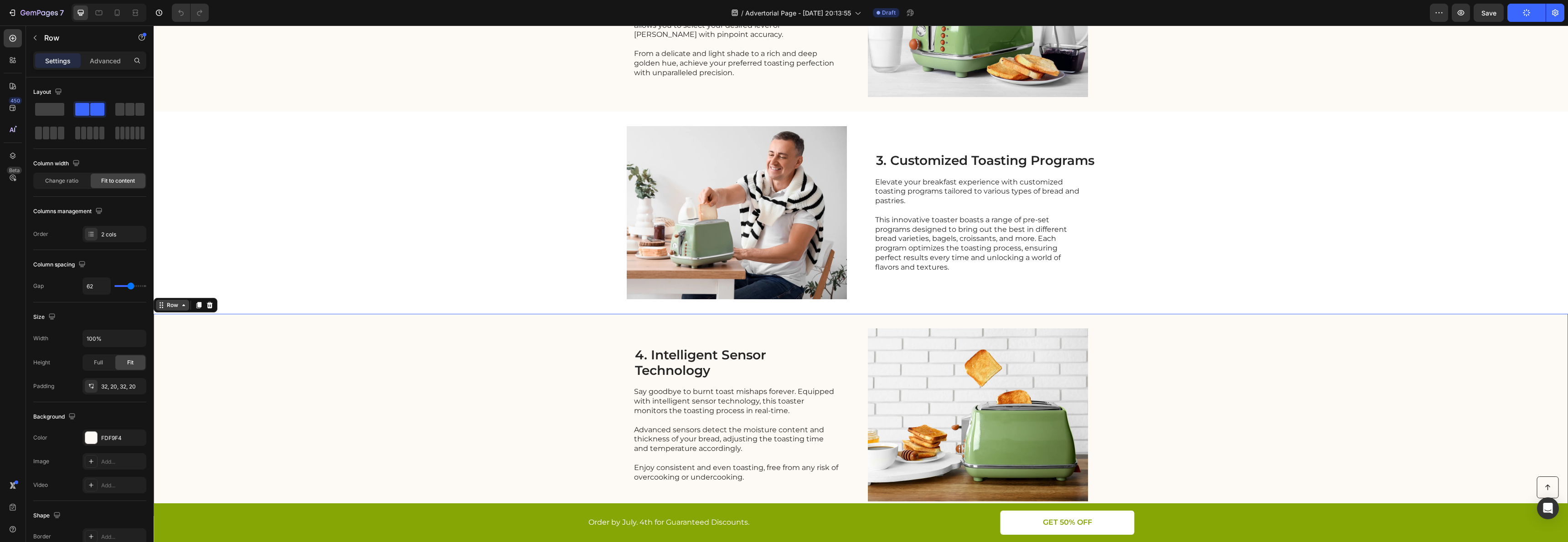
click at [184, 305] on icon at bounding box center [184, 305] width 3 height 2
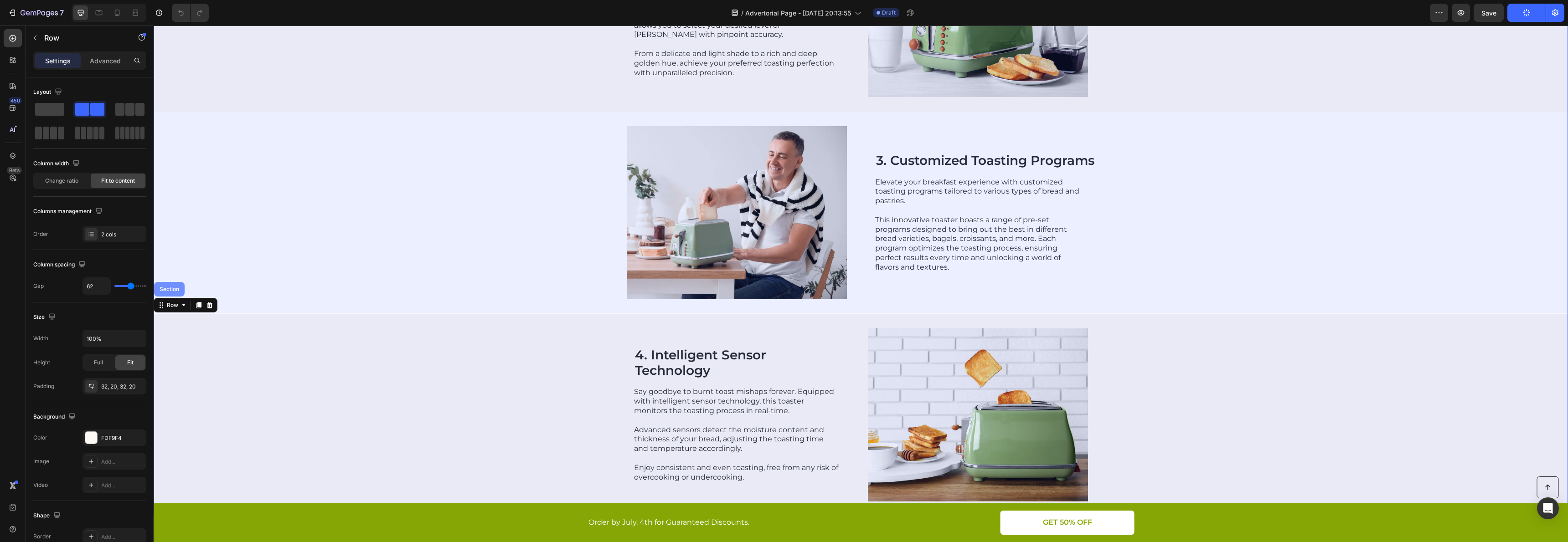
click at [180, 294] on div "Section" at bounding box center [170, 289] width 31 height 15
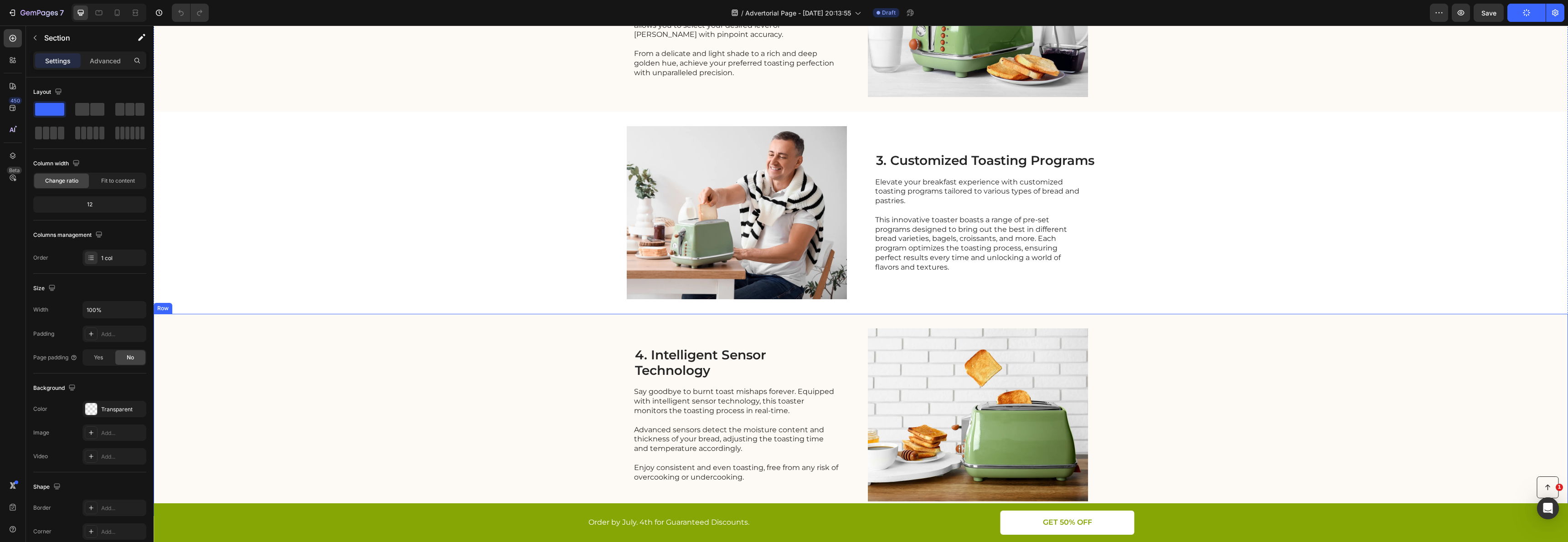
scroll to position [0, 0]
click at [578, 367] on div "4. Intelligent Sensor Technology Heading Say goodbye to burnt toast mishaps for…" at bounding box center [860, 415] width 1415 height 202
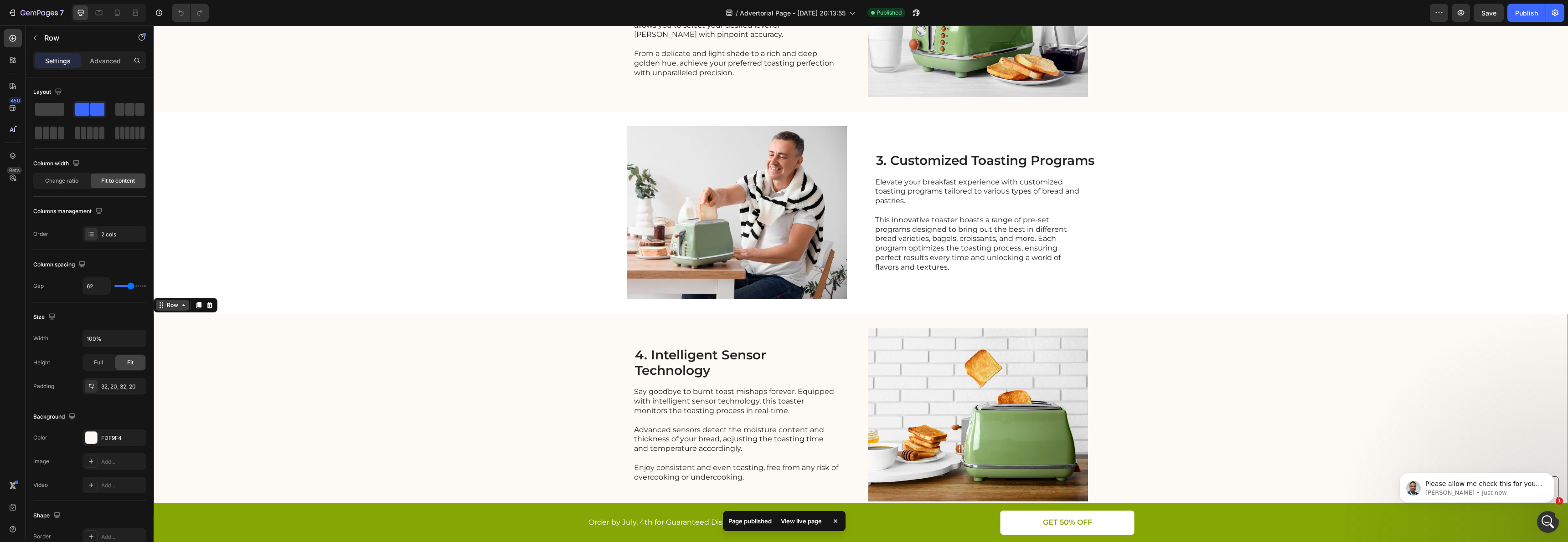
click at [172, 305] on div "Row" at bounding box center [172, 306] width 15 height 8
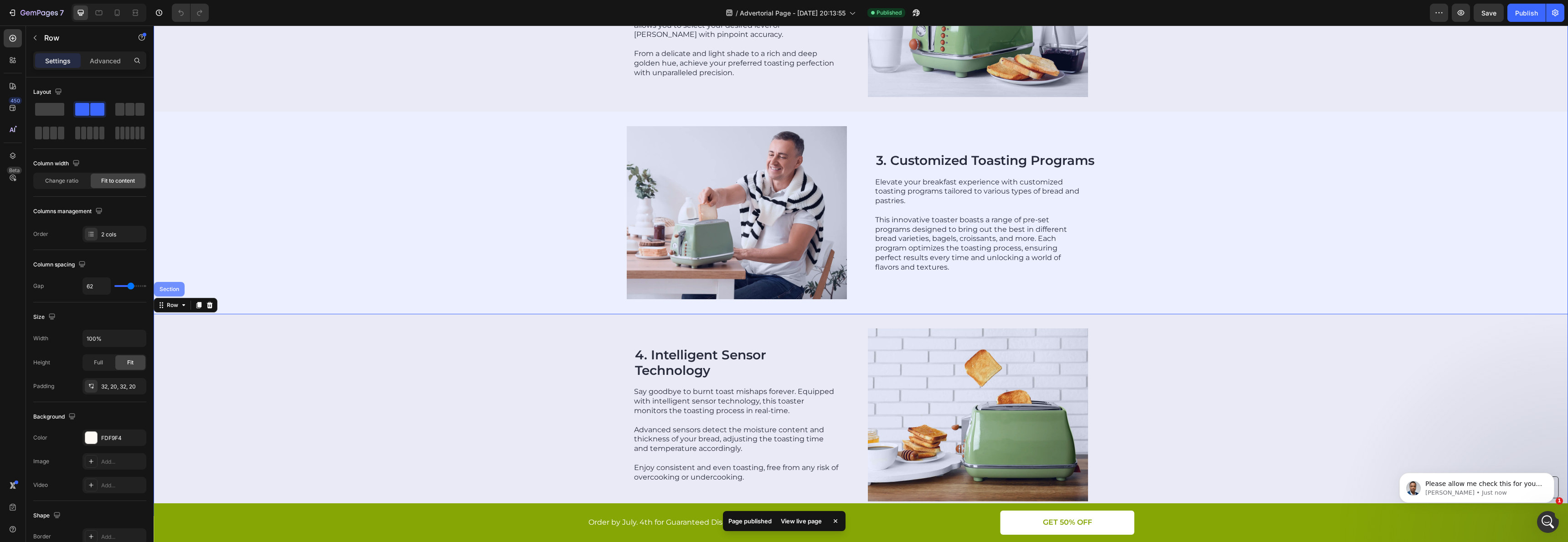
click at [168, 290] on div "Section" at bounding box center [169, 289] width 23 height 5
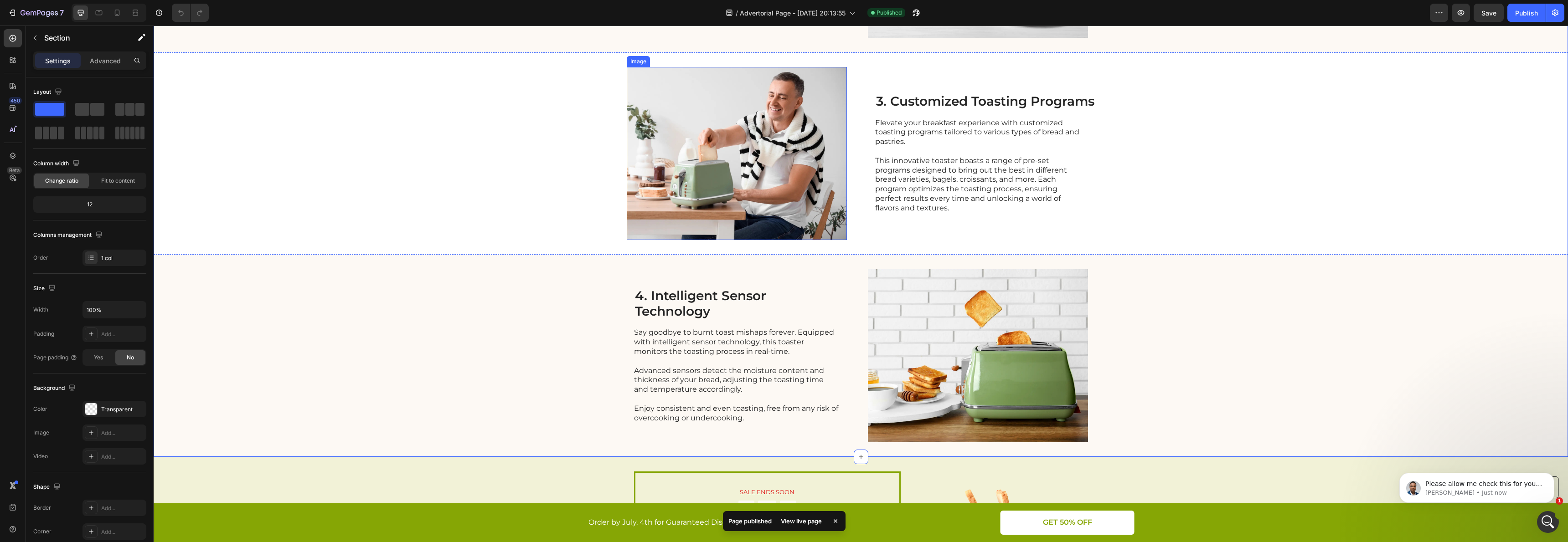
scroll to position [748, 0]
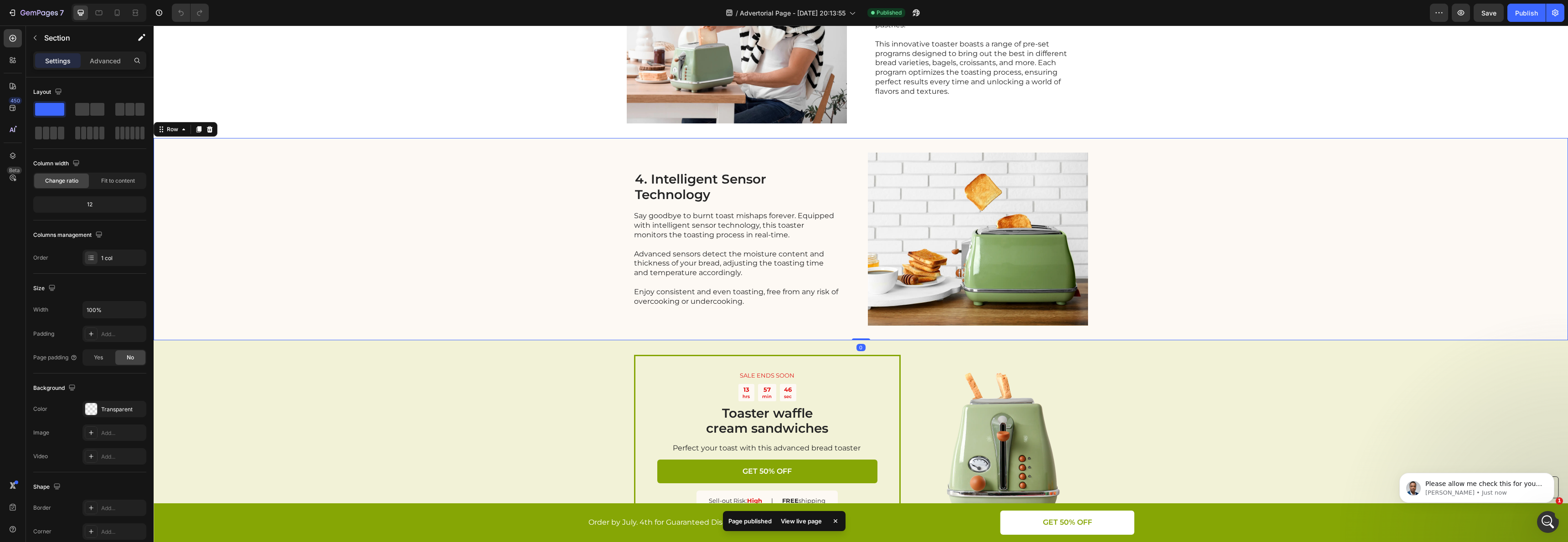
click at [379, 292] on div "4. Intelligent Sensor Technology Heading Say goodbye to burnt toast mishaps for…" at bounding box center [860, 239] width 1415 height 202
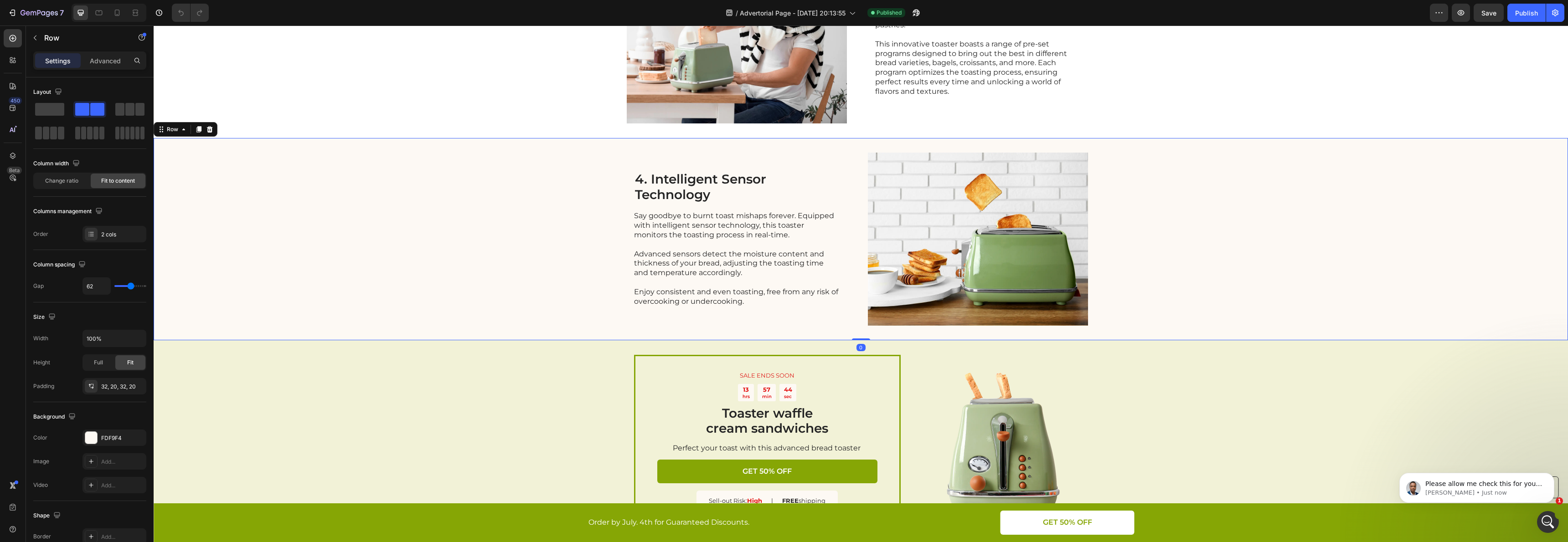
click at [1564, 15] on div "7 Version history / Advertorial Page - [DATE] 20:13:55 Published Preview Save P…" at bounding box center [784, 13] width 1568 height 26
click at [1561, 16] on button "button" at bounding box center [1555, 12] width 18 height 18
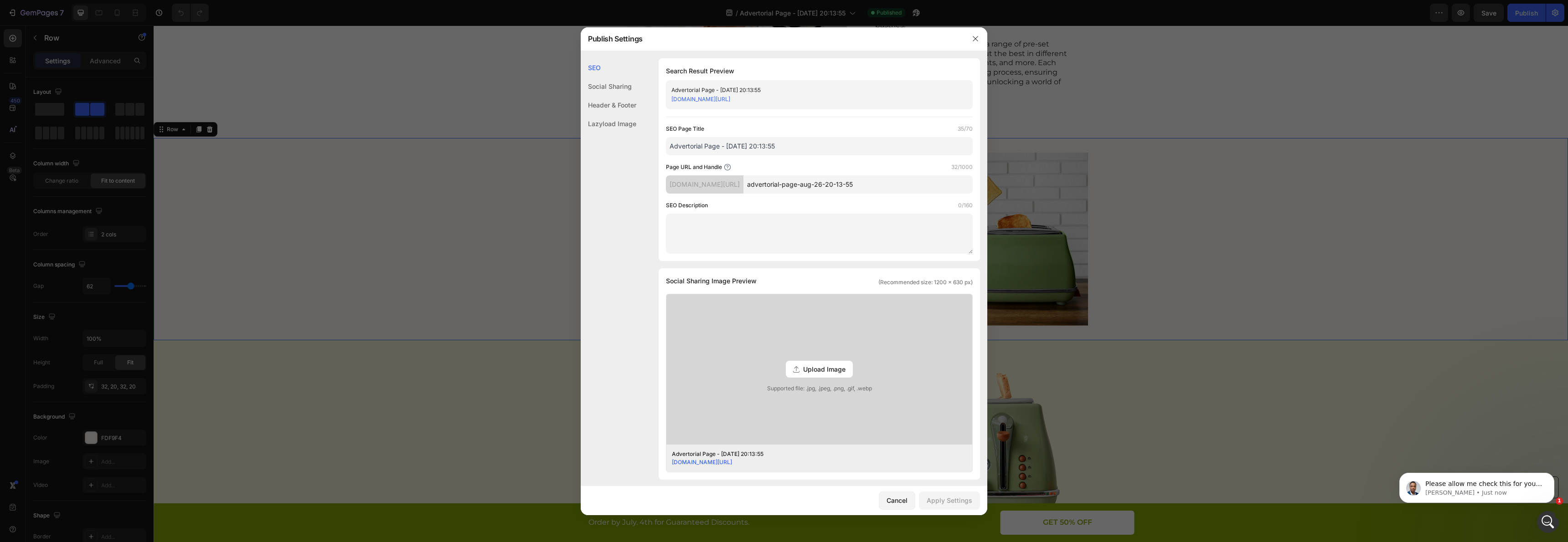
drag, startPoint x: 1522, startPoint y: 531, endPoint x: 1524, endPoint y: 523, distance: 8.2
click html "Please allow me check this for you. I noticed that our collaborator access to y…"
click at [1551, 527] on div "Open Intercom Messenger" at bounding box center [1546, 521] width 30 height 30
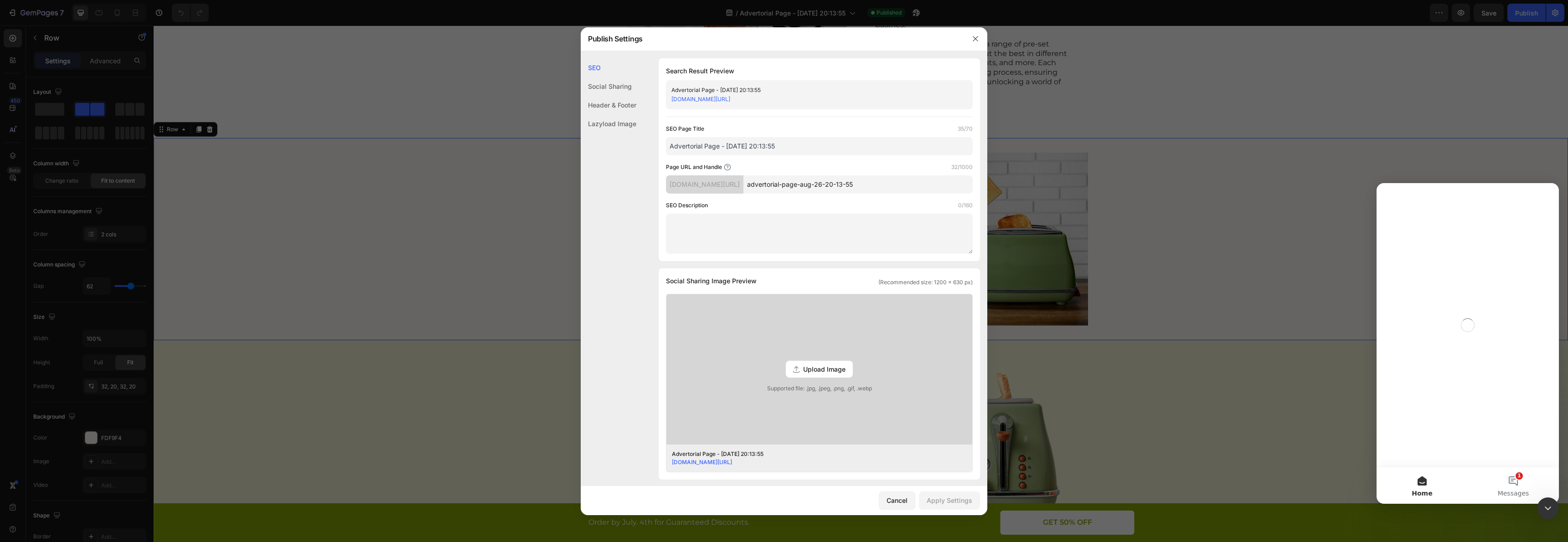
scroll to position [0, 0]
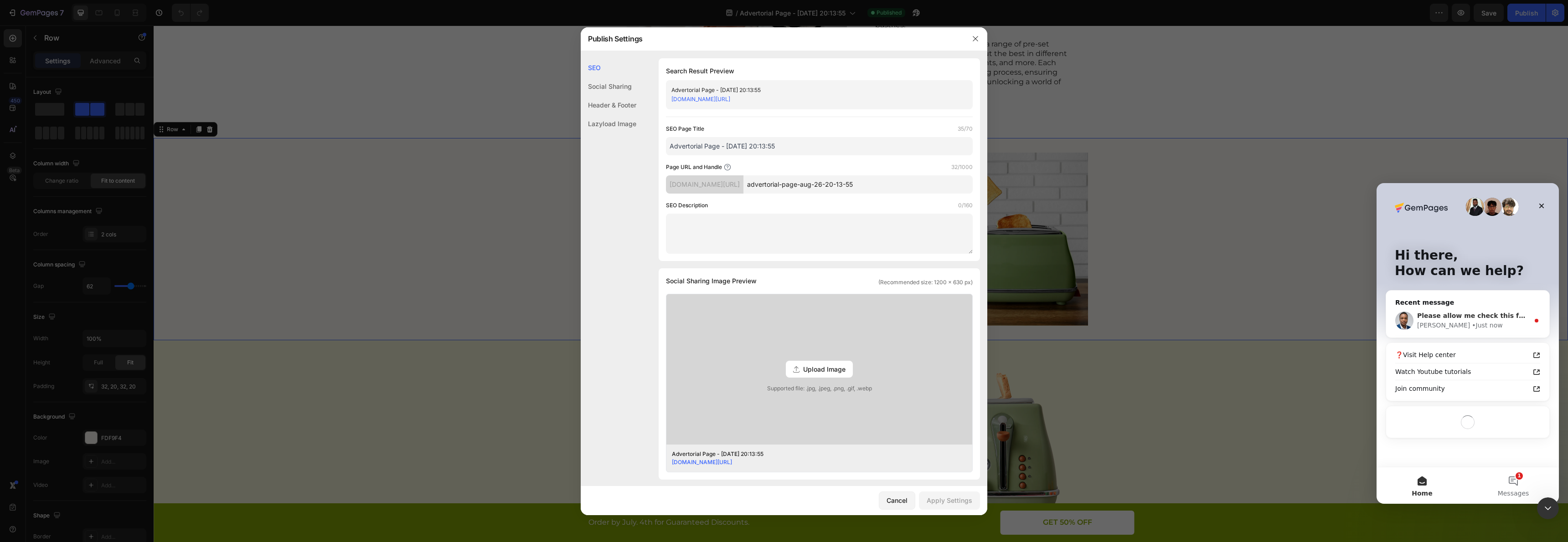
click at [1482, 330] on div "Please allow me check this for you. I noticed that our collaborator access to y…" at bounding box center [1467, 321] width 164 height 33
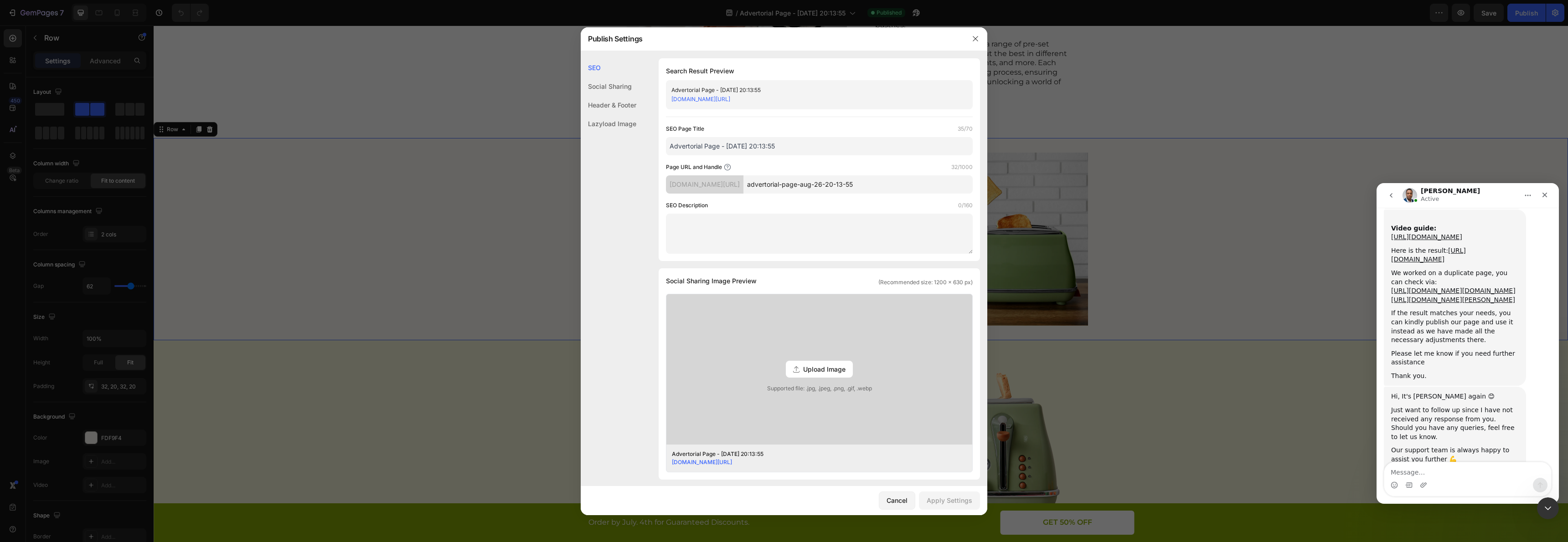
scroll to position [2244, 0]
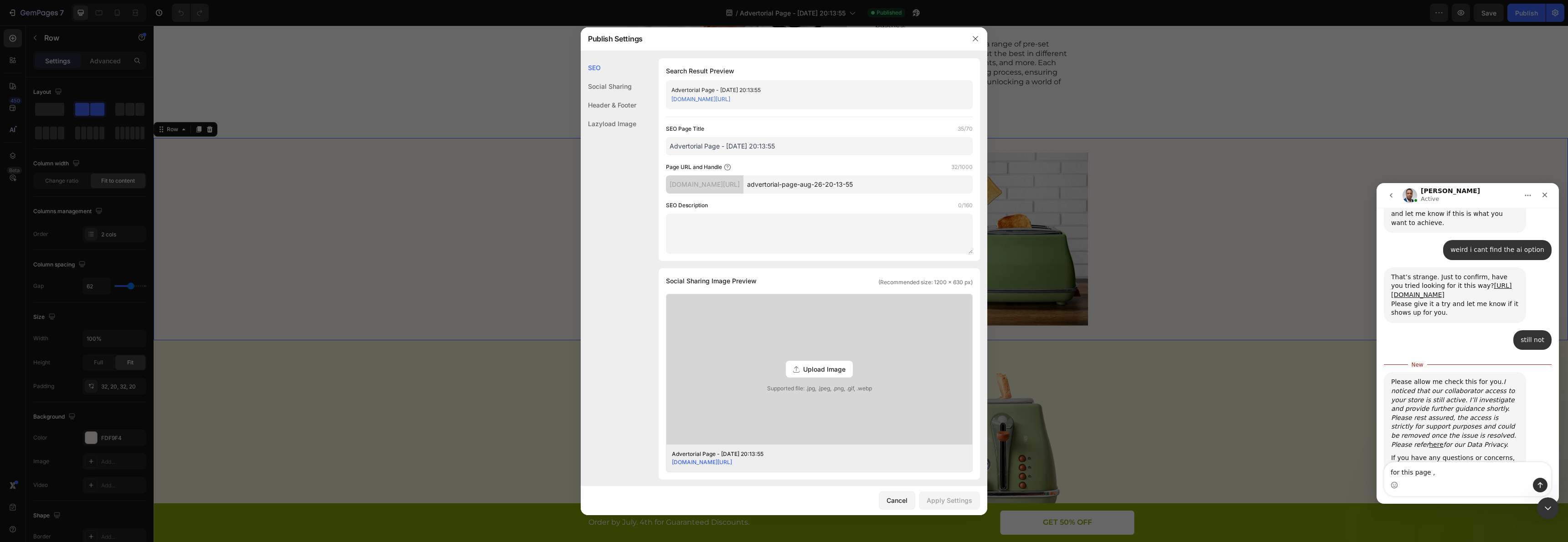
type textarea "for this page ,[URL][DOMAIN_NAME]"
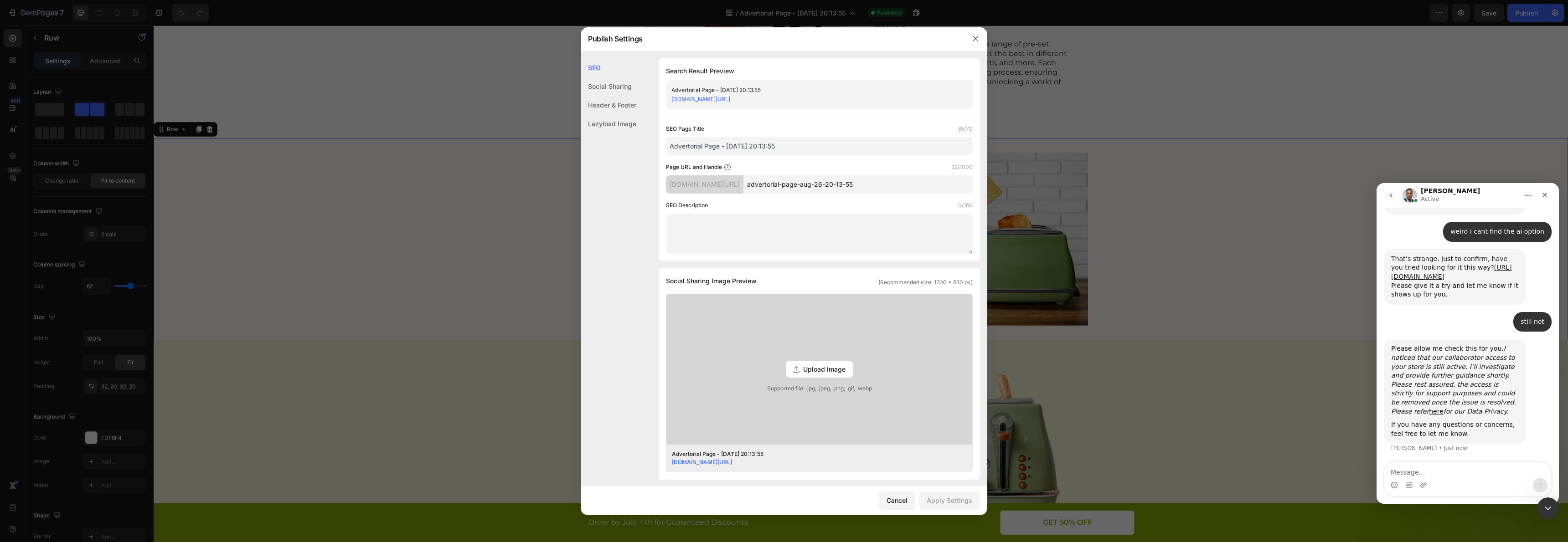
scroll to position [2274, 0]
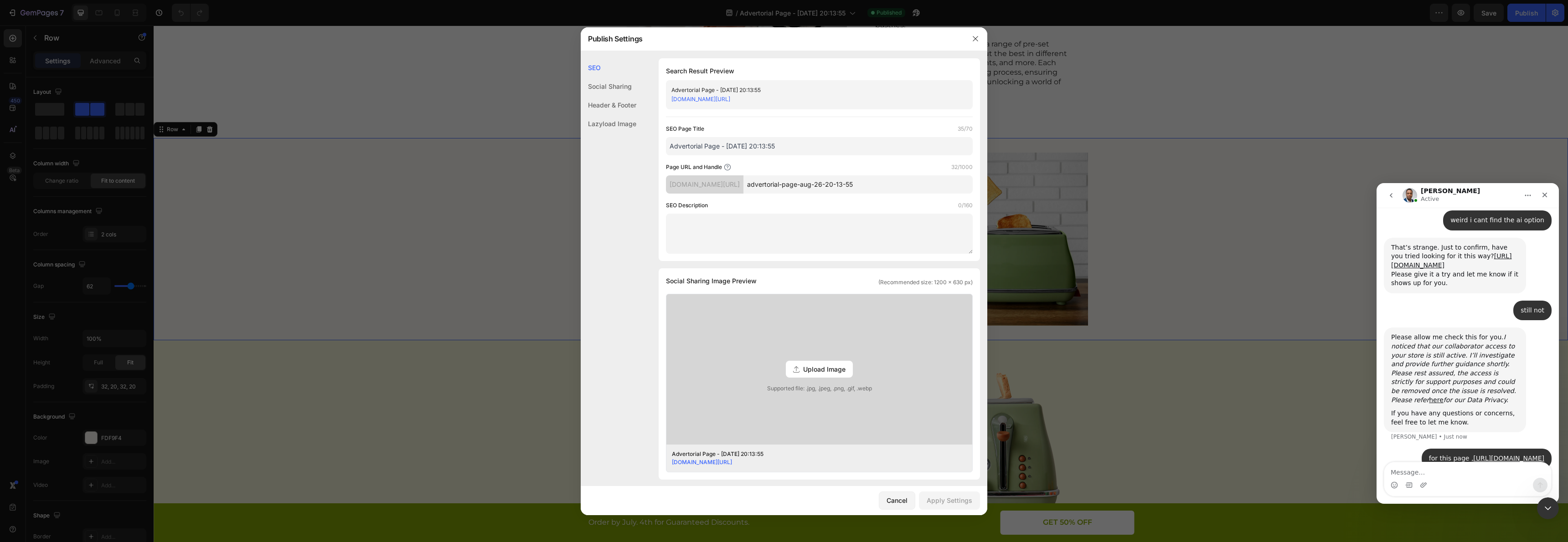
click at [968, 38] on div at bounding box center [975, 38] width 23 height 23
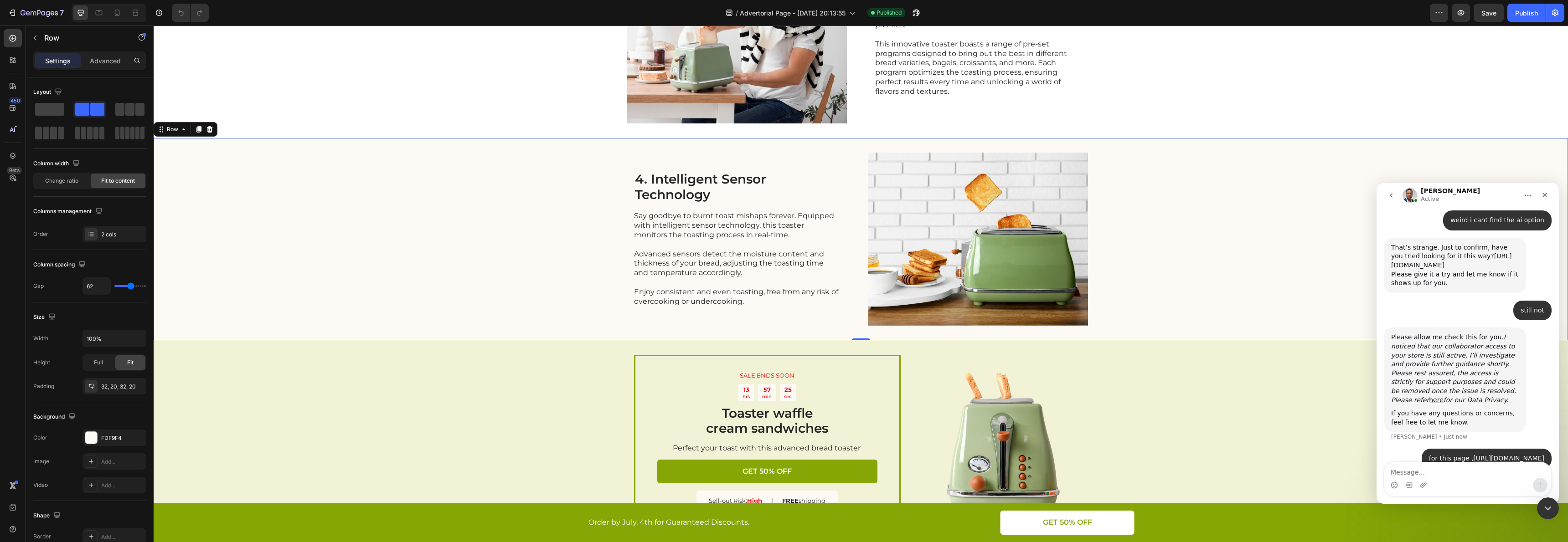
click at [351, 336] on div "4. Intelligent Sensor Technology Heading Say goodbye to burnt toast mishaps for…" at bounding box center [860, 239] width 1415 height 202
click at [416, 411] on div "SALE ENDS SOON Text Block 13 hrs 57 min 25 sec Countdown Timer Toaster waffle c…" at bounding box center [860, 447] width 1415 height 213
click at [176, 328] on div "Row" at bounding box center [172, 332] width 15 height 8
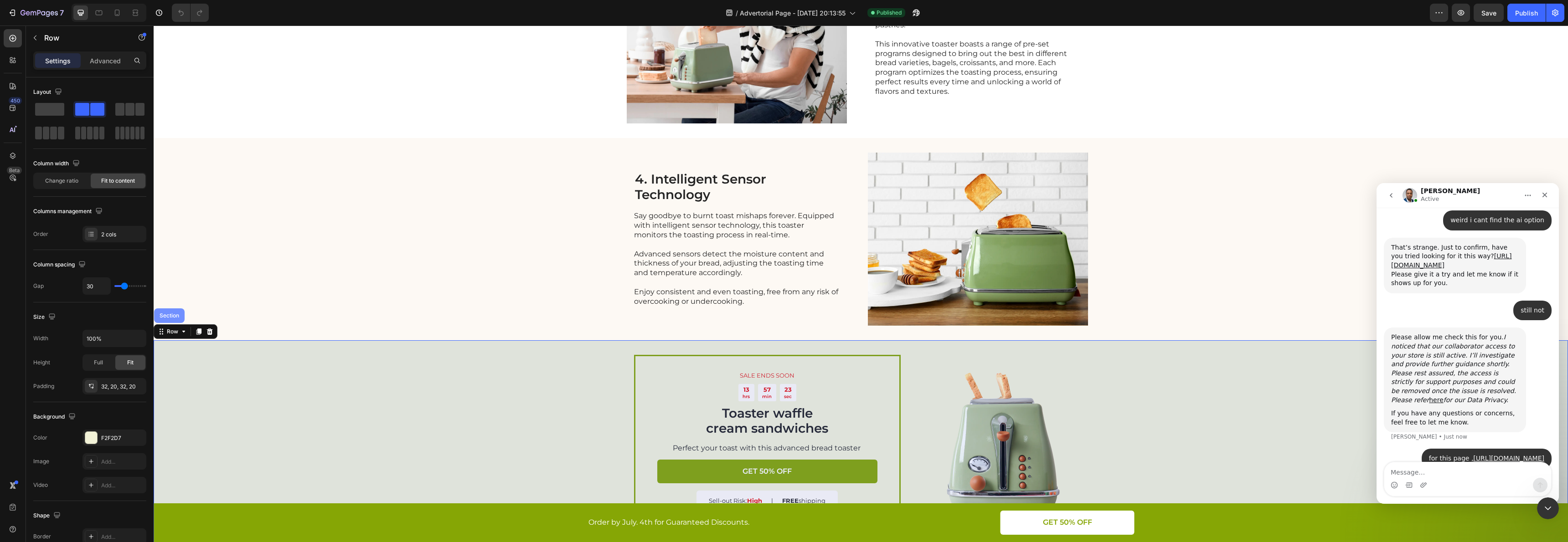
click at [169, 310] on div "Section" at bounding box center [170, 316] width 31 height 15
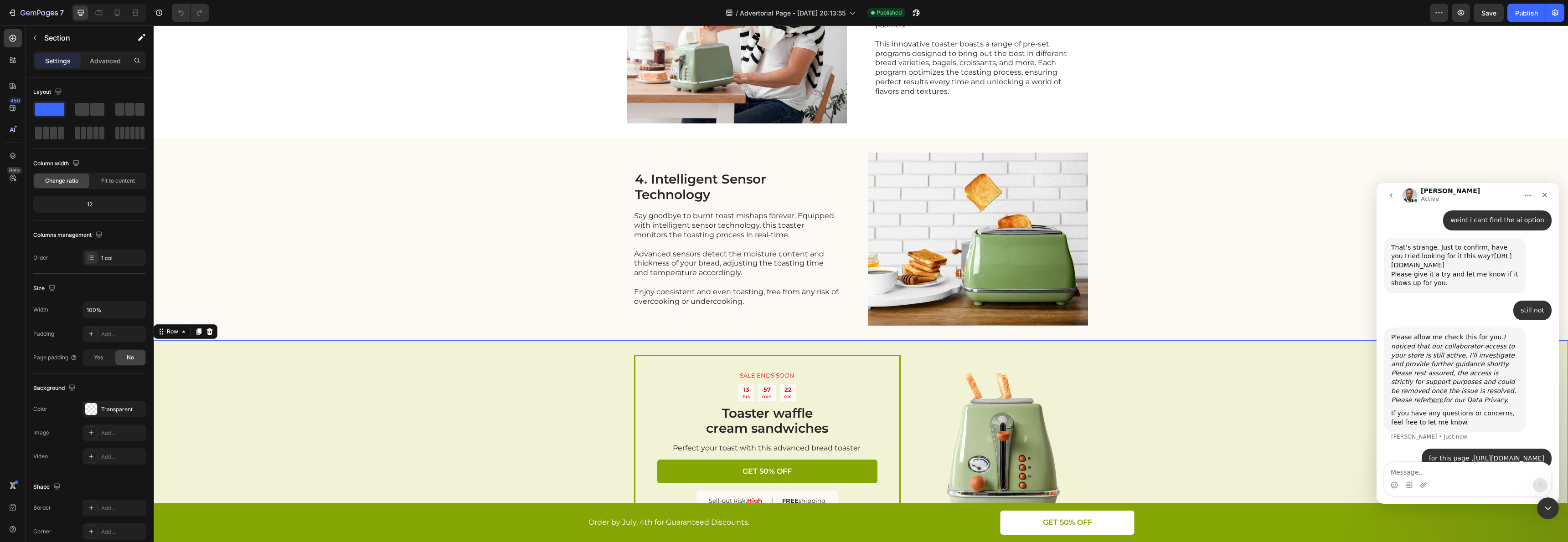
click at [1023, 341] on div "SALE ENDS SOON Text Block 13 hrs 57 min 22 sec Countdown Timer Toaster waffle c…" at bounding box center [860, 447] width 1415 height 213
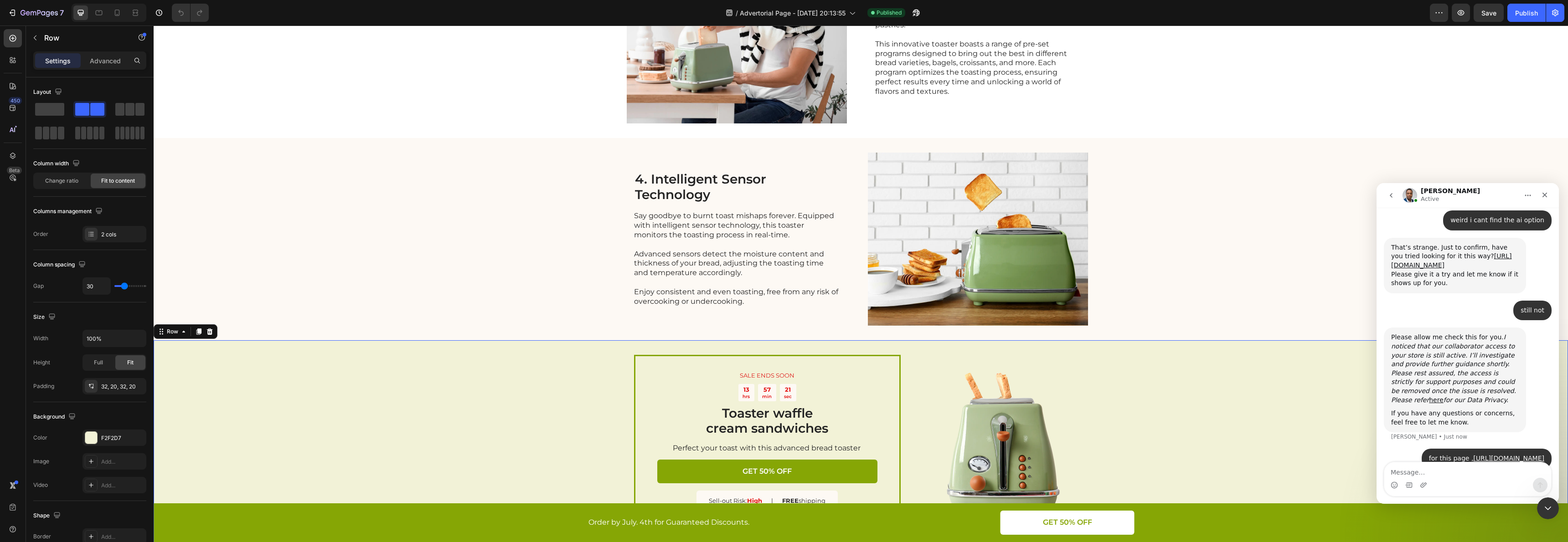
drag, startPoint x: 1023, startPoint y: 341, endPoint x: 214, endPoint y: 72, distance: 852.6
click at [1023, 341] on div "SALE ENDS SOON Text Block 13 hrs 57 min 21 sec Countdown Timer Toaster waffle c…" at bounding box center [860, 447] width 1415 height 213
click at [1545, 193] on icon "Close" at bounding box center [1545, 195] width 7 height 7
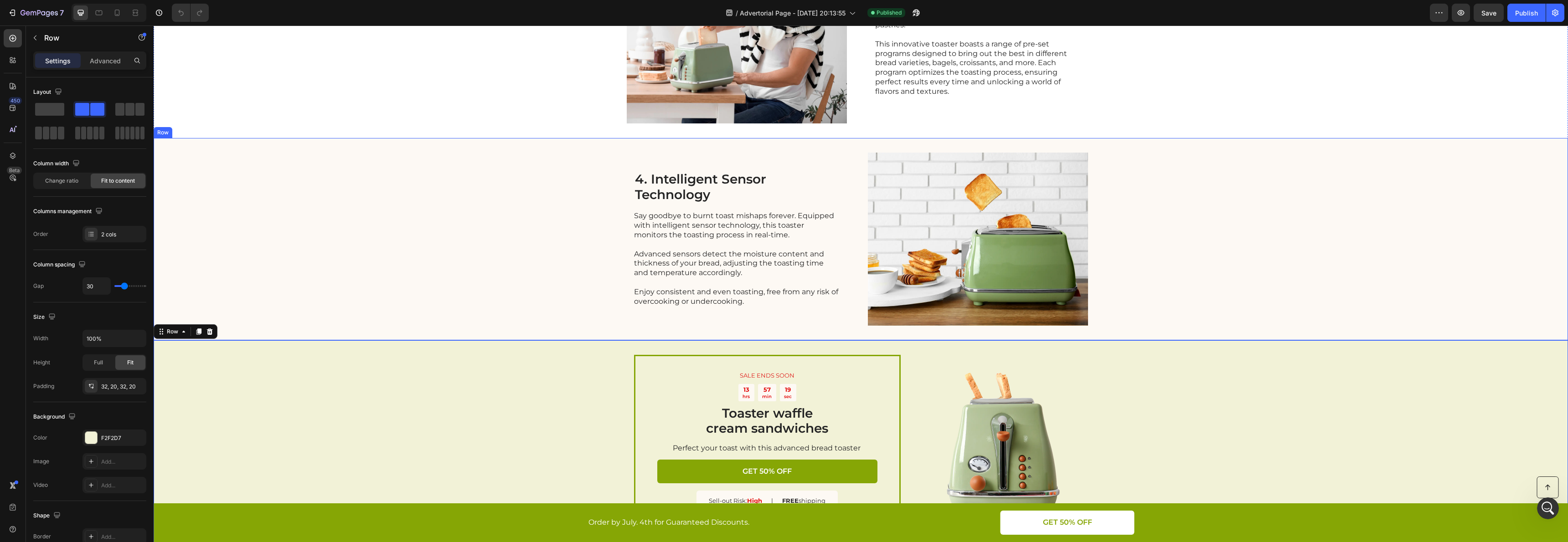
click at [1397, 338] on div "4. Intelligent Sensor Technology Heading Say goodbye to burnt toast mishaps for…" at bounding box center [860, 239] width 1415 height 202
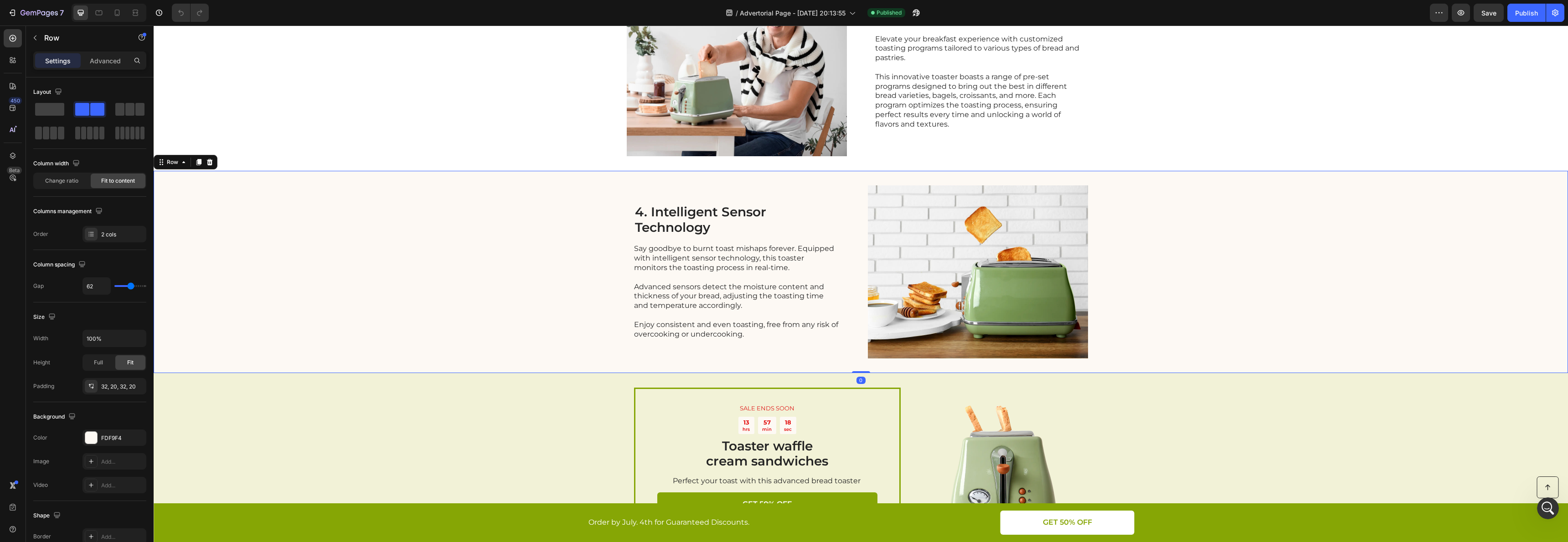
click at [1334, 246] on div "4. Intelligent Sensor Technology Heading Say goodbye to burnt toast mishaps for…" at bounding box center [860, 272] width 1415 height 202
click at [1266, 260] on div "4. Intelligent Sensor Technology Heading Say goodbye to burnt toast mishaps for…" at bounding box center [860, 272] width 1415 height 202
click at [1265, 260] on div "4. Intelligent Sensor Technology Heading Say goodbye to burnt toast mishaps for…" at bounding box center [860, 272] width 1415 height 202
click at [330, 255] on div "4. Intelligent Sensor Technology Heading Say goodbye to burnt toast mishaps for…" at bounding box center [860, 272] width 1415 height 202
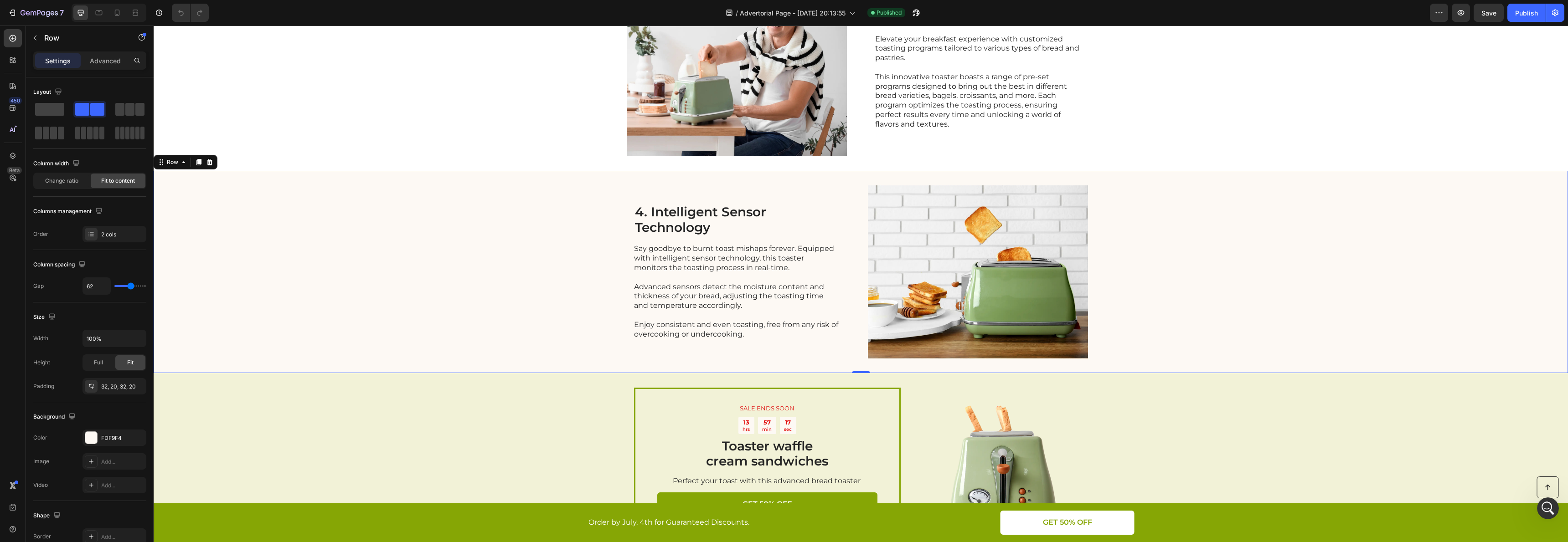
click at [330, 255] on div "4. Intelligent Sensor Technology Heading Say goodbye to burnt toast mishaps for…" at bounding box center [860, 272] width 1415 height 202
click at [1545, 504] on icon "Open Intercom Messenger" at bounding box center [1547, 507] width 15 height 15
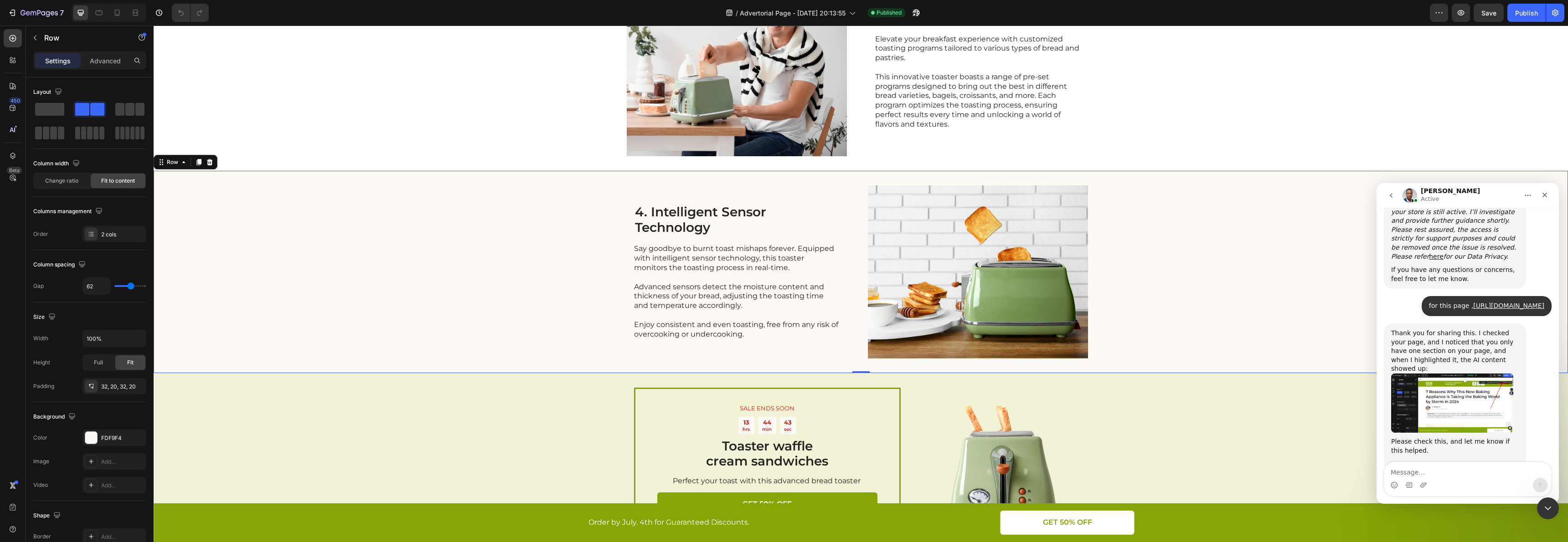
click at [1460, 389] on img "Sinclair says…" at bounding box center [1452, 403] width 122 height 59
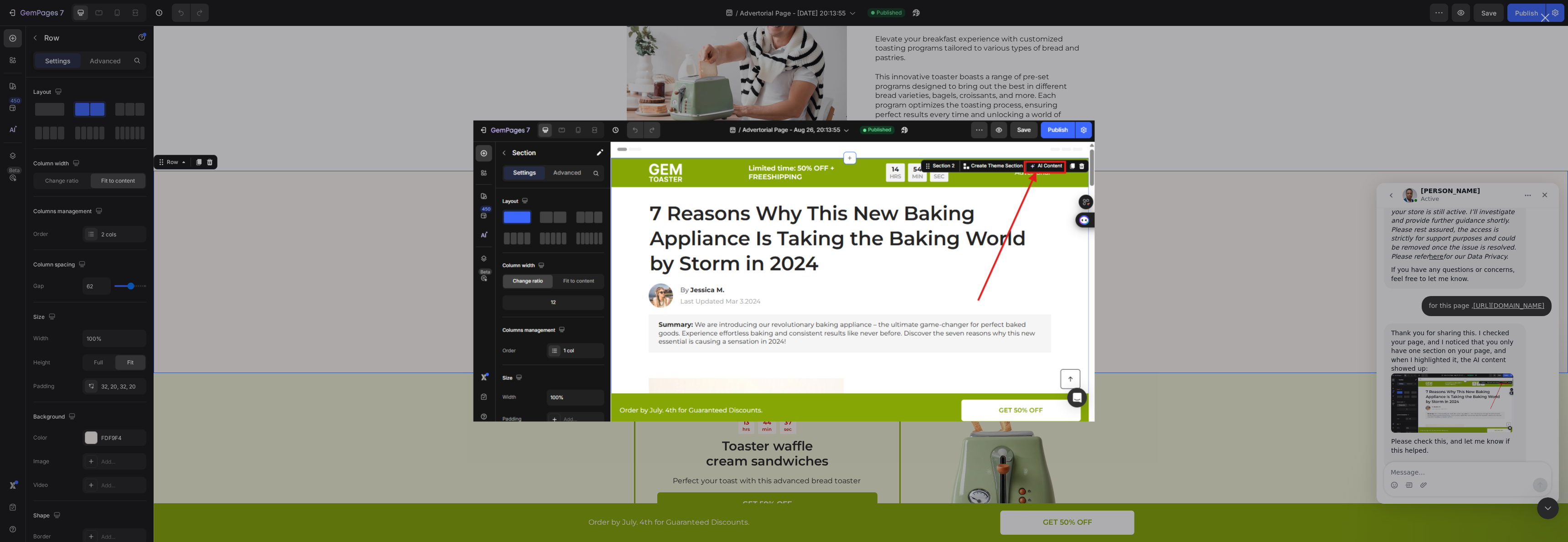
click at [1460, 389] on div "Intercom messenger" at bounding box center [784, 271] width 1568 height 542
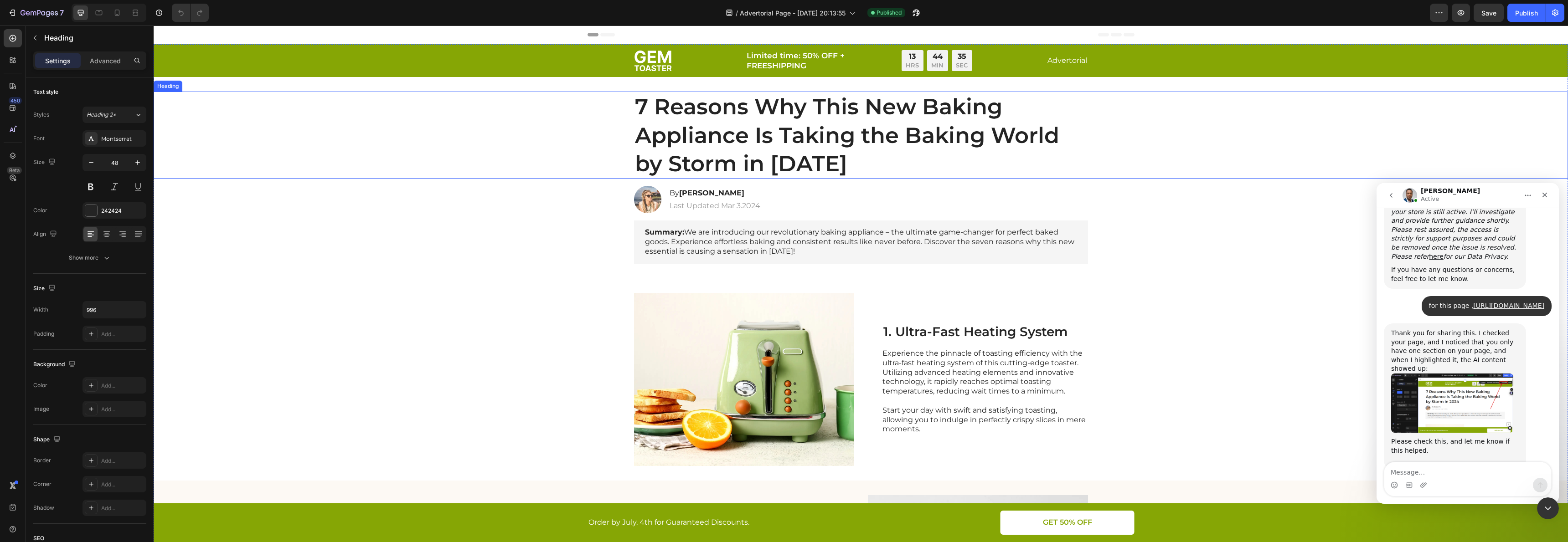
click at [1283, 117] on div "7 Reasons Why This New Baking Appliance Is Taking the Baking World by Storm in …" at bounding box center [860, 135] width 1396 height 87
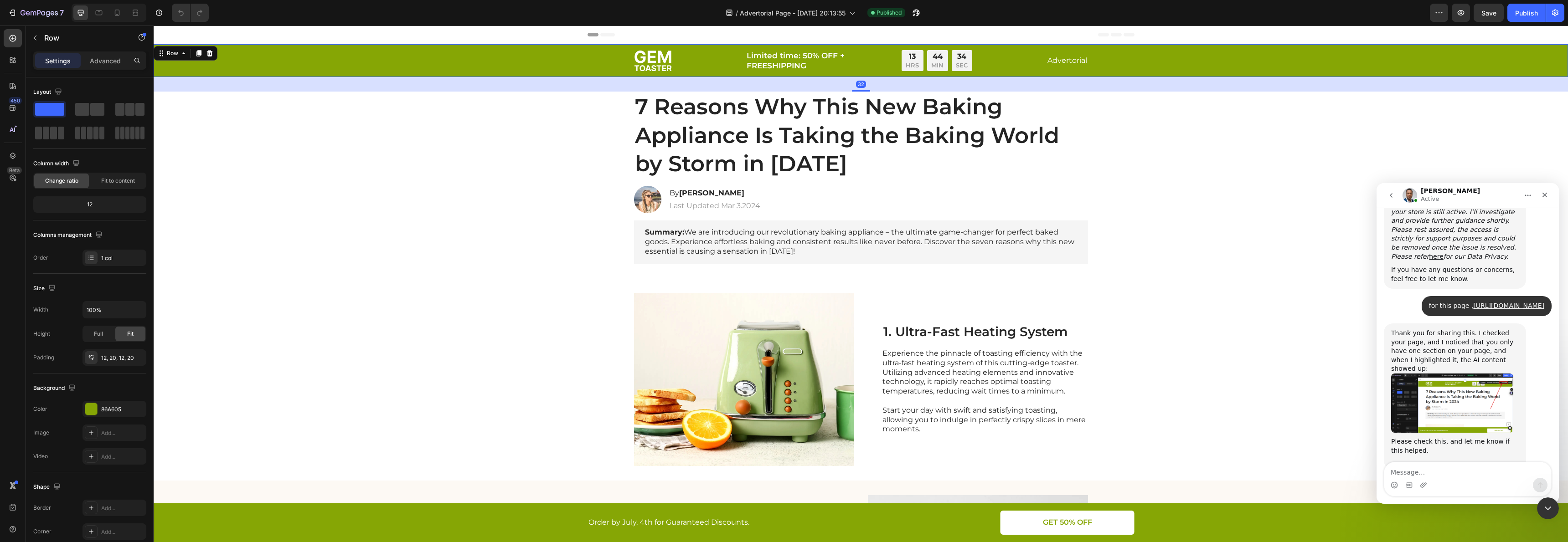
click at [1332, 50] on div "Image Limited time: 50% OFF + FREESHIPPING Text Block 13 HRS 44 MIN 34 SEC Coun…" at bounding box center [860, 60] width 1396 height 22
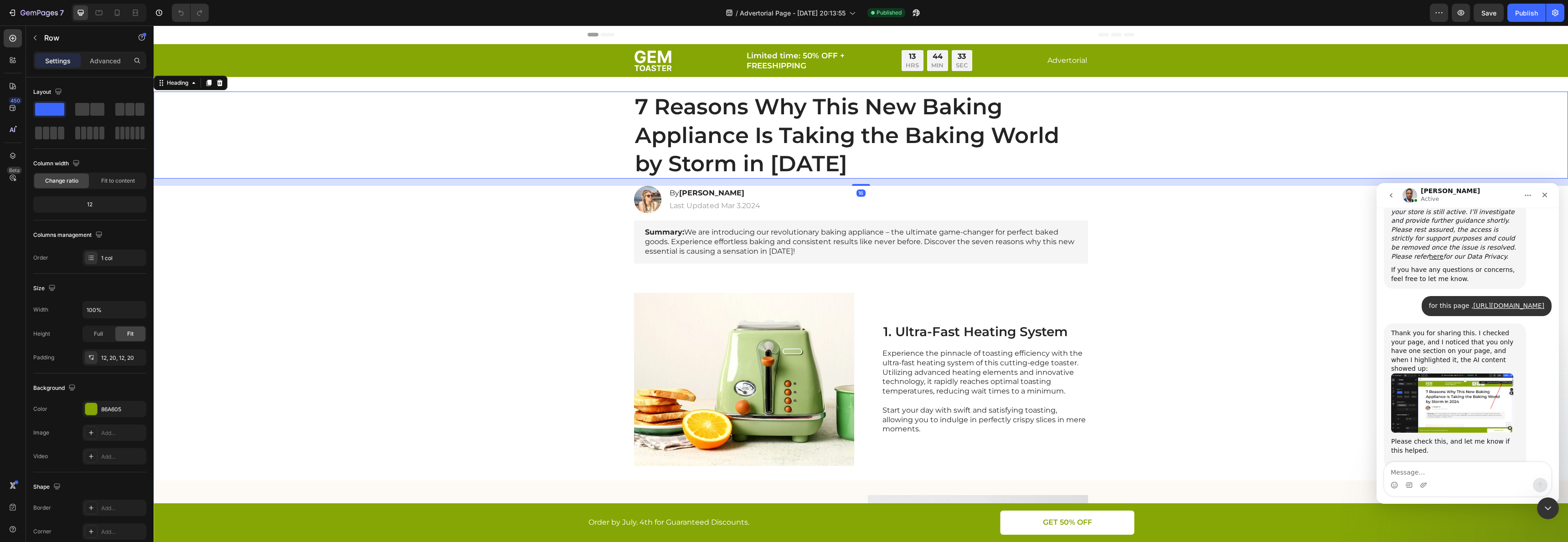
click at [1357, 98] on div "7 Reasons Why This New Baking Appliance Is Taking the Baking World by Storm in …" at bounding box center [860, 135] width 1396 height 87
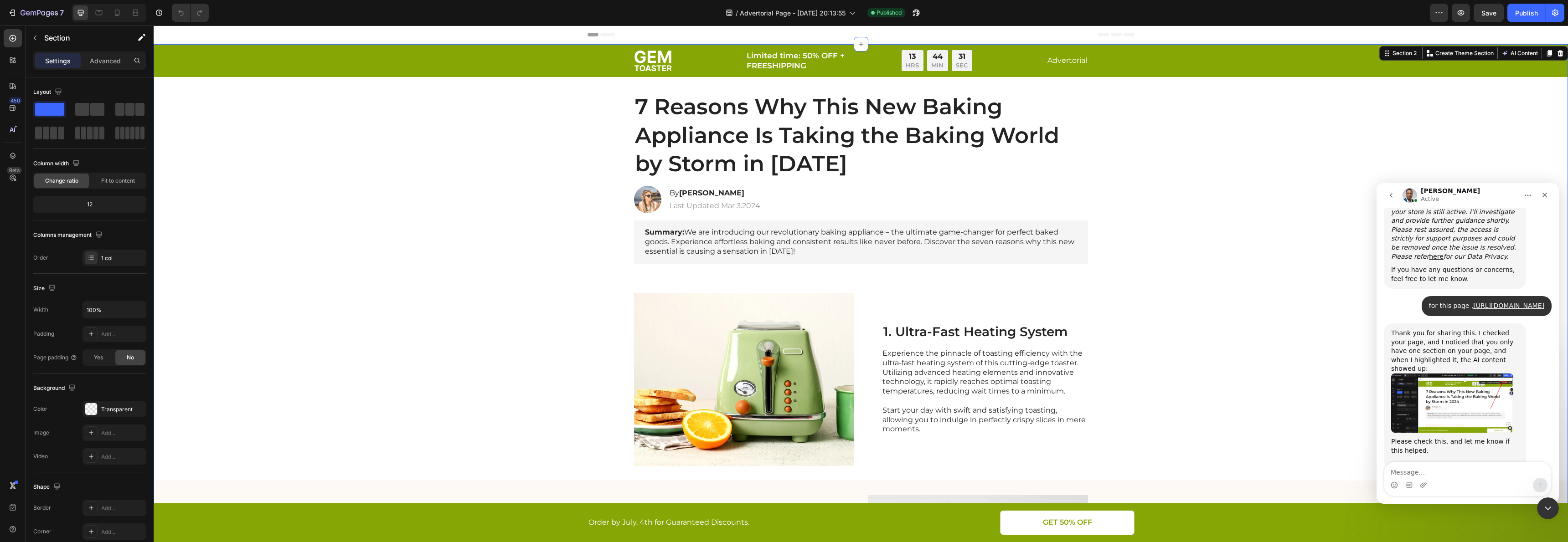
click at [1427, 374] on img "Sinclair says…" at bounding box center [1452, 403] width 122 height 59
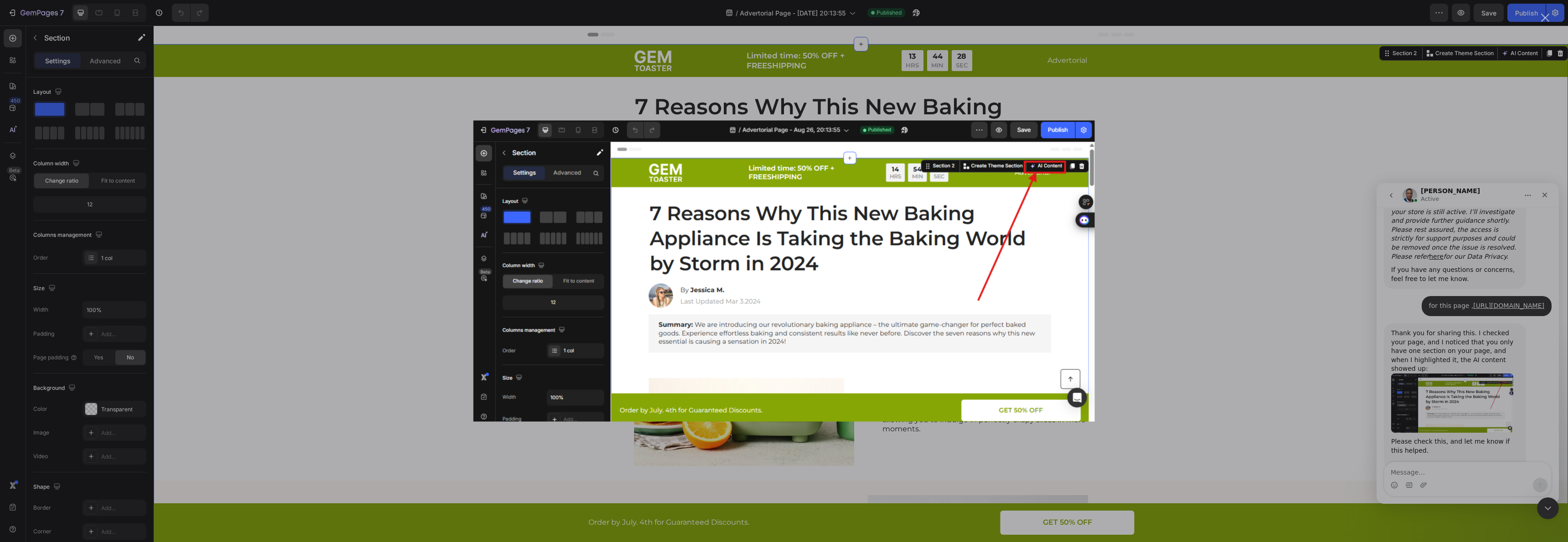
click at [1335, 365] on div "Intercom messenger" at bounding box center [784, 271] width 1568 height 542
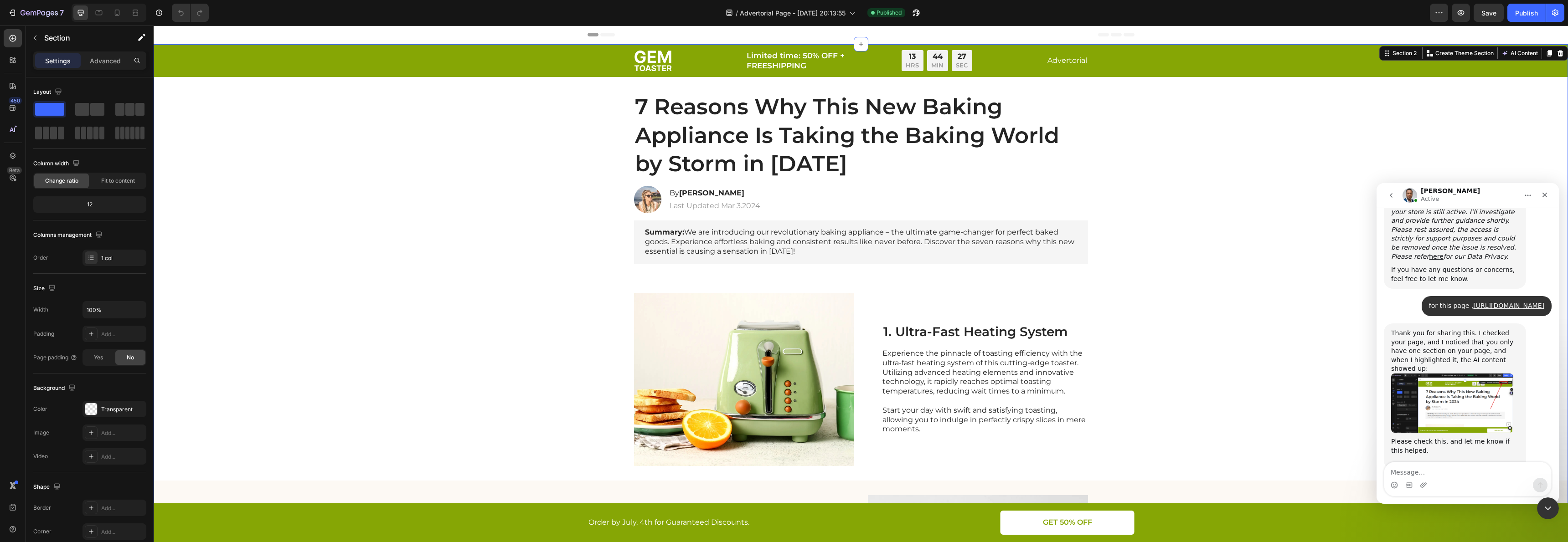
click at [574, 42] on div "Header" at bounding box center [860, 35] width 1415 height 19
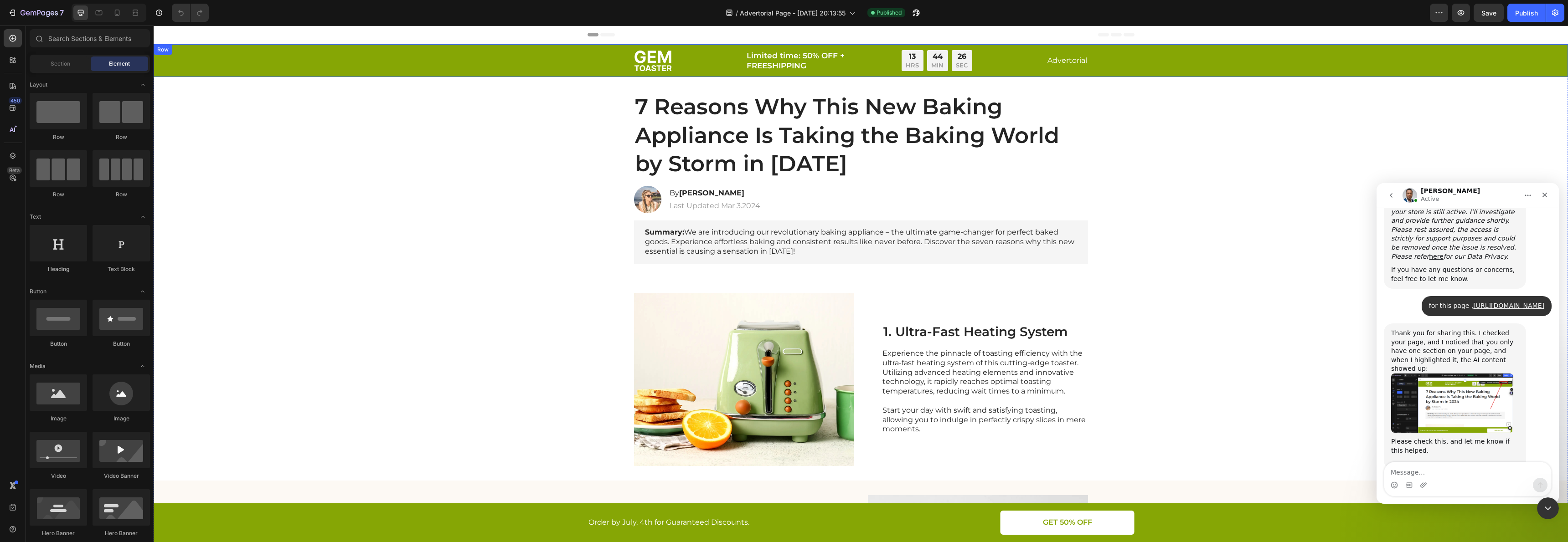
click at [212, 46] on div "Image Limited time: 50% OFF + FREESHIPPING Text Block 13 HRS 44 MIN 26 SEC Coun…" at bounding box center [860, 60] width 1415 height 33
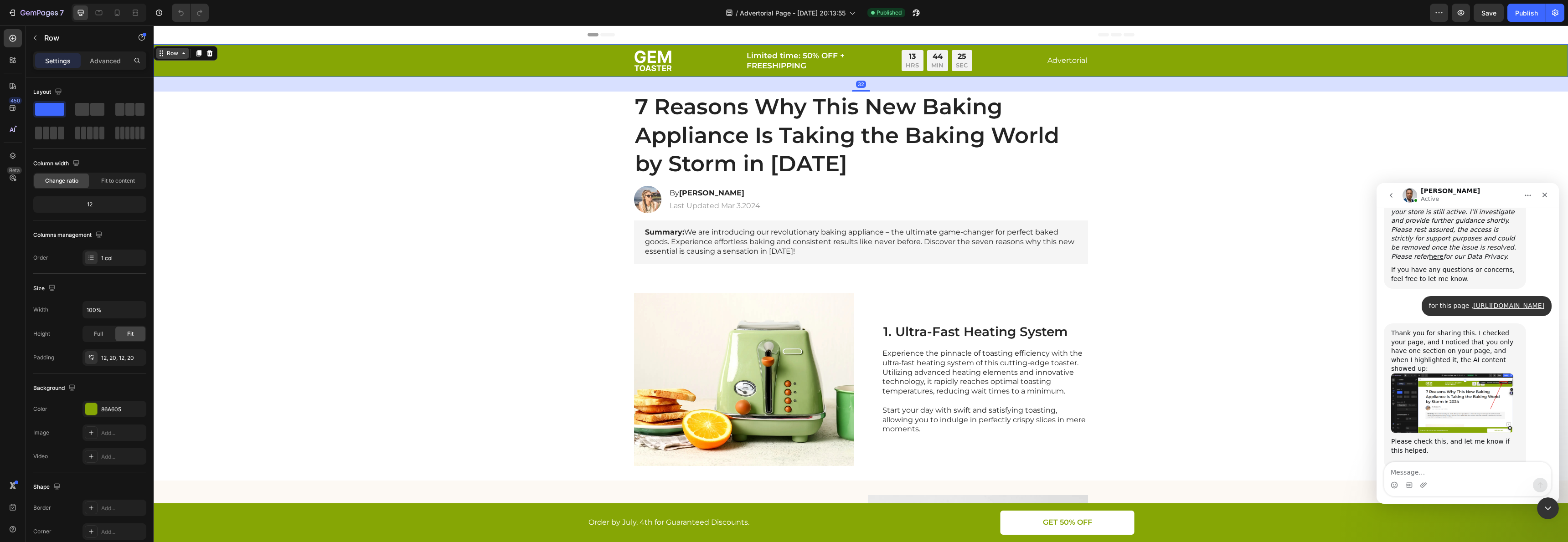
click at [176, 54] on div "Row" at bounding box center [172, 53] width 15 height 8
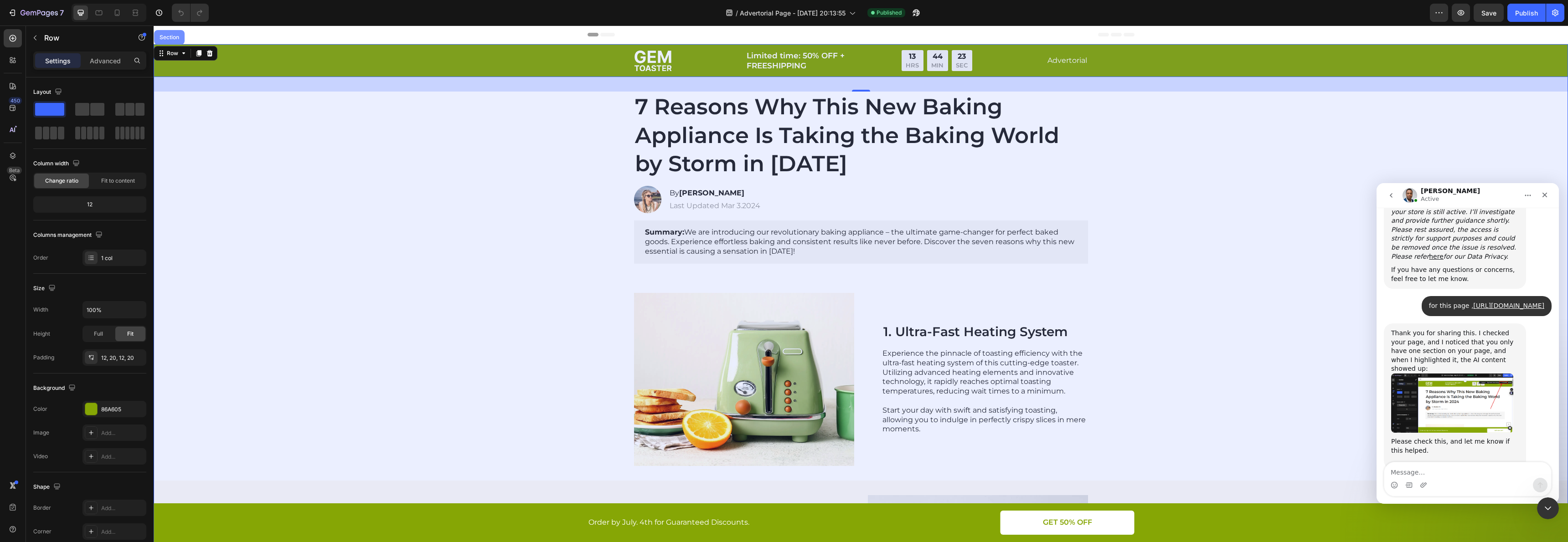
click at [174, 41] on div "Section" at bounding box center [170, 38] width 31 height 15
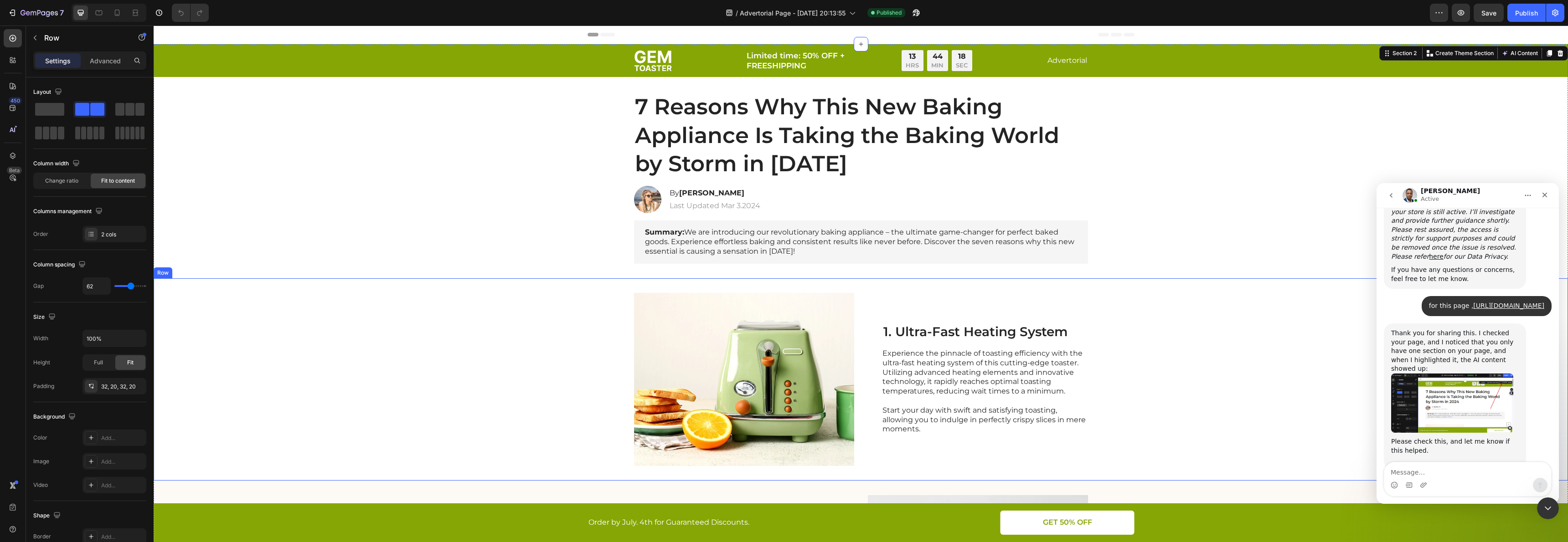
click at [358, 332] on div "Image 1. Ultra-Fast Heating System Heading Experience the pinnacle of toasting …" at bounding box center [860, 380] width 1415 height 202
click at [181, 273] on div "Row" at bounding box center [173, 270] width 34 height 11
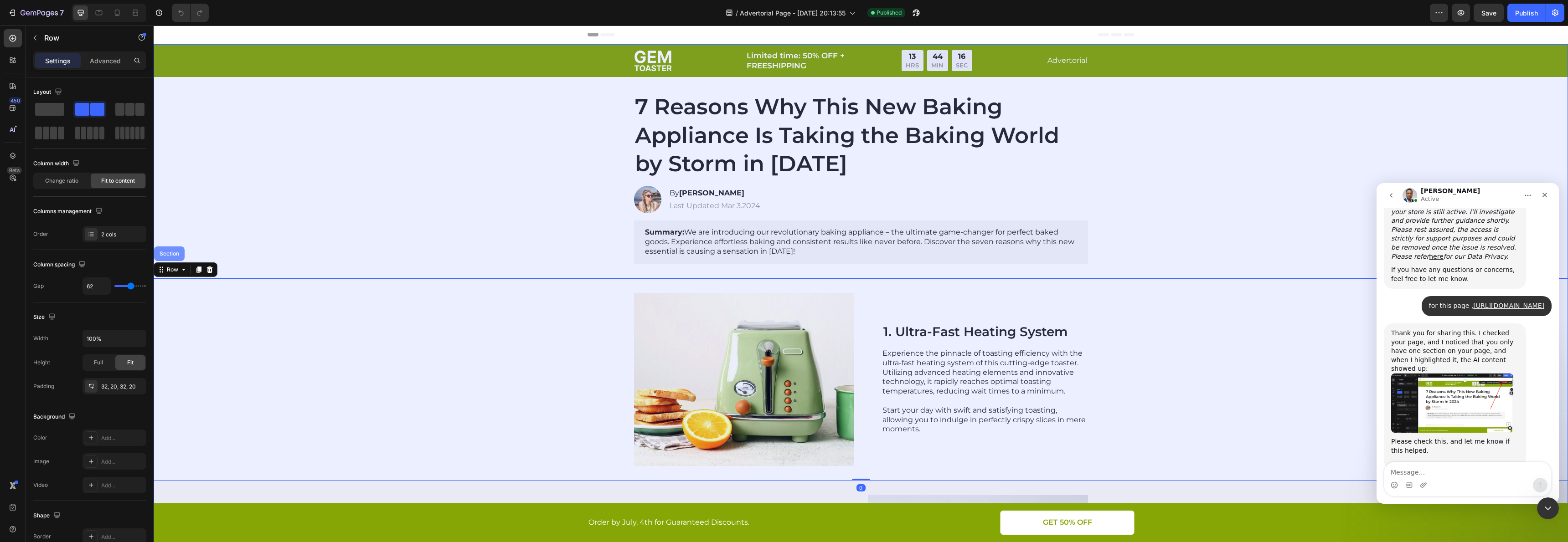
click at [176, 254] on div "Section" at bounding box center [169, 254] width 23 height 5
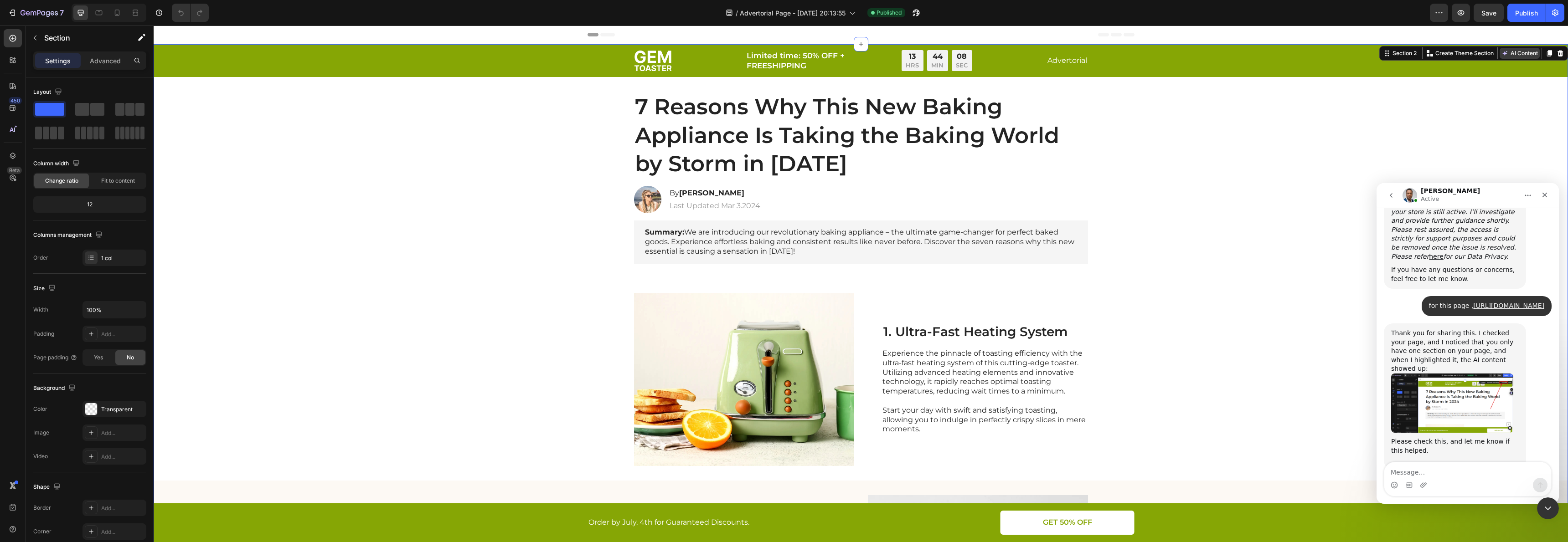
click at [1536, 52] on button "AI Content" at bounding box center [1520, 53] width 40 height 11
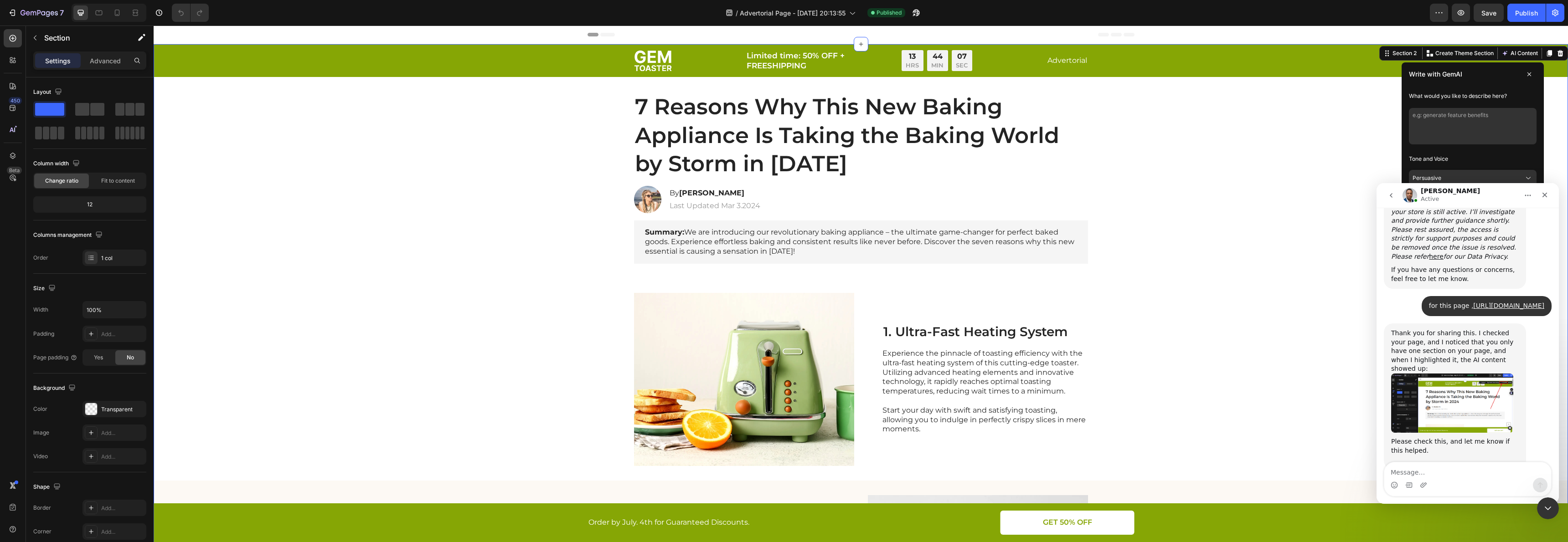
click at [1467, 135] on textarea at bounding box center [1472, 126] width 127 height 36
click at [1426, 136] on textarea at bounding box center [1472, 126] width 127 height 36
paste textarea "5. Proven Results Where Others Failed [PERSON_NAME] tried 44 different pillows …"
type textarea "5. Proven Results Where Others Failed [PERSON_NAME] tried 44 different pillows …"
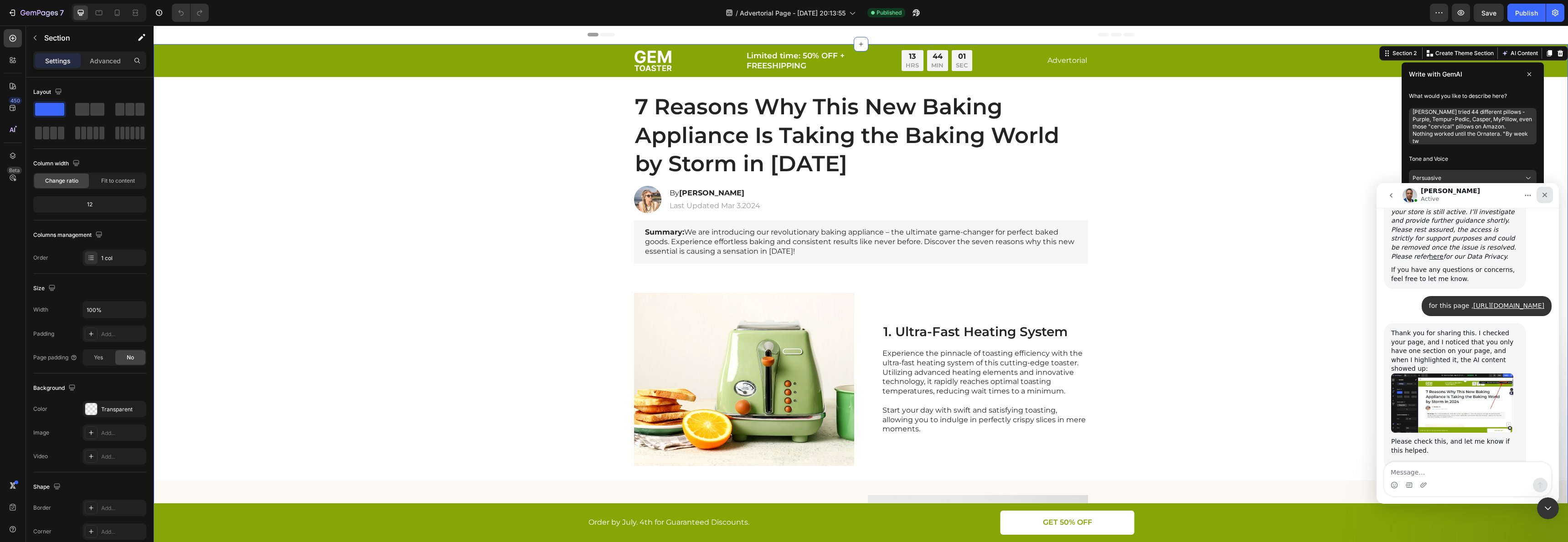
click at [1544, 190] on div "Close" at bounding box center [1545, 195] width 16 height 16
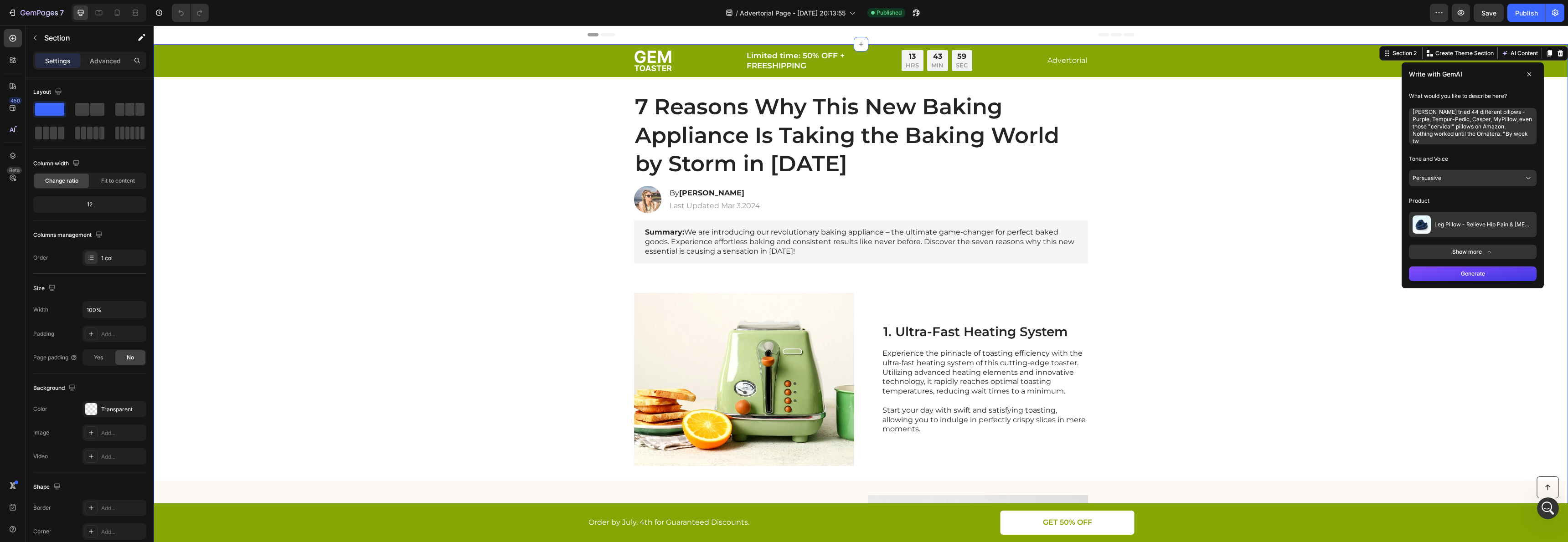
click at [1478, 230] on button "Leg Pillow - Relieve Hip Pain & [MEDICAL_DATA]" at bounding box center [1472, 224] width 127 height 25
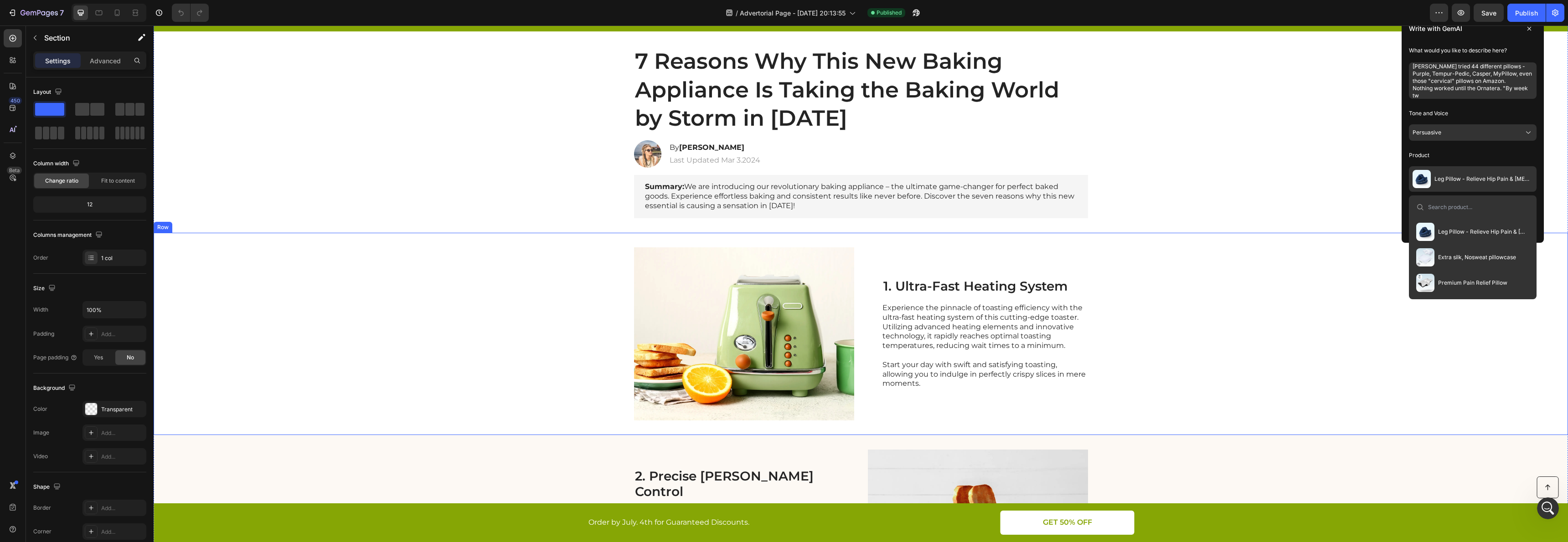
scroll to position [62, 0]
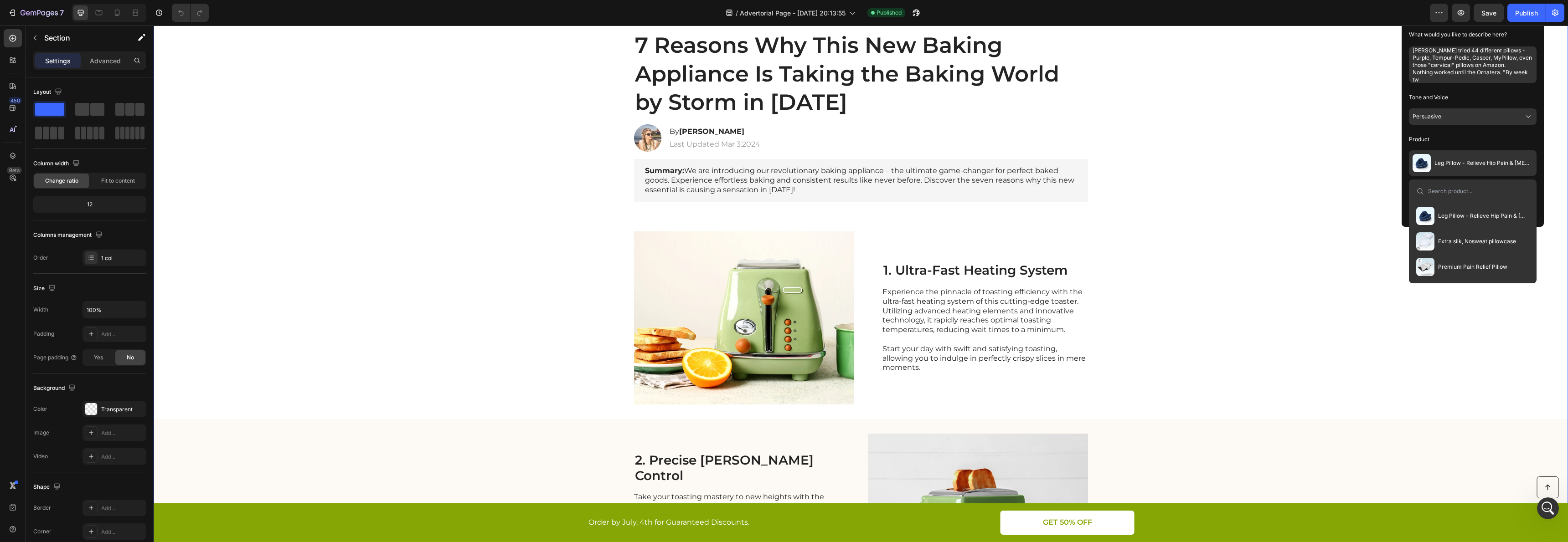
click at [1469, 265] on span "Premium Pain Relief Pillow" at bounding box center [1472, 267] width 69 height 7
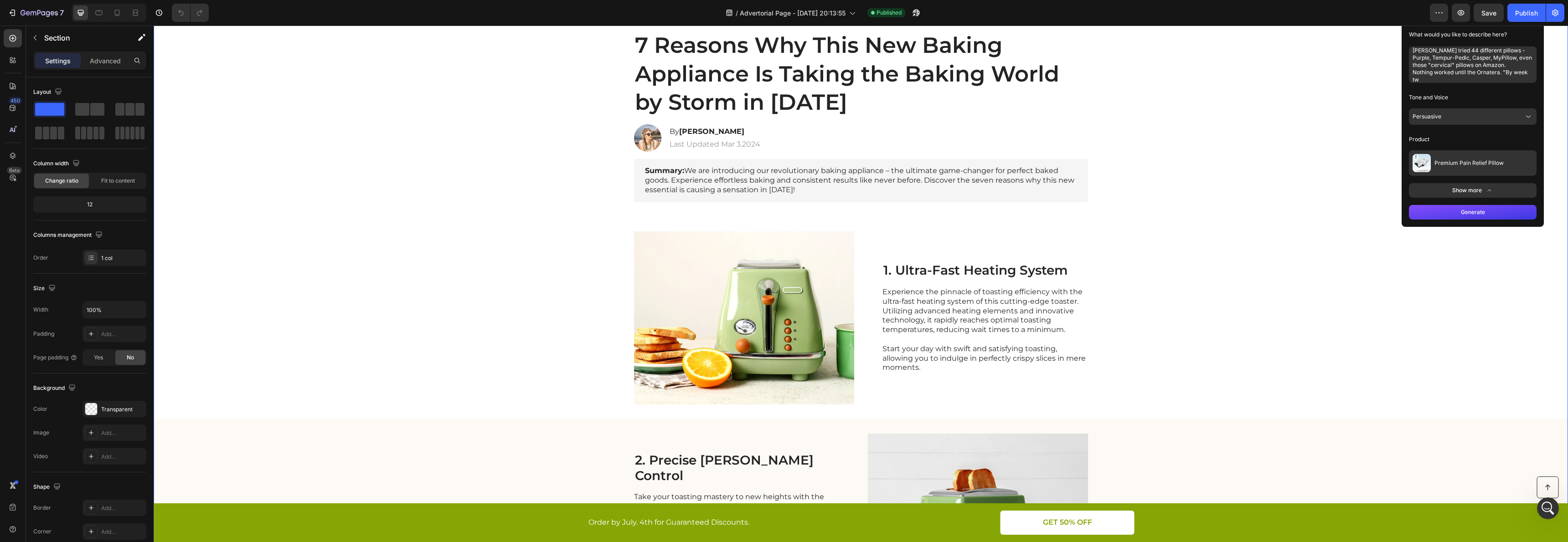
click at [1464, 220] on div "Generate" at bounding box center [1473, 212] width 142 height 29
click at [1472, 211] on button "Generate" at bounding box center [1472, 212] width 127 height 15
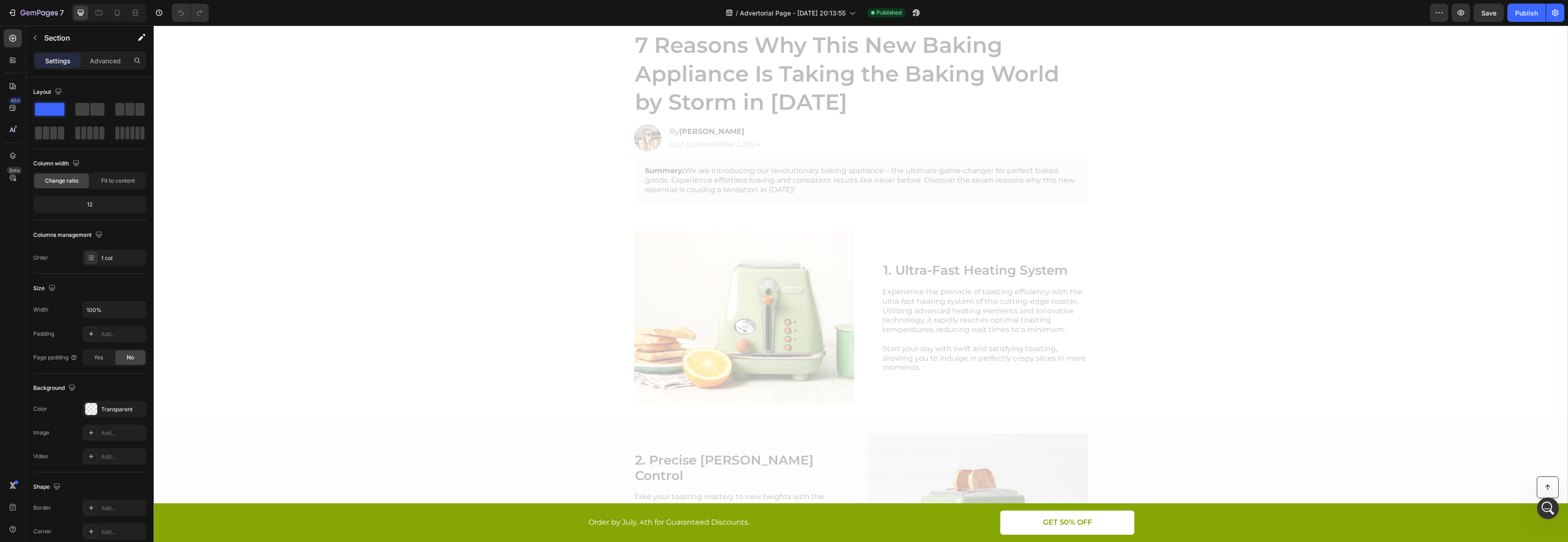
scroll to position [0, 0]
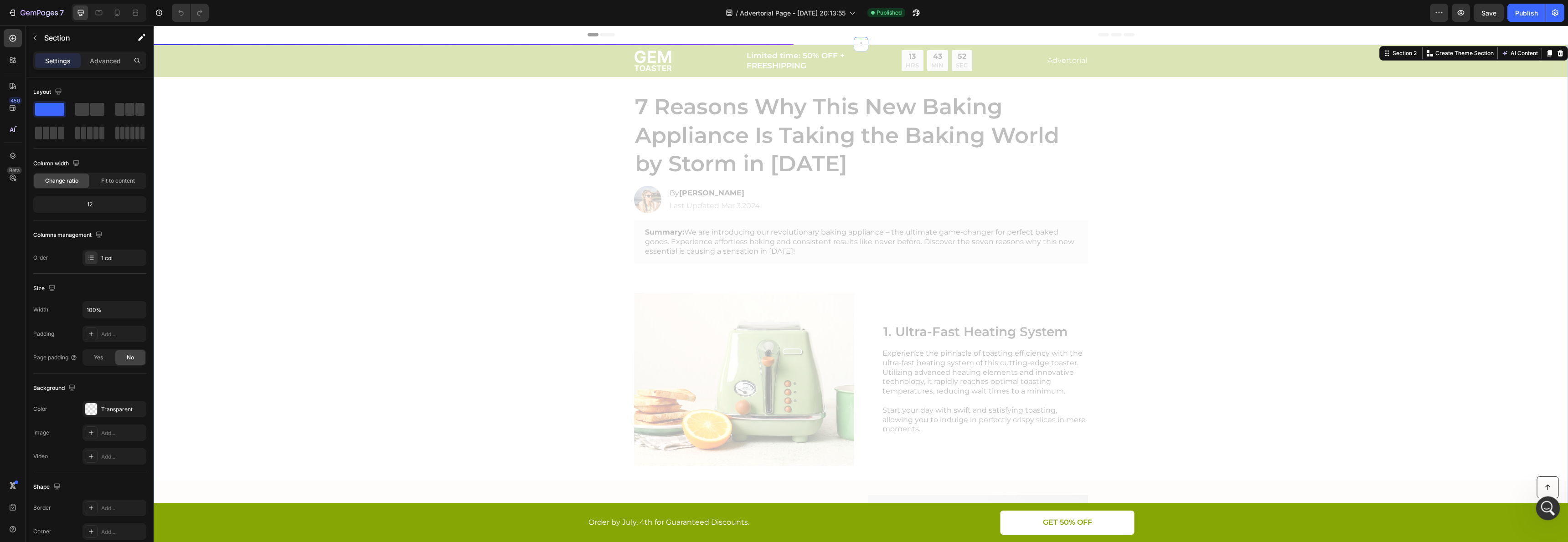
click at [1543, 509] on icon "Open Intercom Messenger" at bounding box center [1547, 507] width 15 height 15
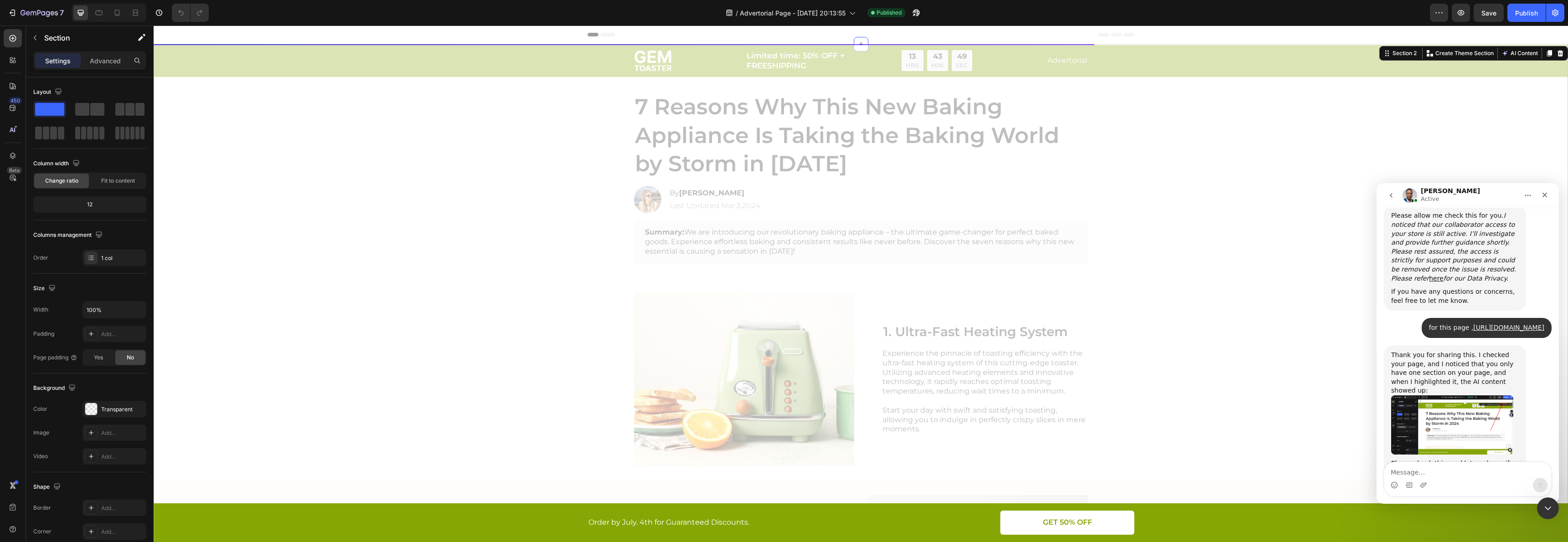
scroll to position [2419, 0]
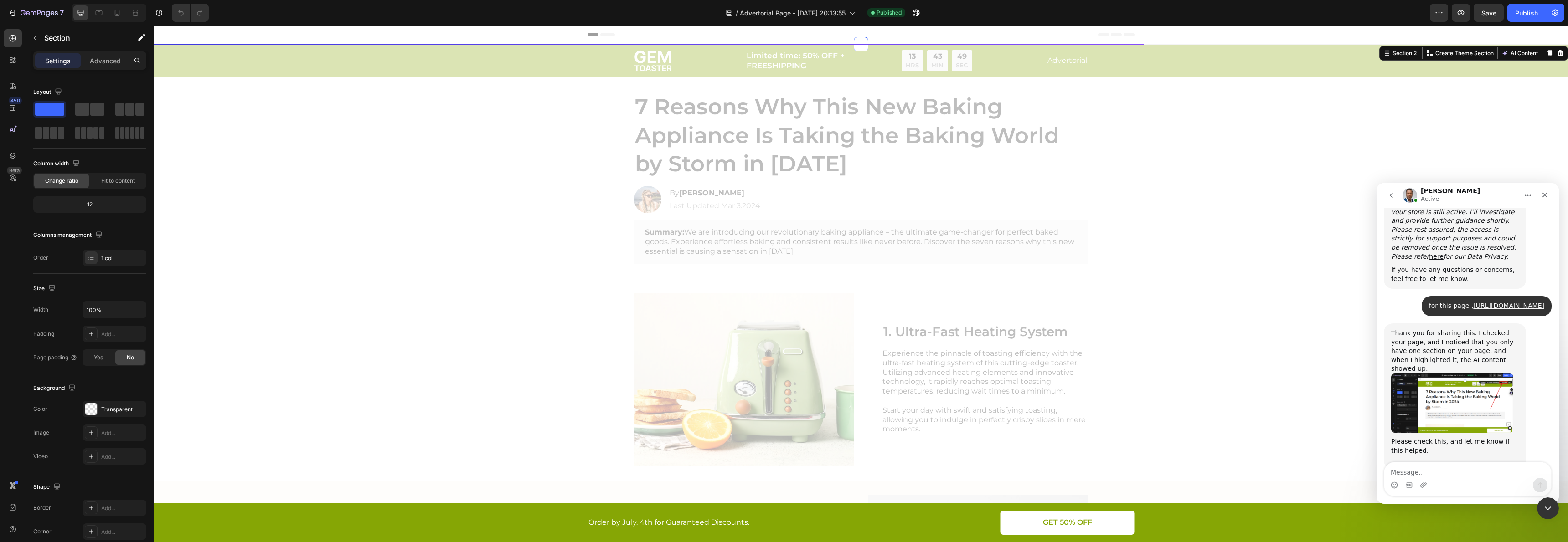
click at [1459, 470] on textarea "Message…" at bounding box center [1467, 470] width 167 height 15
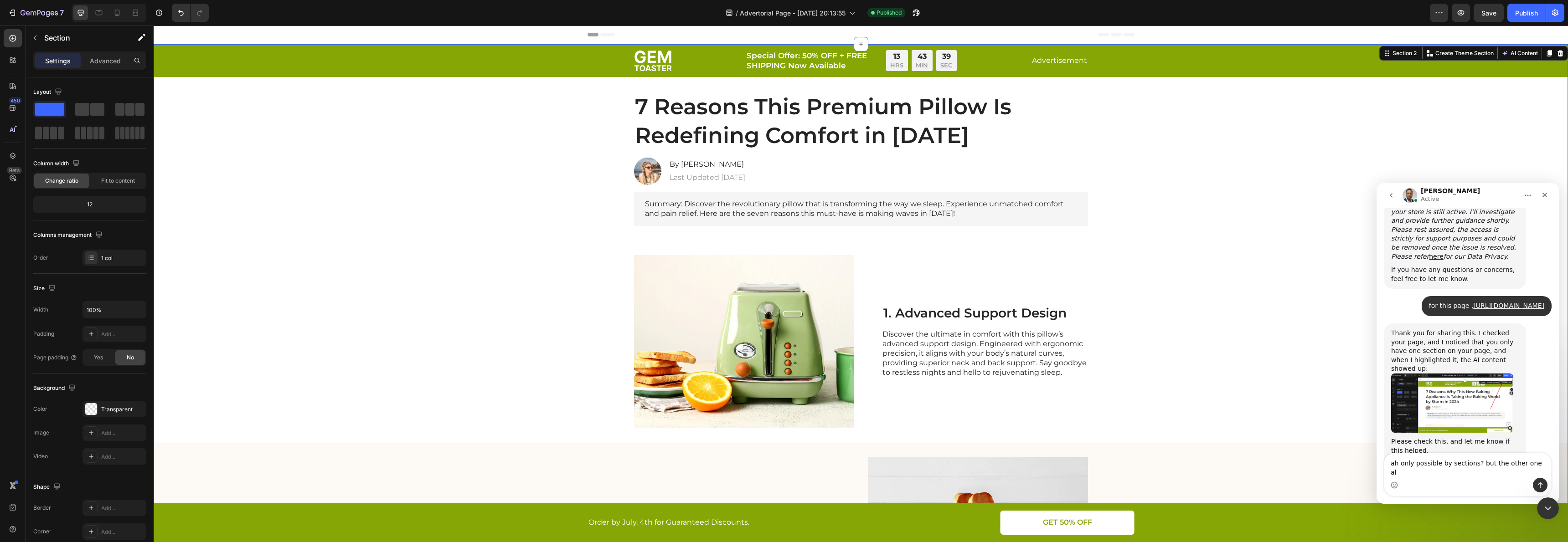
type textarea "ah only possible by sections? but the other one als"
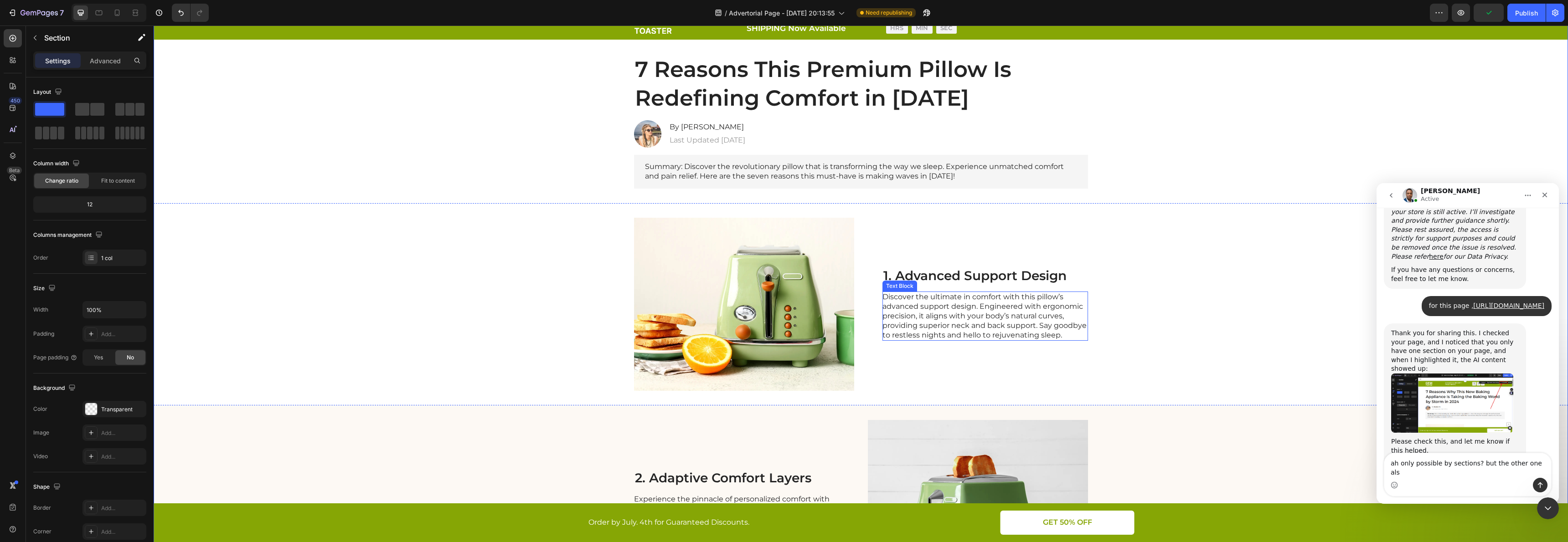
scroll to position [88, 0]
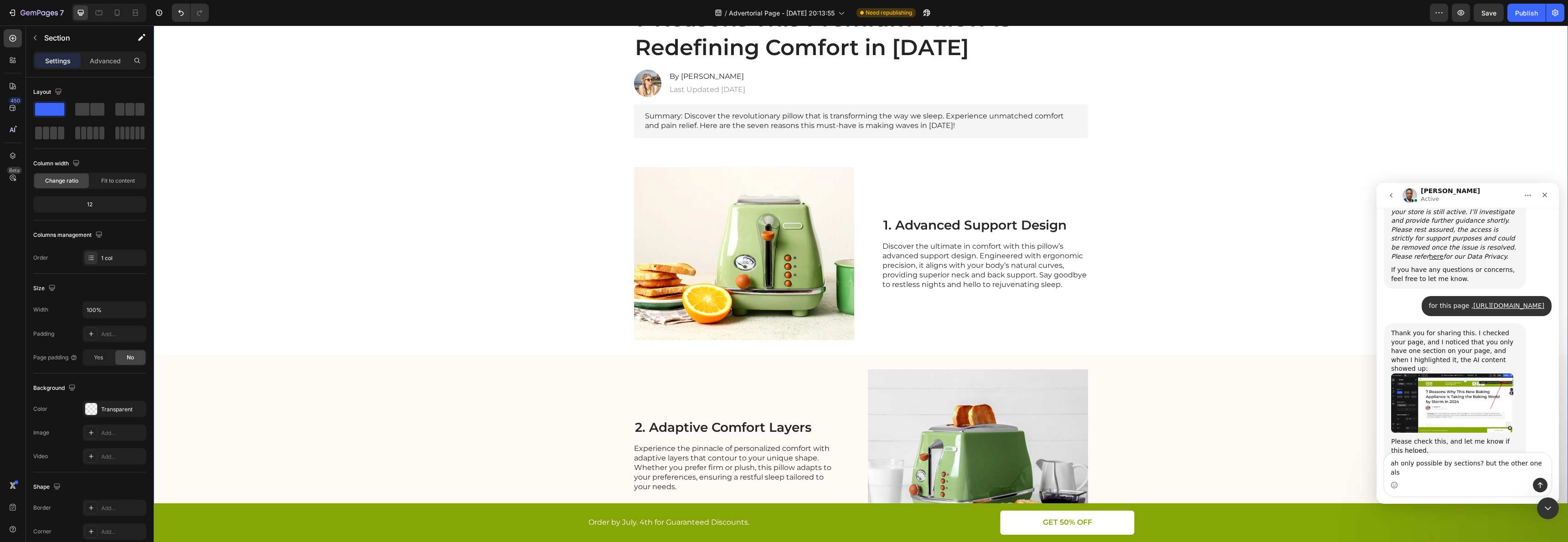
click at [1512, 470] on textarea "ah only possible by sections? but the other one als" at bounding box center [1467, 466] width 167 height 25
click at [1494, 478] on div "Intercom messenger" at bounding box center [1467, 486] width 167 height 15
click at [1478, 480] on div "Intercom messenger" at bounding box center [1467, 486] width 167 height 15
click at [1452, 474] on textarea "Message…" at bounding box center [1467, 470] width 167 height 15
type textarea "b"
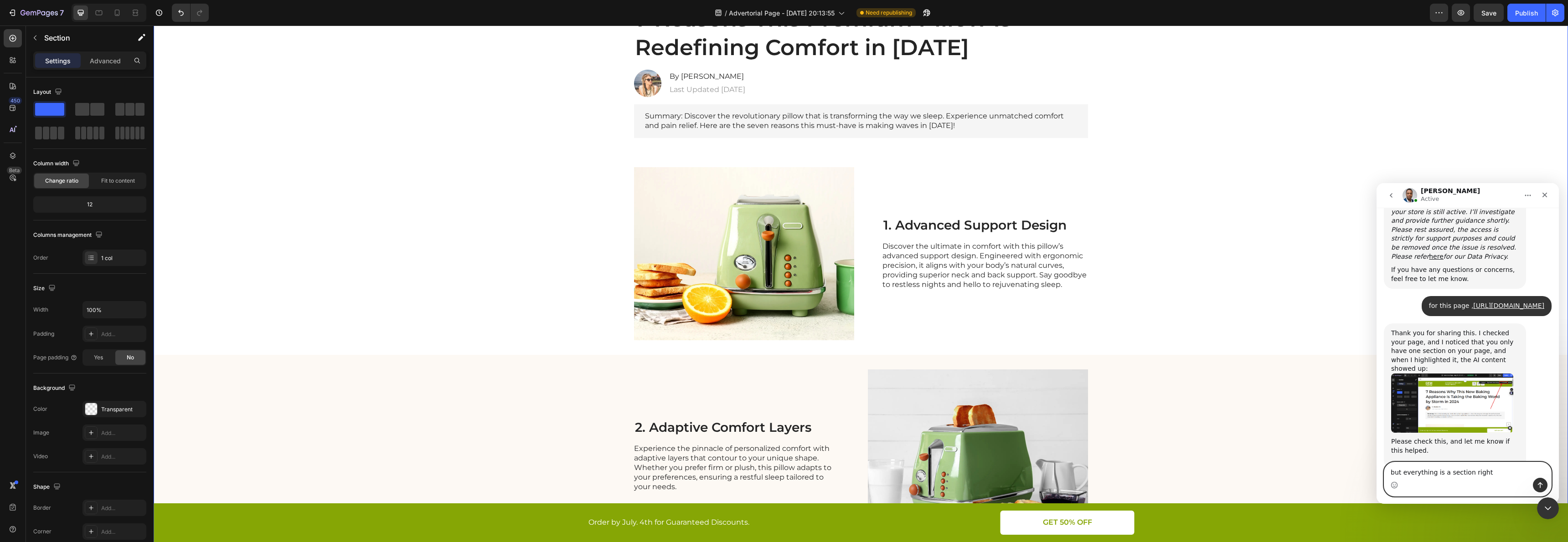
type textarea "but everything is a section right?"
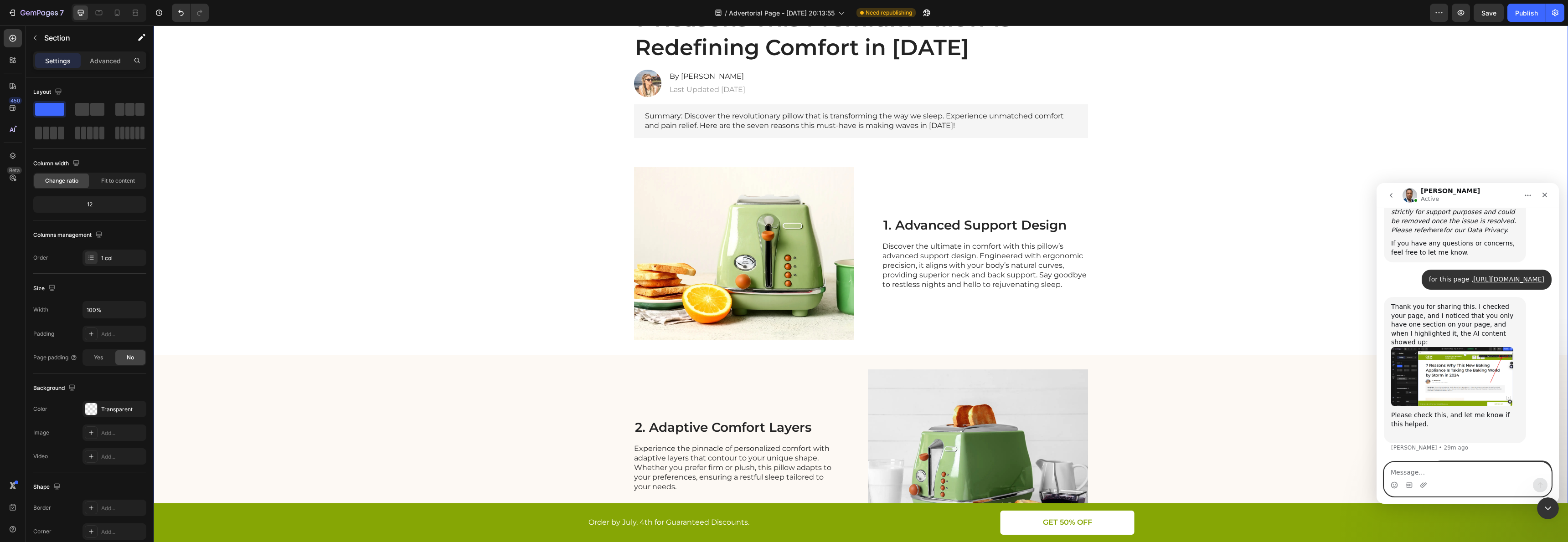
scroll to position [2446, 0]
click at [1547, 196] on icon "Close" at bounding box center [1545, 195] width 7 height 7
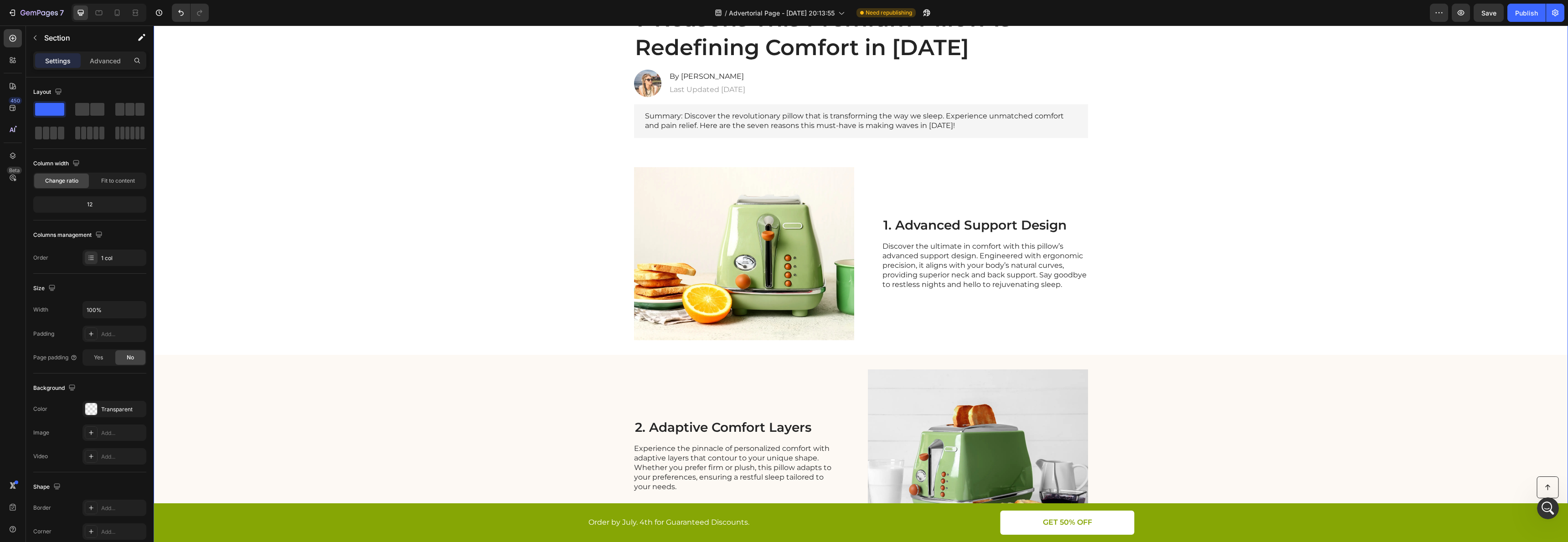
scroll to position [0, 0]
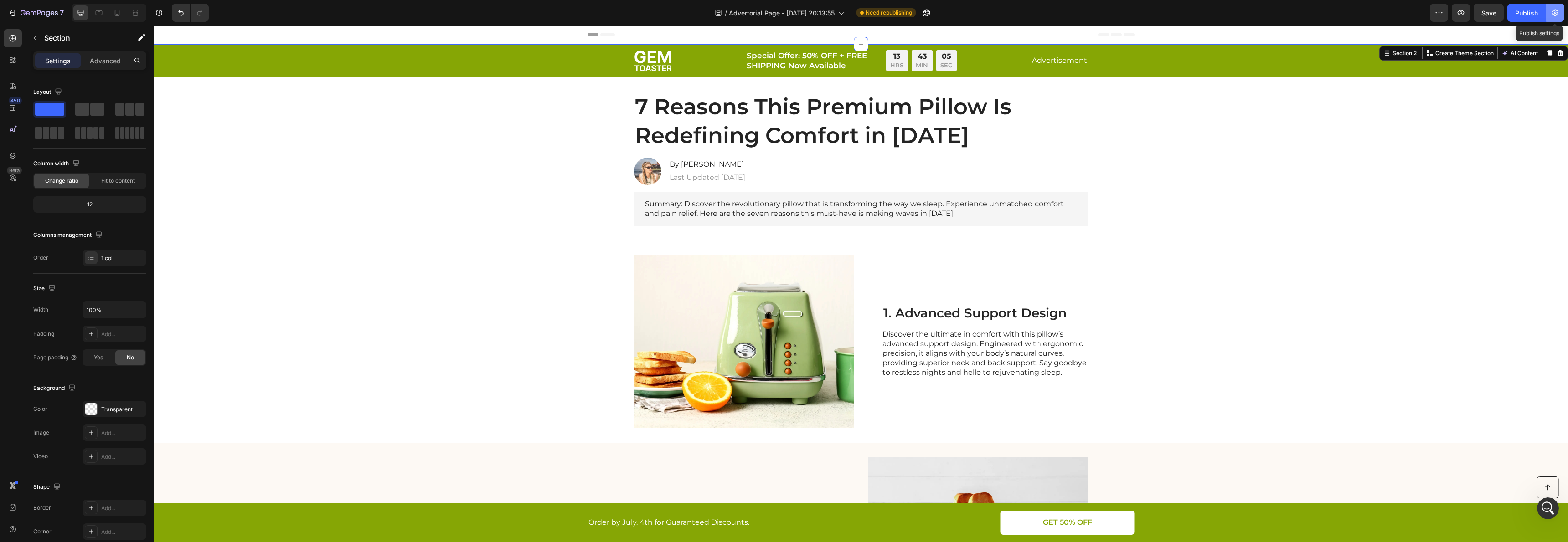
click at [1557, 14] on icon "button" at bounding box center [1555, 13] width 7 height 7
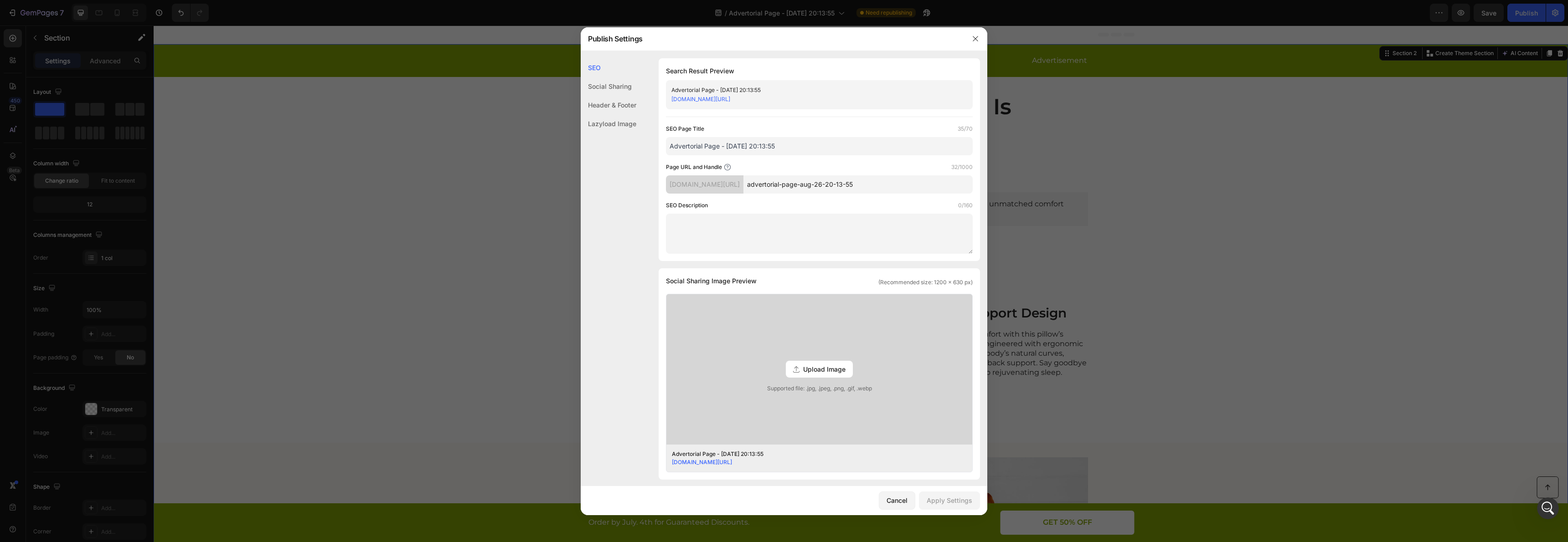
drag, startPoint x: 1431, startPoint y: 105, endPoint x: 1396, endPoint y: 32, distance: 81.0
click at [1431, 105] on div at bounding box center [784, 271] width 1568 height 542
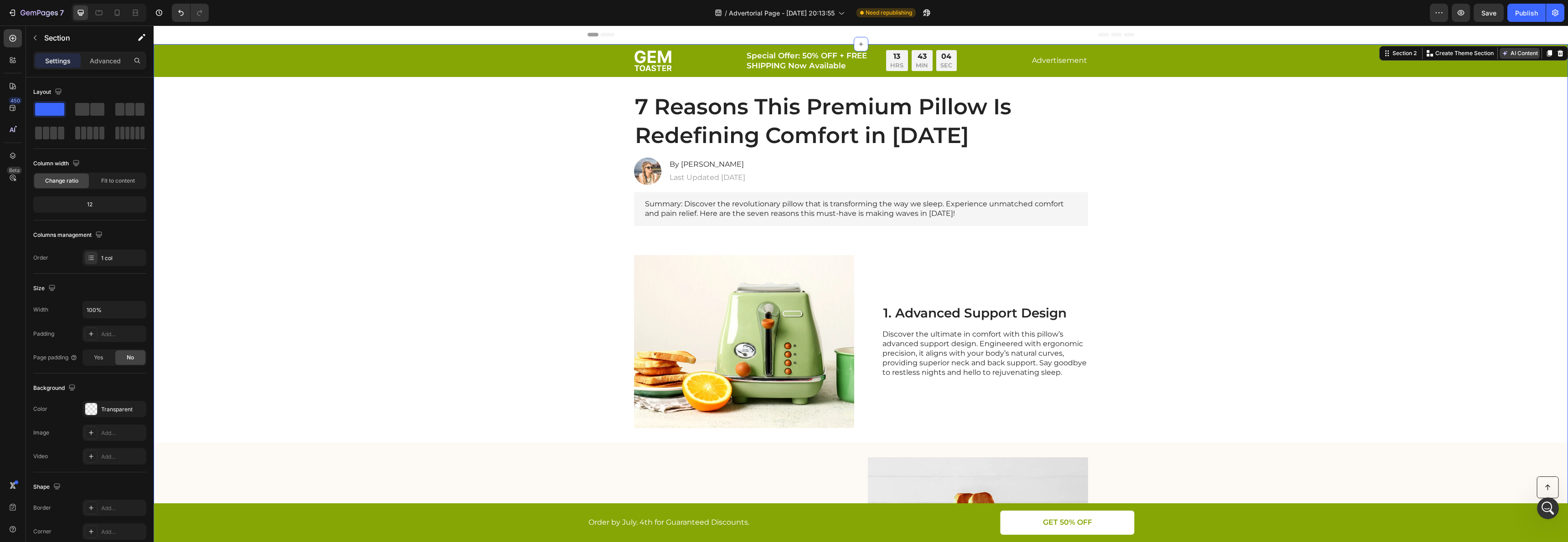
click at [1526, 52] on button "AI Content" at bounding box center [1520, 53] width 40 height 11
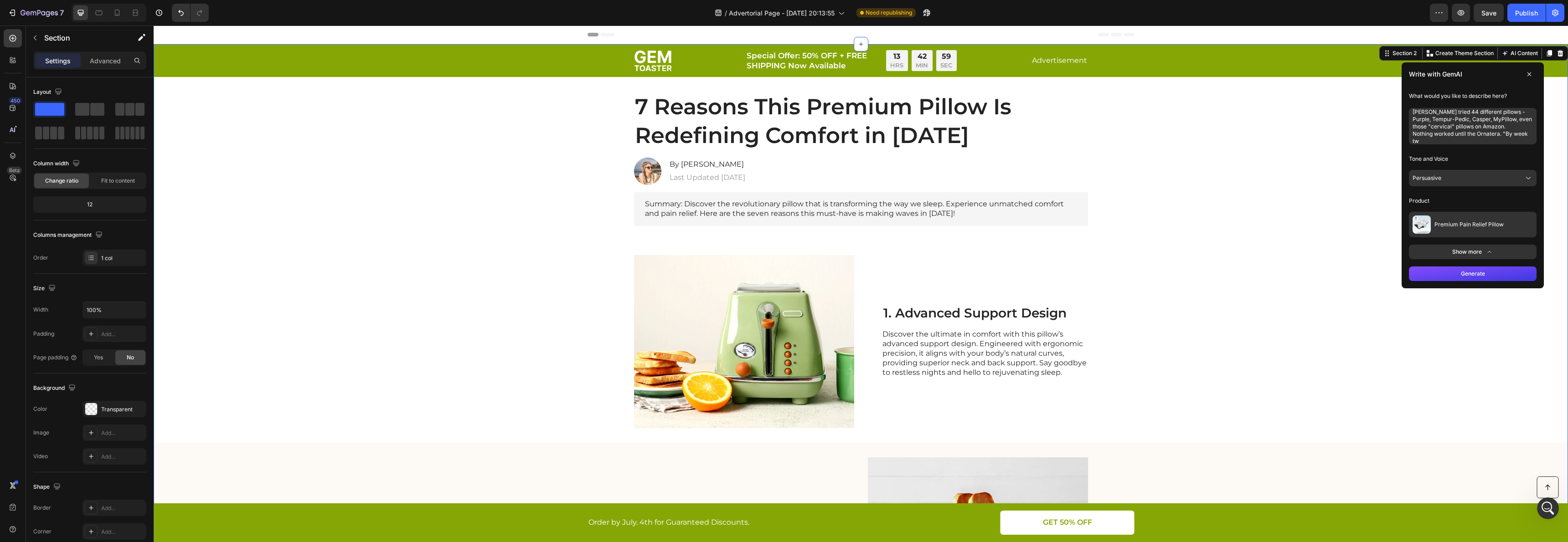
click at [1456, 127] on textarea "5. Proven Results Where Others Failed [PERSON_NAME] tried 44 different pillows …" at bounding box center [1472, 126] width 127 height 36
click at [1455, 127] on textarea "5. Proven Results Where Others Failed [PERSON_NAME] tried 44 different pillows …" at bounding box center [1472, 126] width 127 height 36
paste textarea "I'll rewrite the landing page copy to perfectly align with the video script abo…"
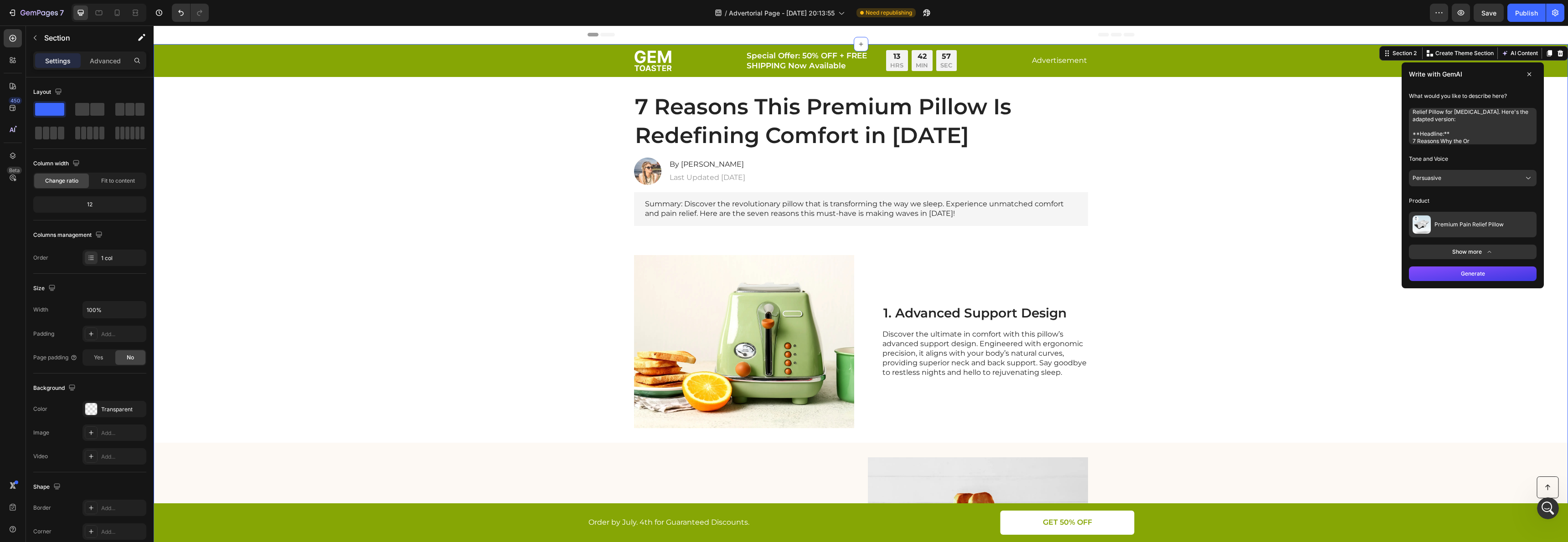
type textarea "I'll rewrite the landing page copy to perfectly align with the video script abo…"
click at [1467, 280] on button "Generate" at bounding box center [1472, 274] width 127 height 15
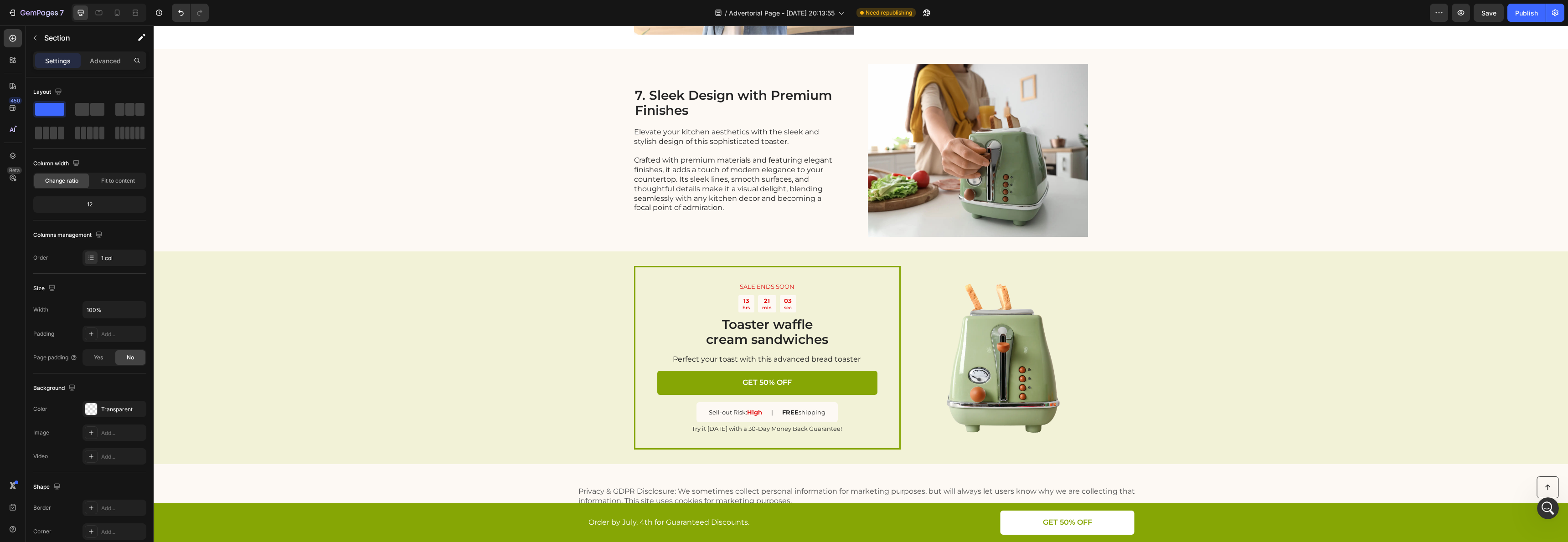
scroll to position [1558, 0]
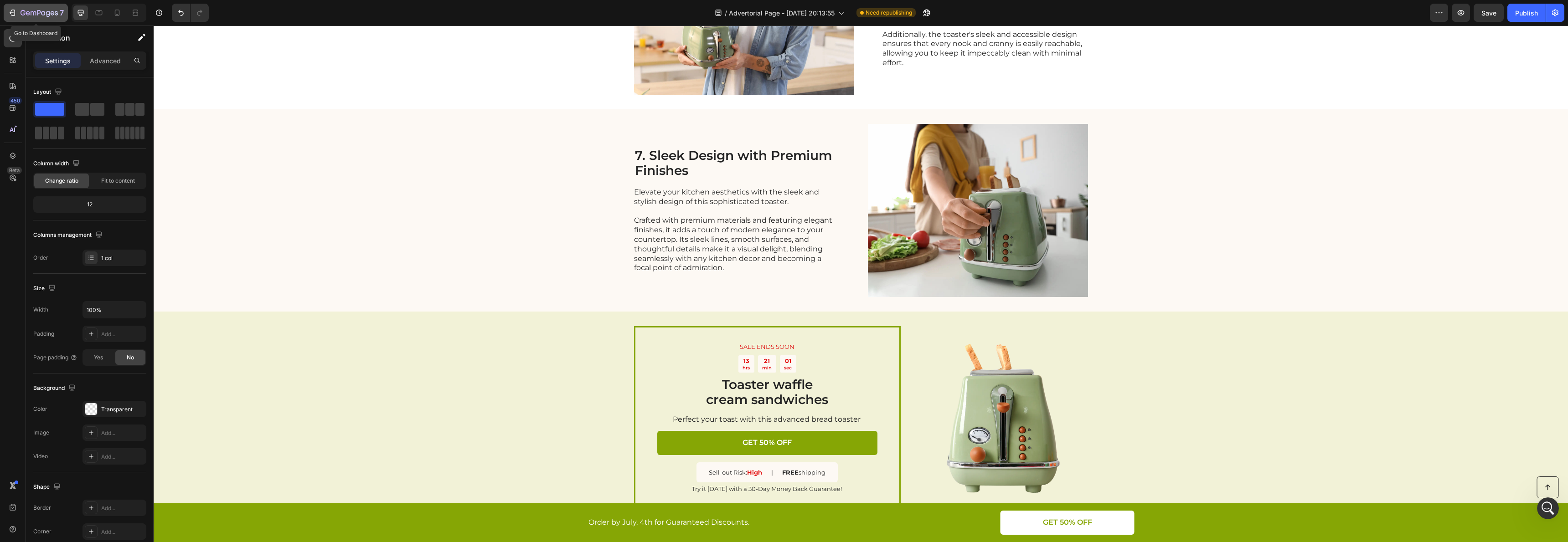
click at [7, 4] on button "7" at bounding box center [36, 12] width 64 height 18
